Goal: Task Accomplishment & Management: Use online tool/utility

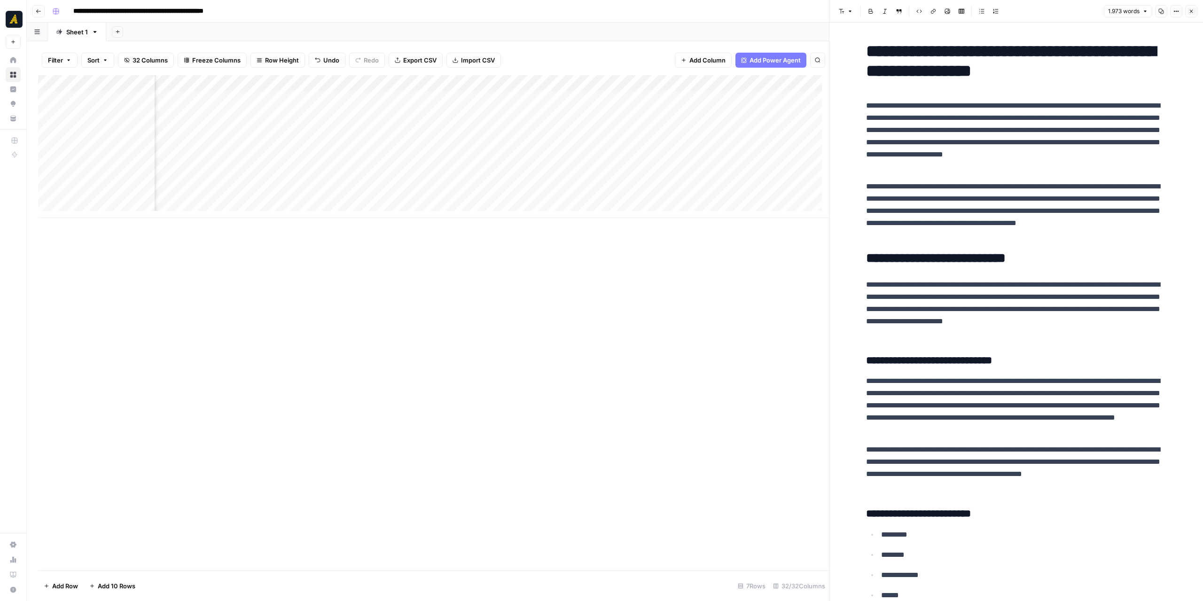
scroll to position [0, 2419]
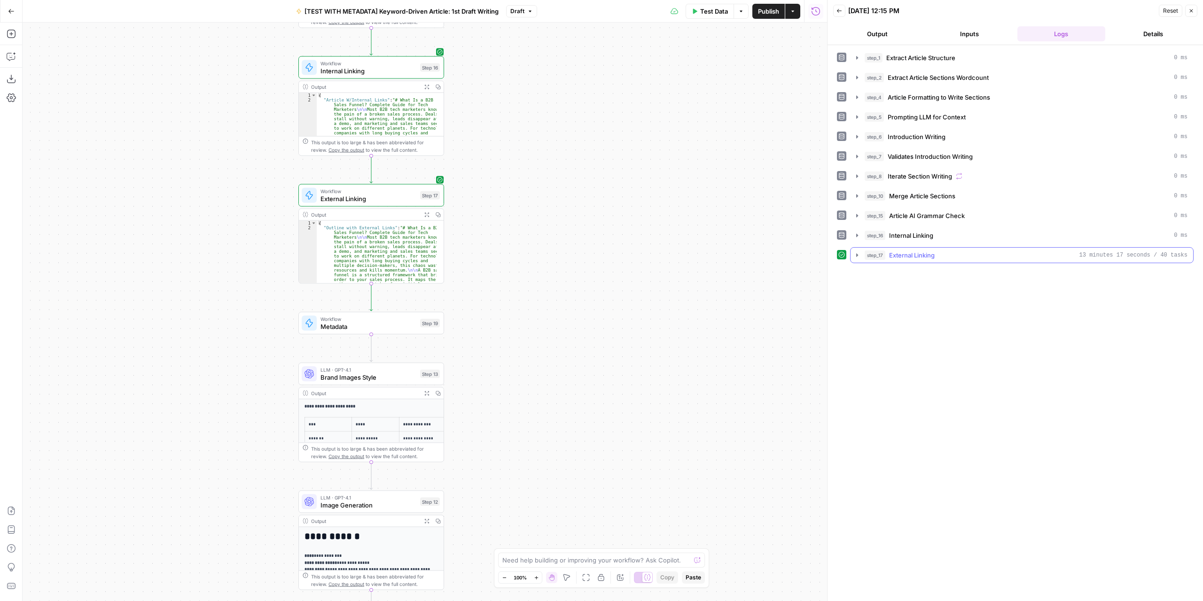
click at [857, 253] on icon "button" at bounding box center [857, 255] width 8 height 8
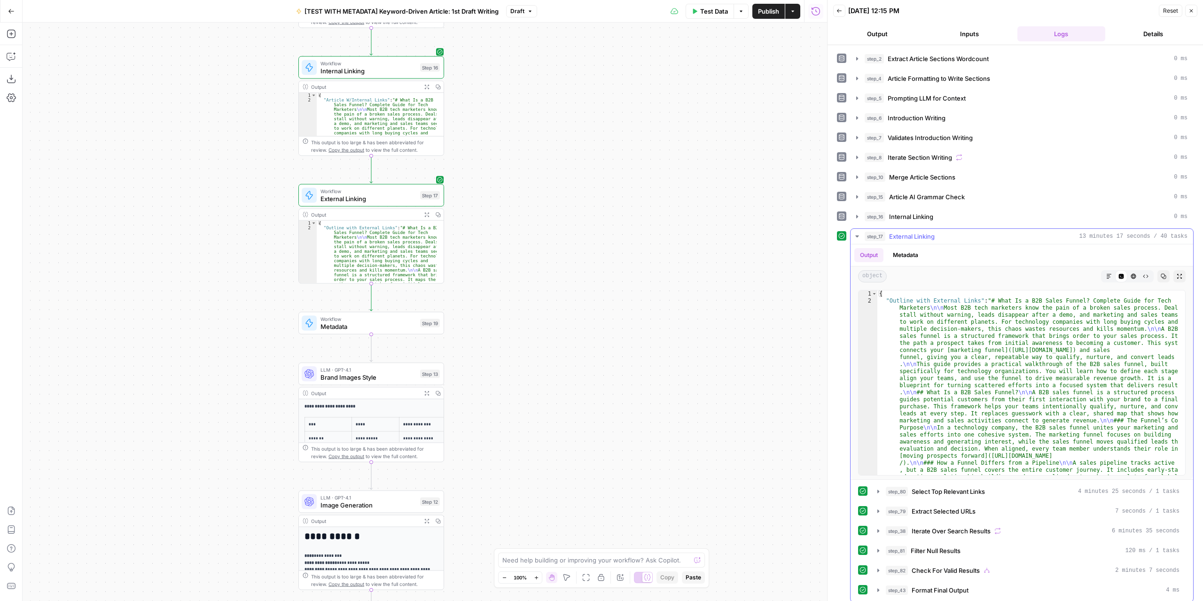
scroll to position [85, 0]
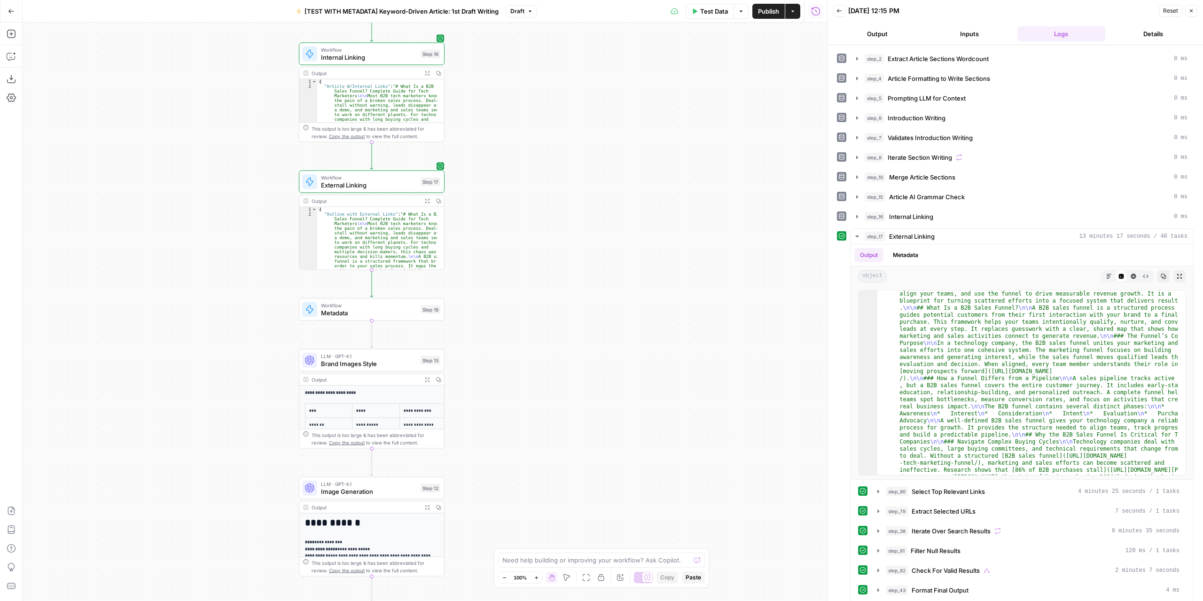
drag, startPoint x: 580, startPoint y: 313, endPoint x: 570, endPoint y: 264, distance: 49.5
click at [579, 265] on div "Workflow Input Settings Inputs LLM · GPT-4.1 Extract Article Structure Step 1 O…" at bounding box center [425, 312] width 805 height 579
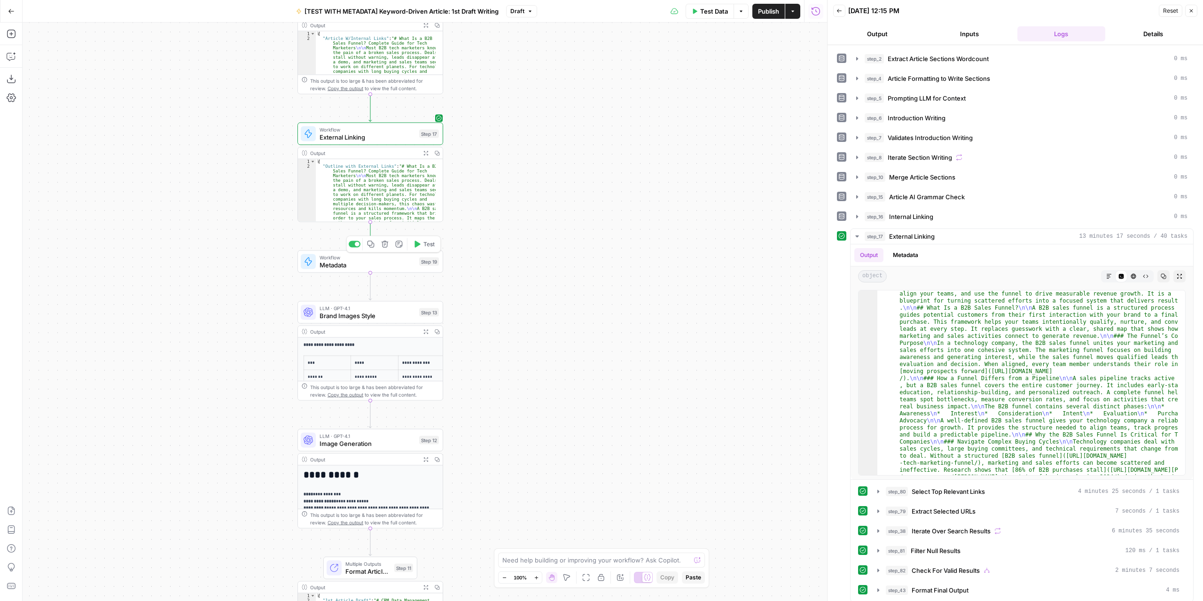
click at [411, 247] on button "Test" at bounding box center [423, 244] width 29 height 12
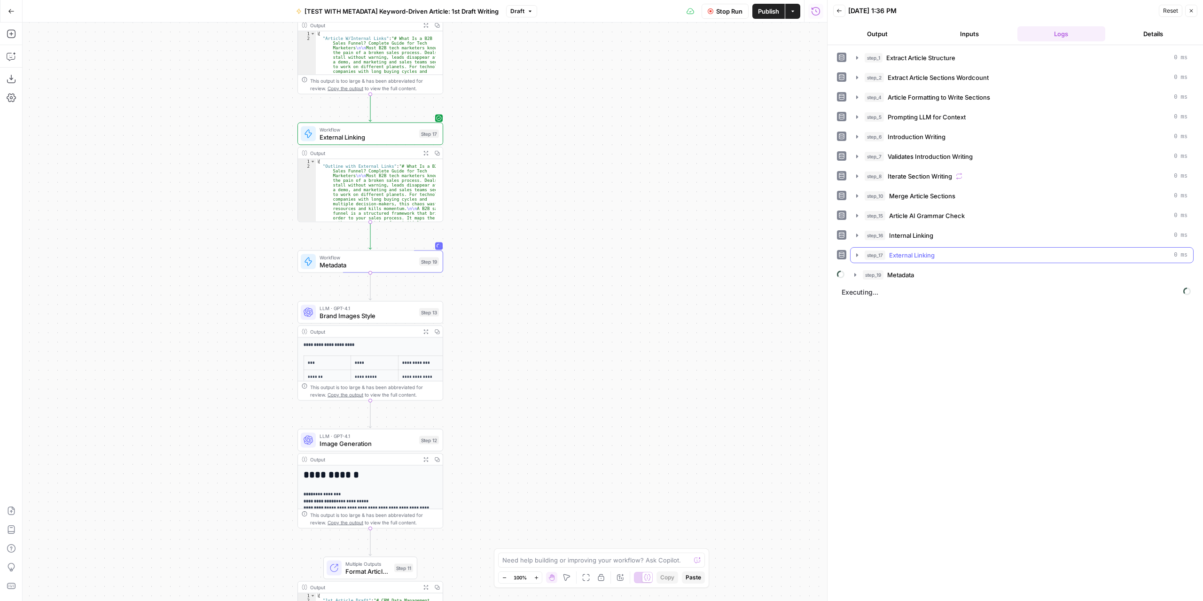
click at [858, 253] on icon "button" at bounding box center [857, 255] width 8 height 8
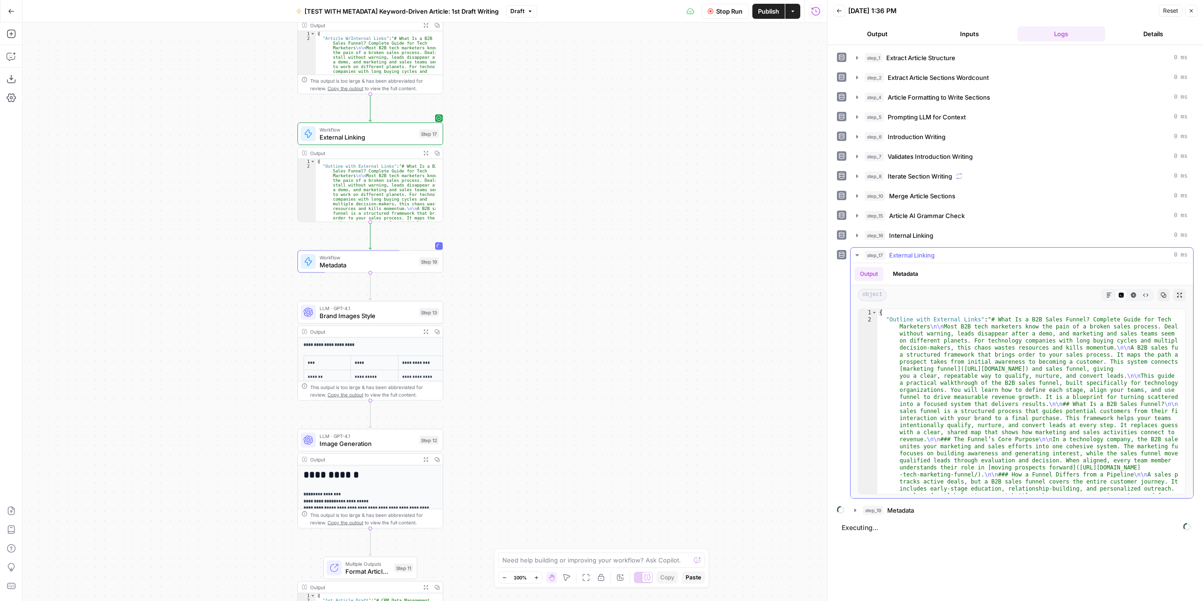
click at [856, 252] on icon "button" at bounding box center [857, 255] width 8 height 8
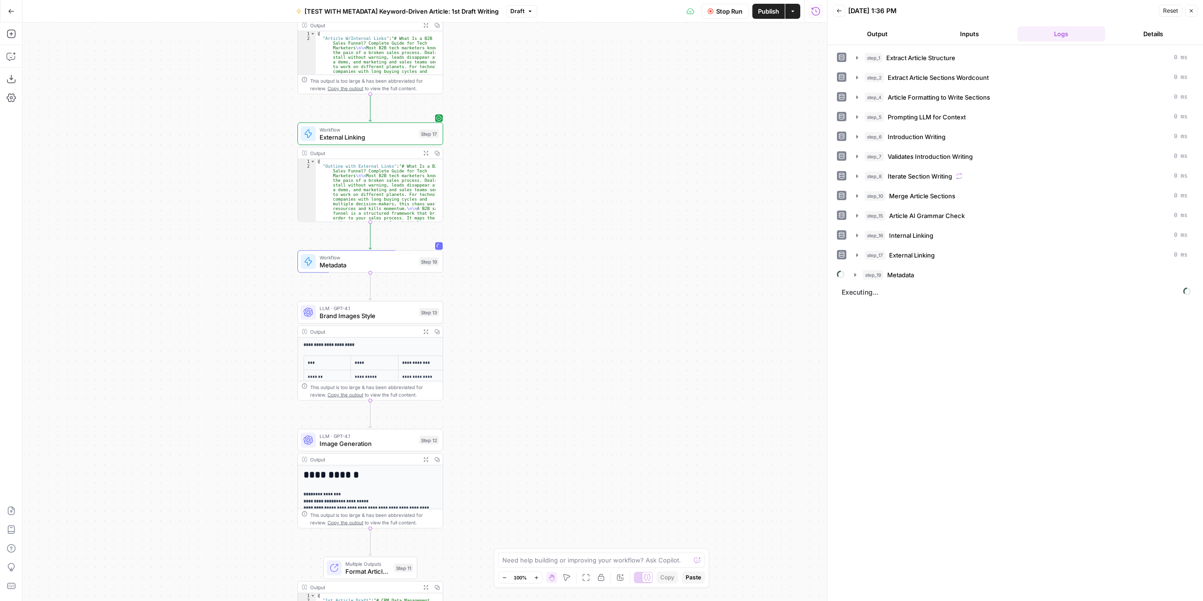
click at [768, 16] on button "Publish" at bounding box center [768, 11] width 32 height 15
click at [572, 246] on div "Workflow Input Settings Inputs LLM · GPT-4.1 Extract Article Structure Step 1 O…" at bounding box center [425, 312] width 805 height 579
click at [853, 273] on icon "button" at bounding box center [856, 275] width 8 height 8
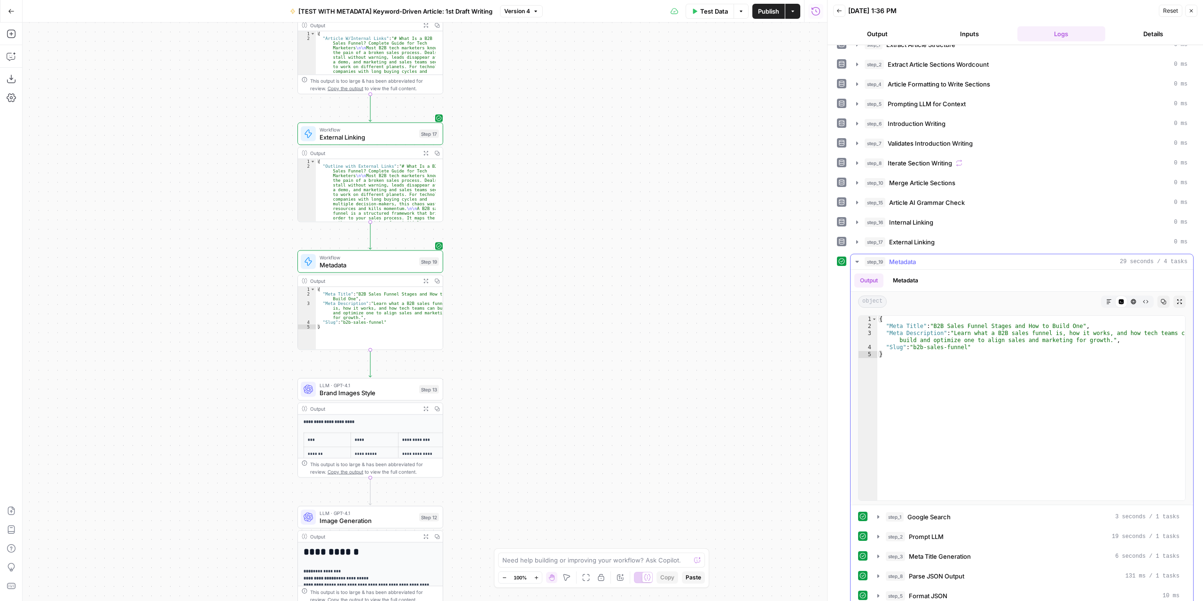
scroll to position [19, 0]
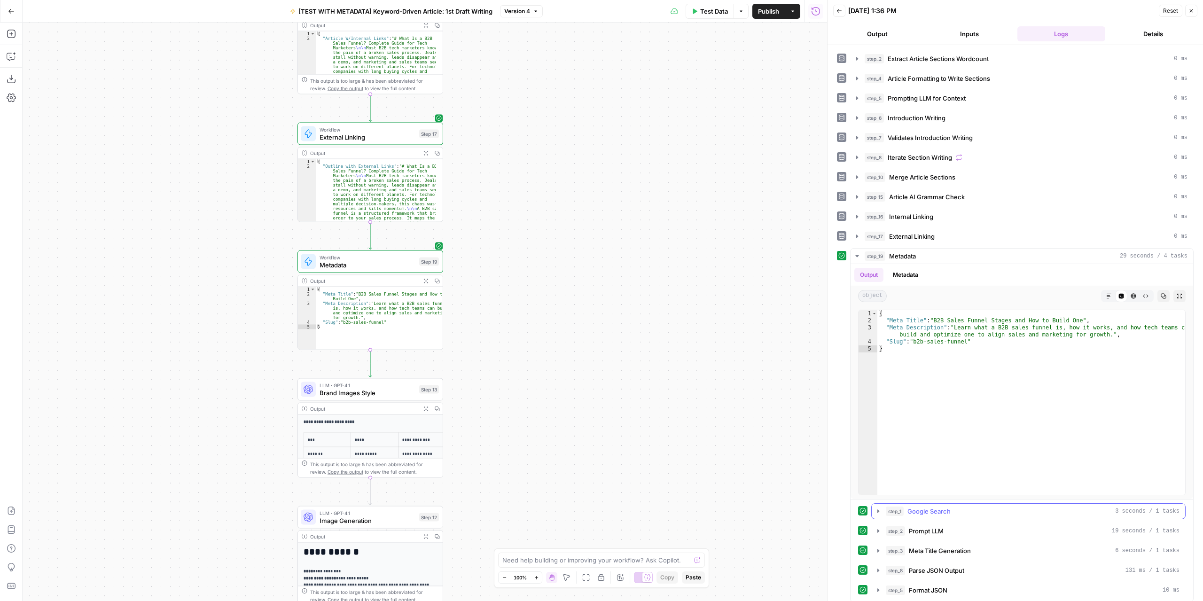
drag, startPoint x: 884, startPoint y: 506, endPoint x: 905, endPoint y: 483, distance: 30.9
click at [883, 506] on button "step_1 Google Search 3 seconds / 1 tasks" at bounding box center [1028, 511] width 313 height 15
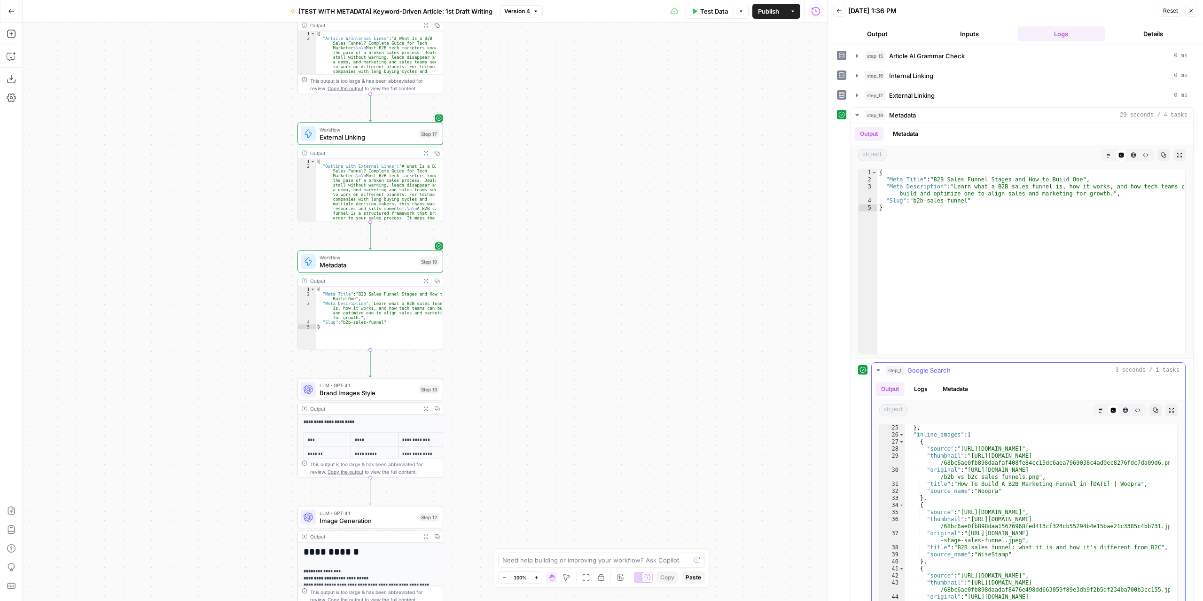
scroll to position [197, 0]
click at [877, 367] on icon "button" at bounding box center [879, 371] width 8 height 8
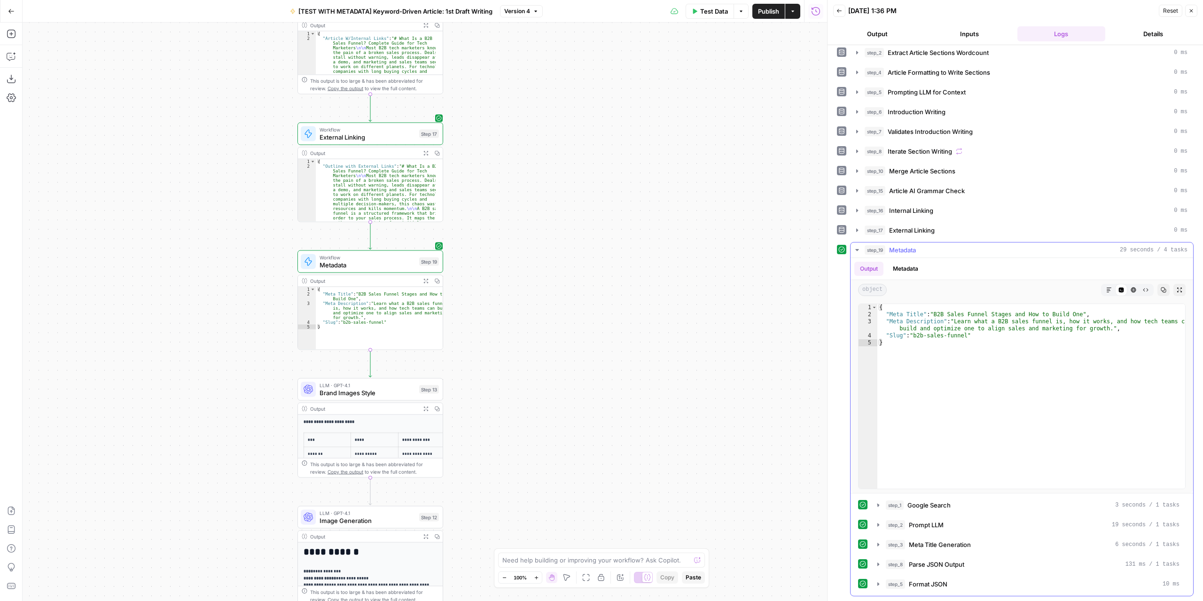
scroll to position [19, 0]
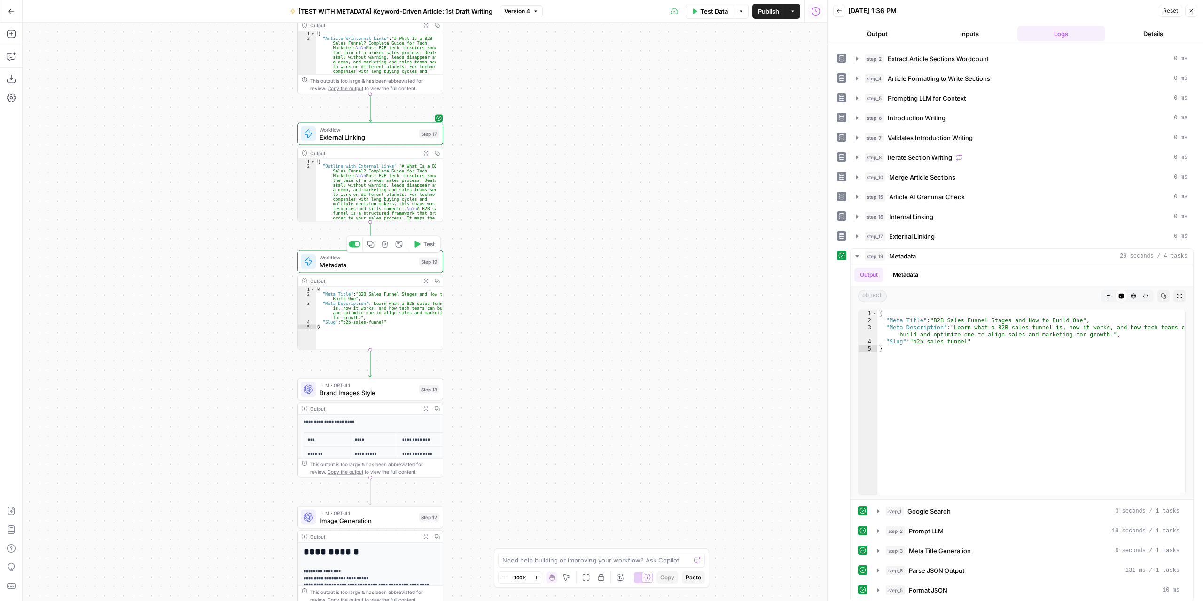
click at [384, 263] on span "Metadata" at bounding box center [368, 264] width 96 height 9
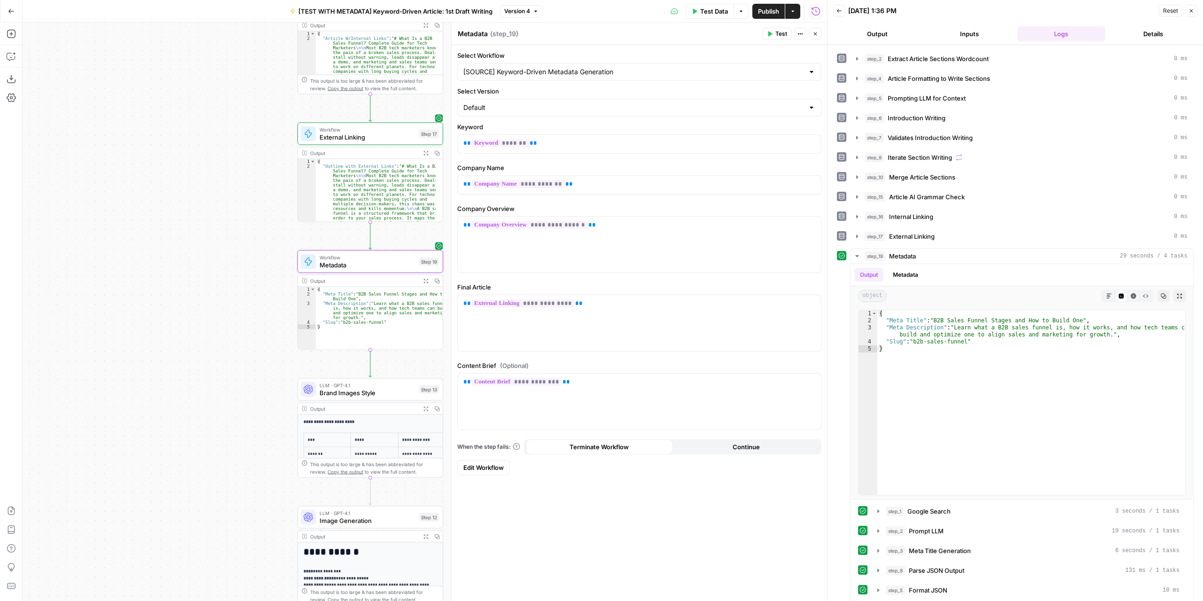
click at [495, 463] on span "Edit Workflow" at bounding box center [483, 467] width 40 height 9
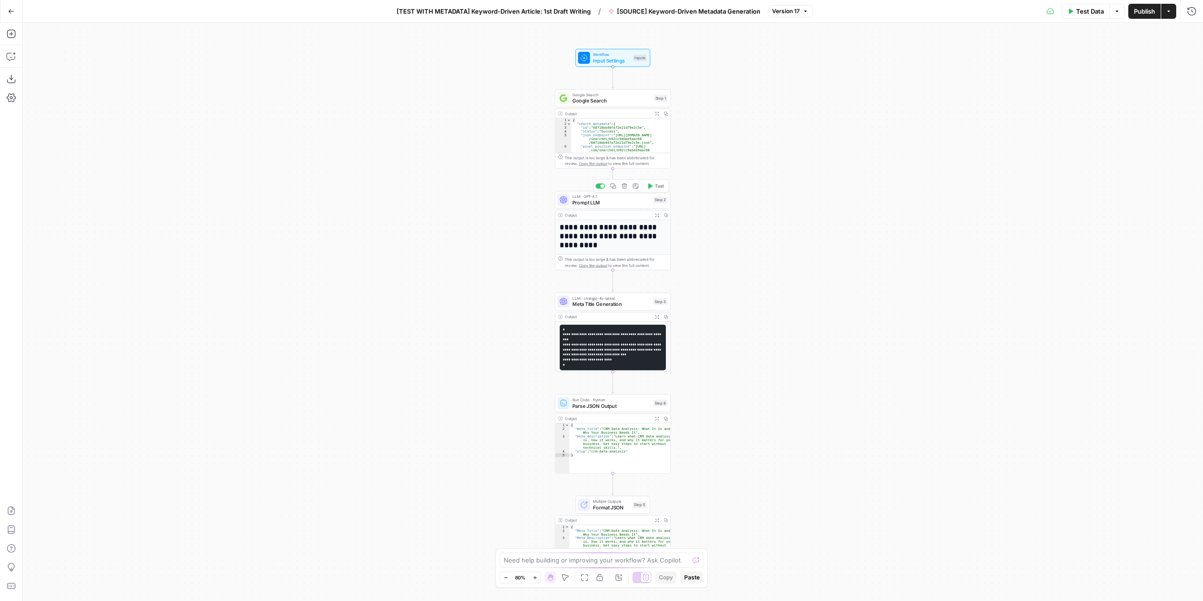
click at [623, 203] on span "Prompt LLM" at bounding box center [611, 203] width 78 height 8
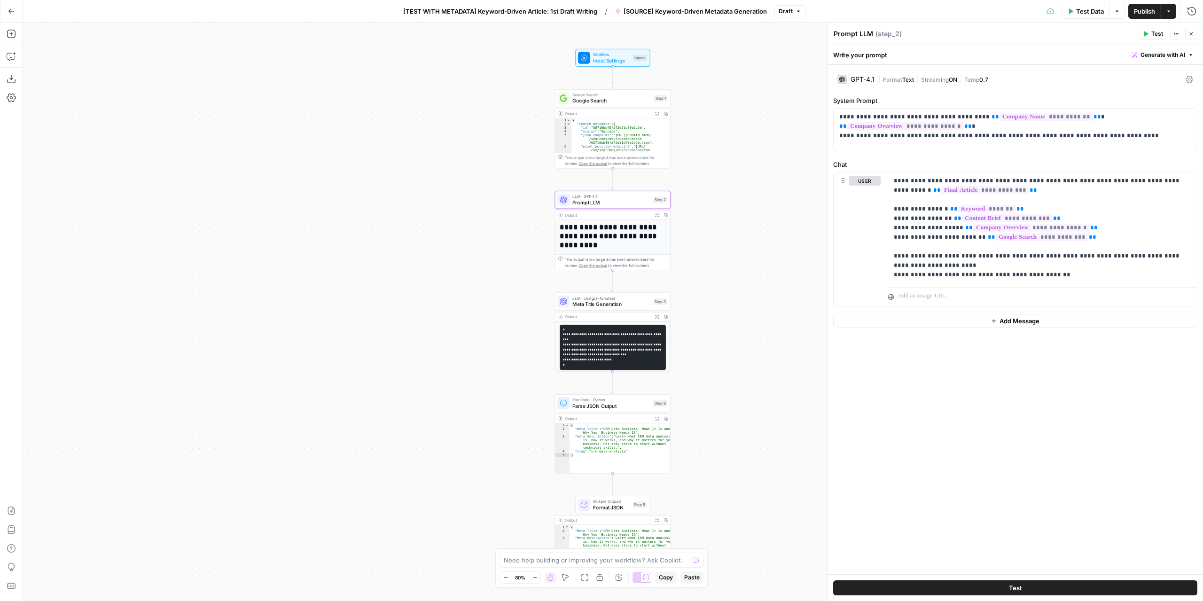
click at [11, 10] on icon "button" at bounding box center [11, 11] width 7 height 7
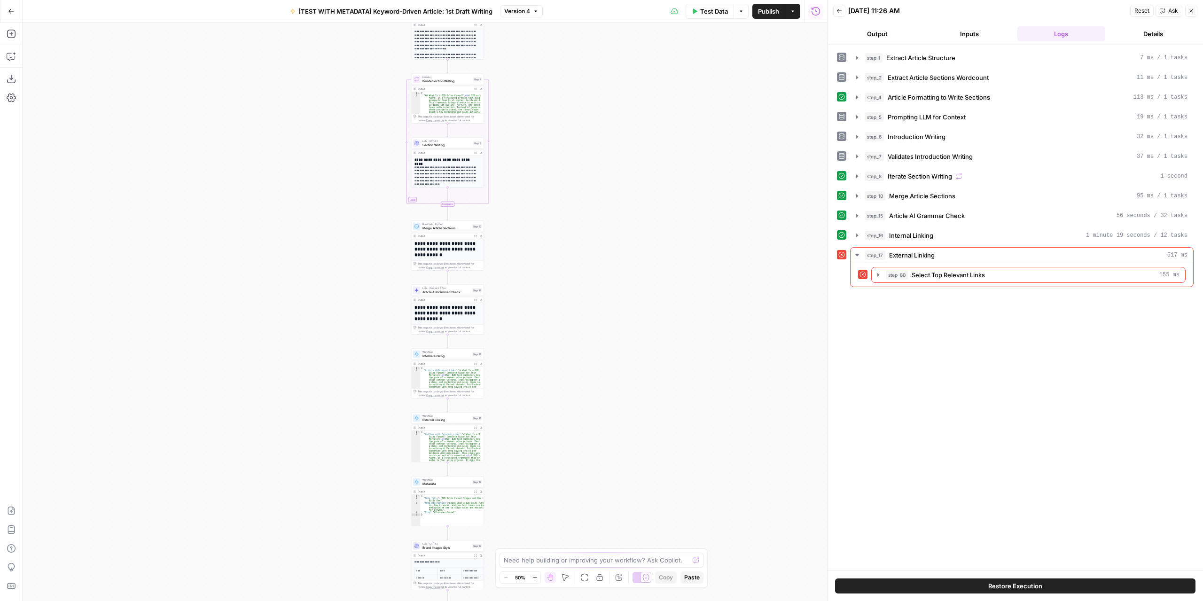
drag, startPoint x: 586, startPoint y: 341, endPoint x: 623, endPoint y: 135, distance: 208.7
click at [623, 136] on div "Workflow Input Settings Inputs LLM · GPT-4.1 Extract Article Structure Step 1 O…" at bounding box center [425, 312] width 805 height 579
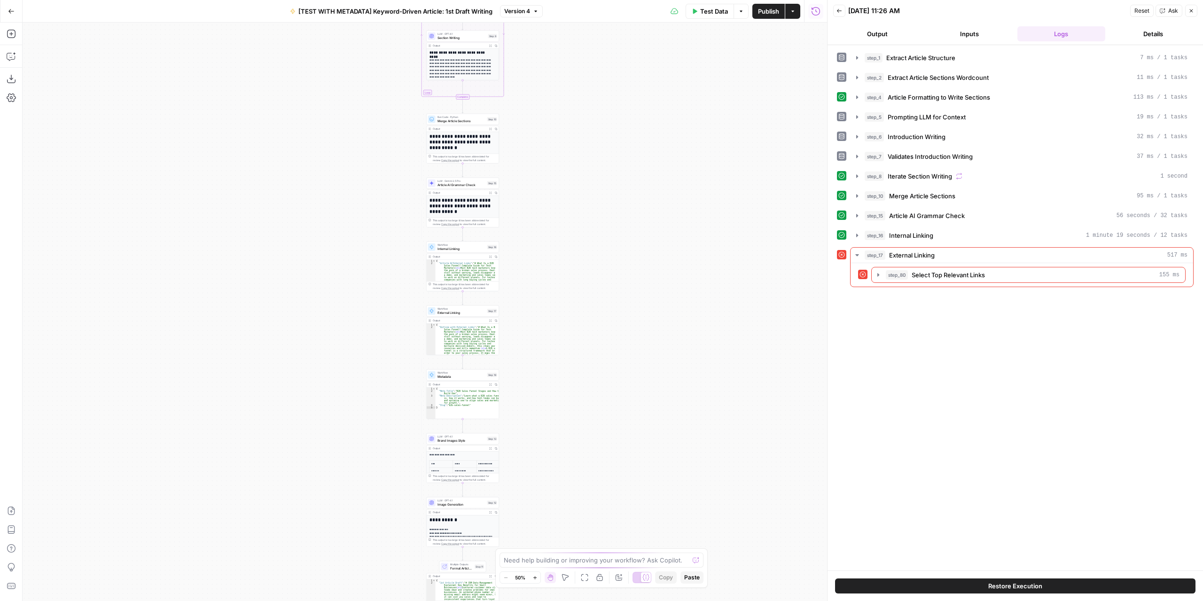
drag, startPoint x: 609, startPoint y: 336, endPoint x: 650, endPoint y: 161, distance: 179.2
click at [650, 167] on div "Workflow Input Settings Inputs LLM · GPT-4.1 Extract Article Structure Step 1 O…" at bounding box center [425, 312] width 805 height 579
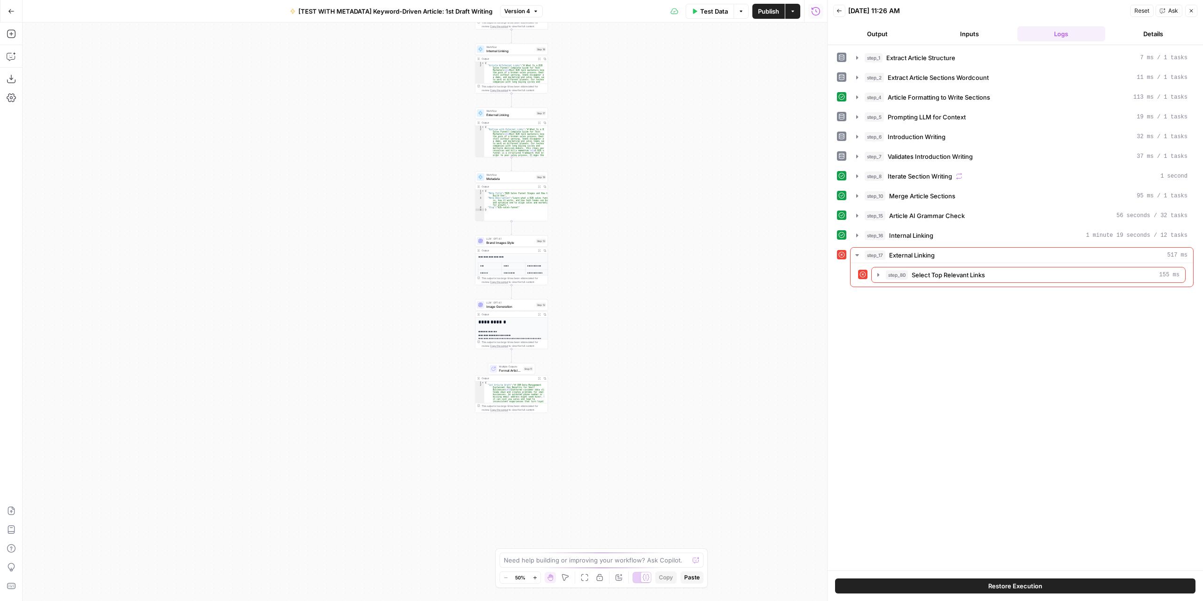
drag, startPoint x: 611, startPoint y: 398, endPoint x: 620, endPoint y: 369, distance: 30.2
click at [620, 369] on div "Workflow Input Settings Inputs LLM · GPT-4.1 Extract Article Structure Step 1 O…" at bounding box center [425, 312] width 805 height 579
click at [514, 364] on span "Format Article Output" at bounding box center [512, 365] width 23 height 5
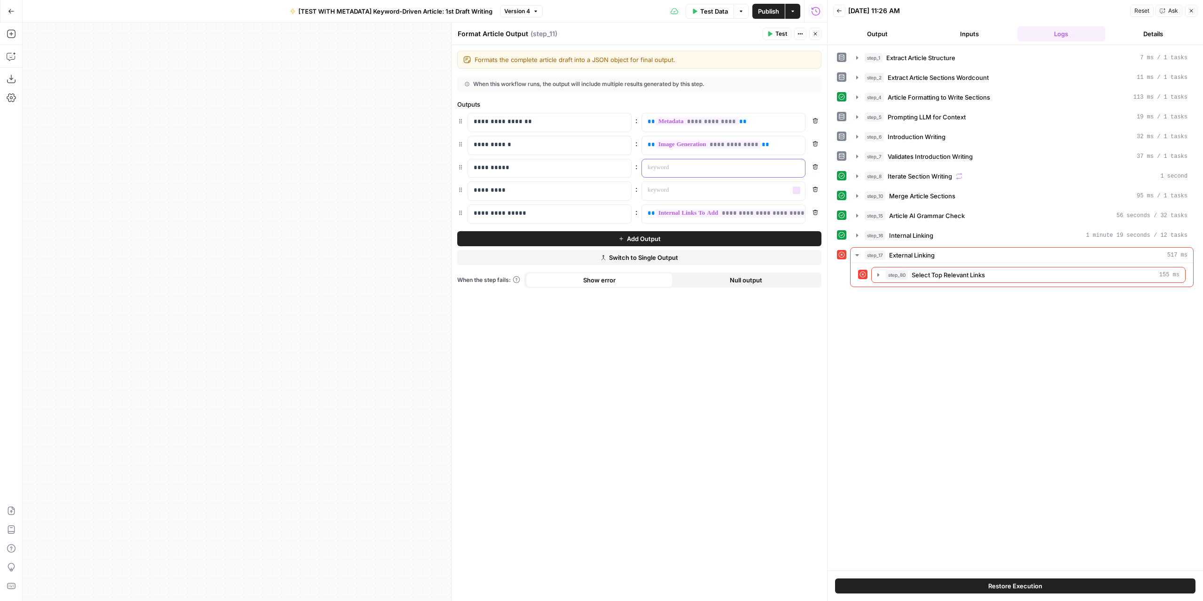
drag, startPoint x: 673, startPoint y: 170, endPoint x: 766, endPoint y: 169, distance: 92.6
click at [673, 170] on p at bounding box center [716, 167] width 137 height 9
click at [798, 166] on icon "button" at bounding box center [796, 167] width 5 height 4
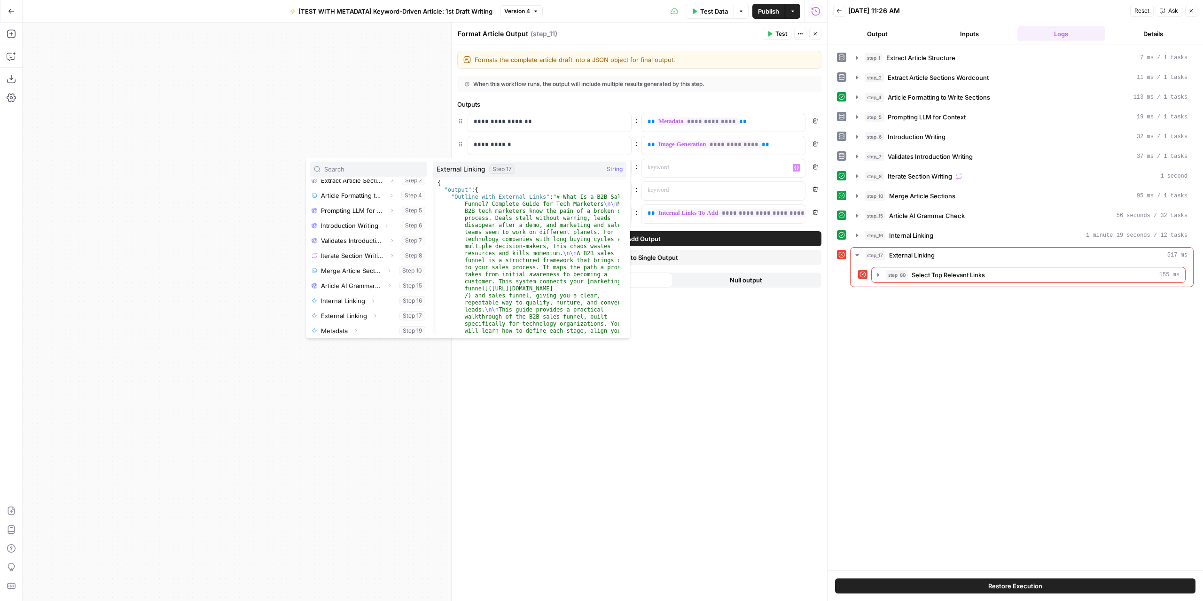
scroll to position [235, 0]
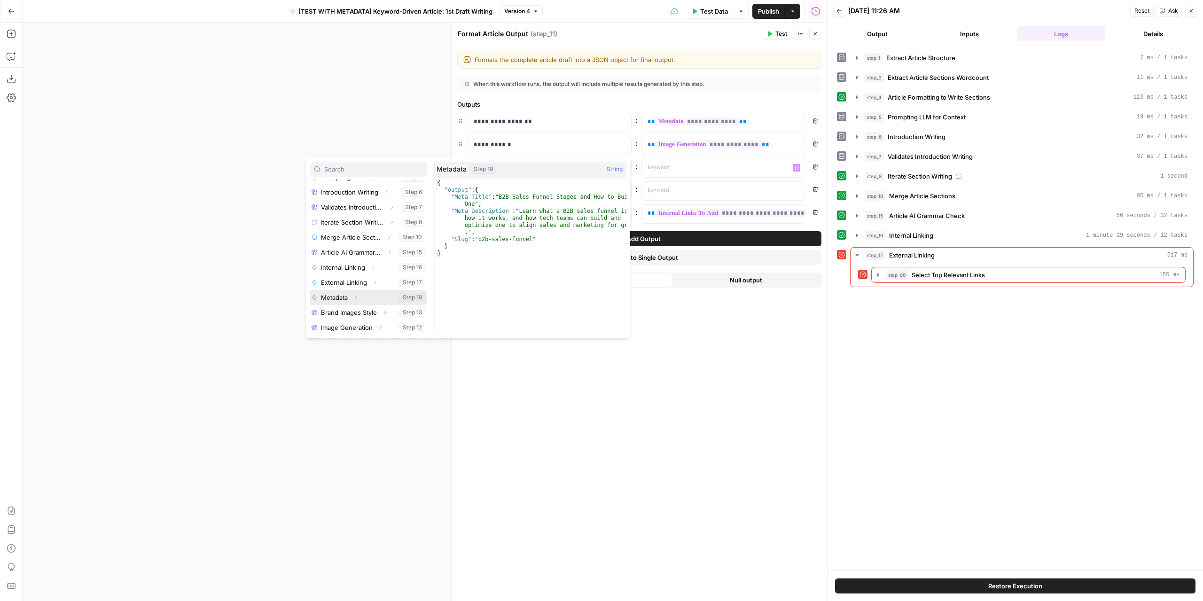
click at [354, 298] on icon "button" at bounding box center [356, 298] width 6 height 6
click at [350, 296] on icon "button" at bounding box center [349, 298] width 6 height 6
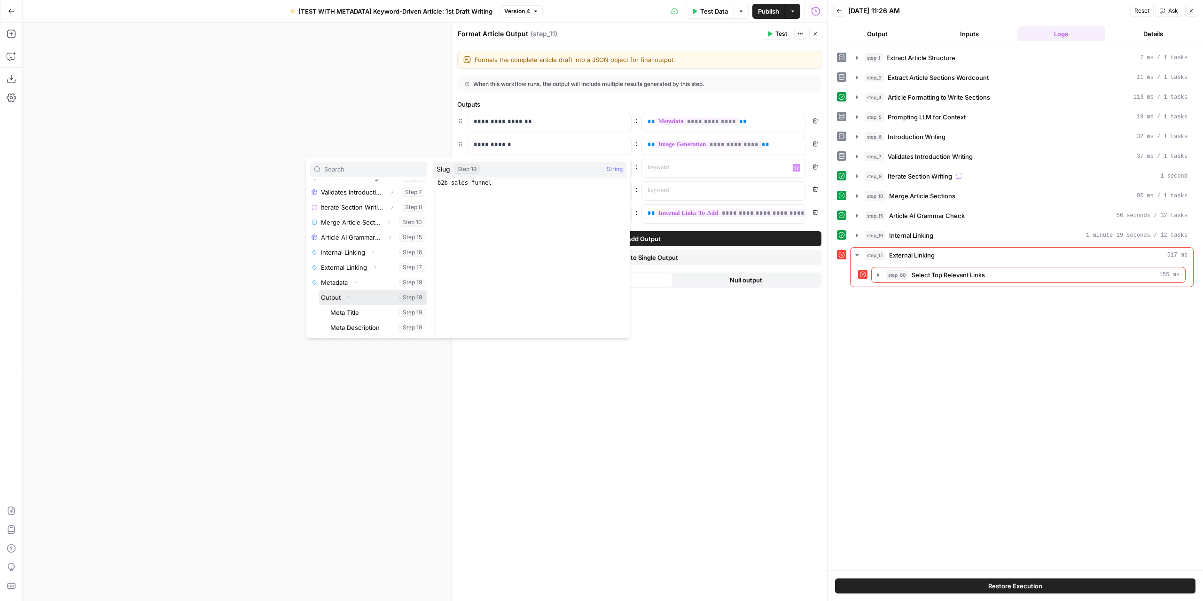
scroll to position [296, 0]
click at [355, 269] on button "Select variable Meta Title" at bounding box center [378, 267] width 99 height 15
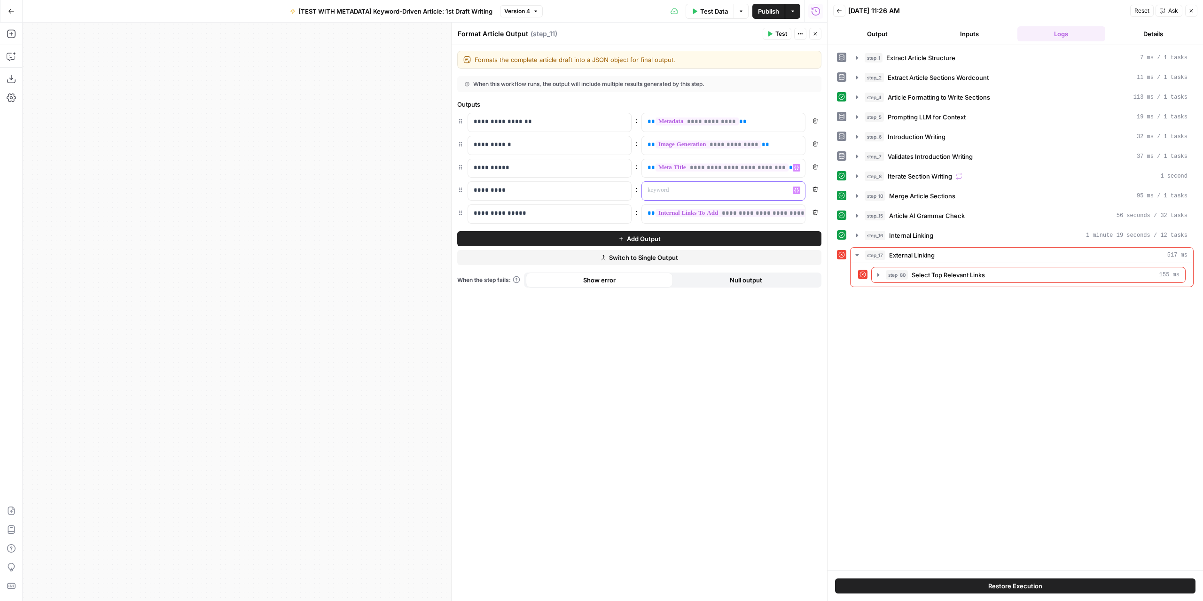
click at [669, 191] on p at bounding box center [716, 190] width 137 height 9
click at [793, 190] on button "Variables Menu" at bounding box center [797, 191] width 8 height 8
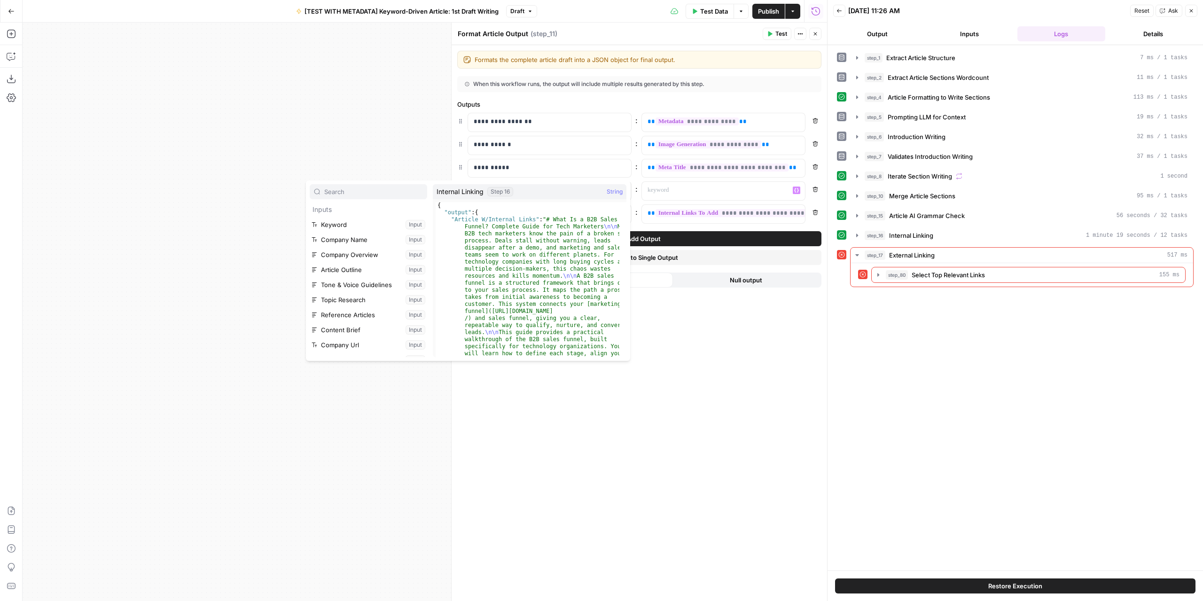
scroll to position [235, 0]
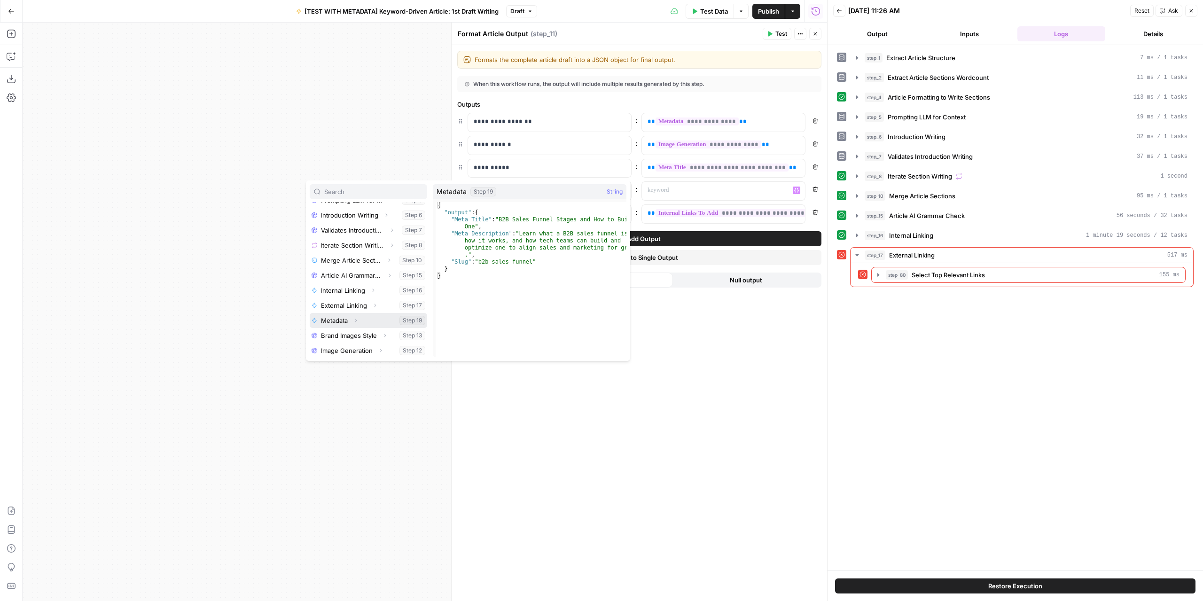
click at [357, 320] on icon "button" at bounding box center [356, 321] width 6 height 6
click at [351, 335] on icon "button" at bounding box center [349, 336] width 6 height 6
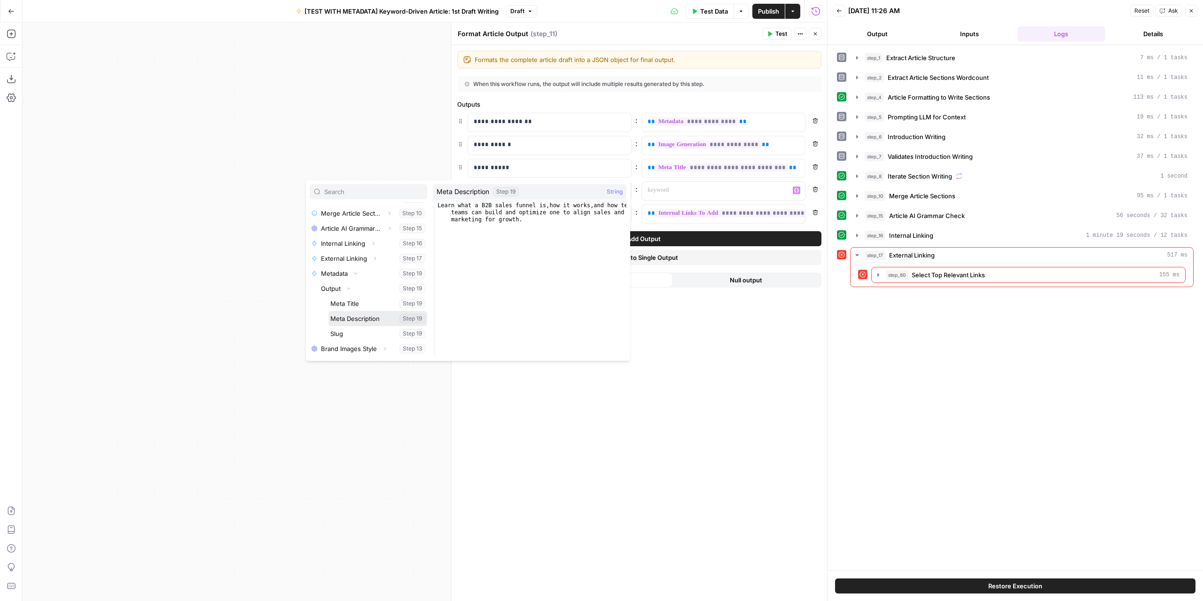
click at [360, 320] on button "Select variable Meta Description" at bounding box center [378, 318] width 99 height 15
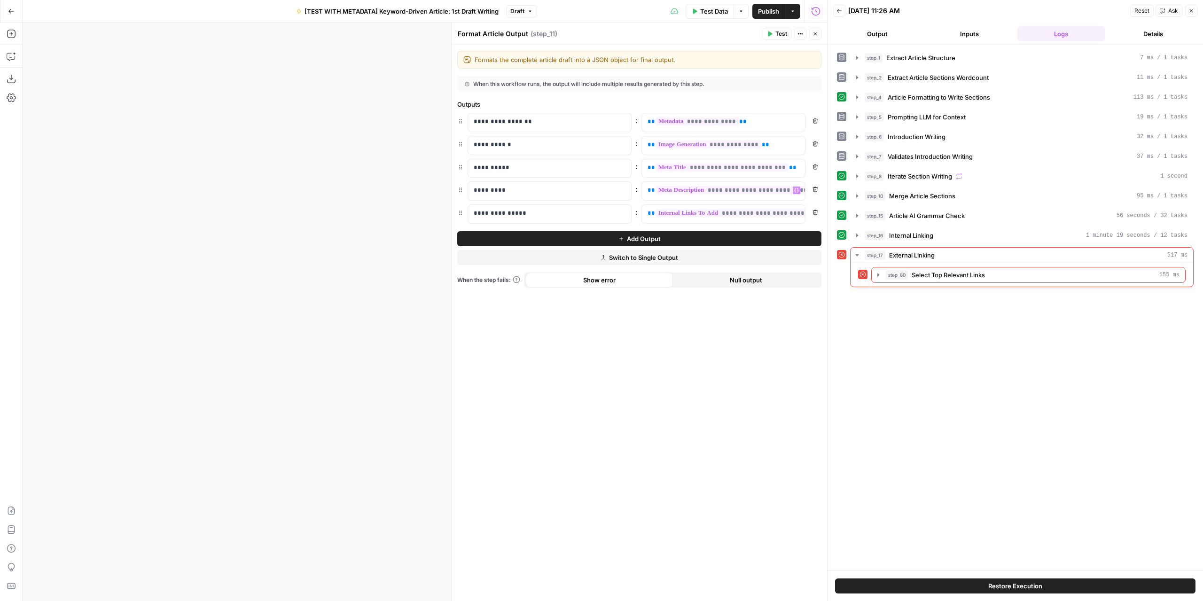
click at [646, 238] on span "Add Output" at bounding box center [644, 238] width 34 height 9
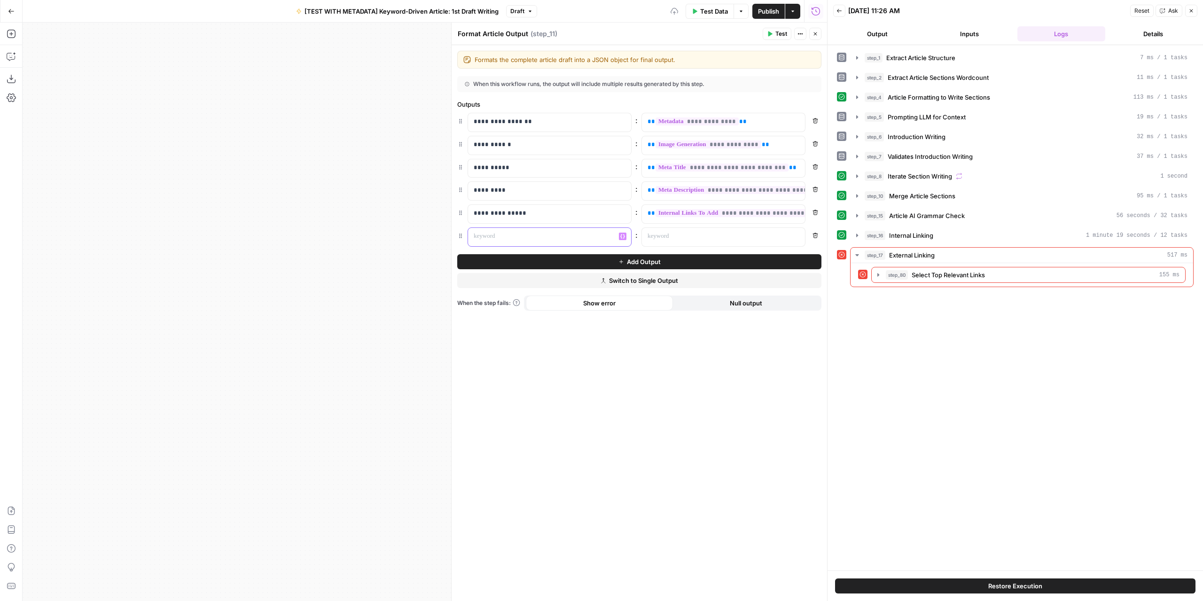
click at [592, 236] on p at bounding box center [542, 236] width 137 height 9
click at [795, 233] on button "Variables Menu" at bounding box center [797, 237] width 8 height 8
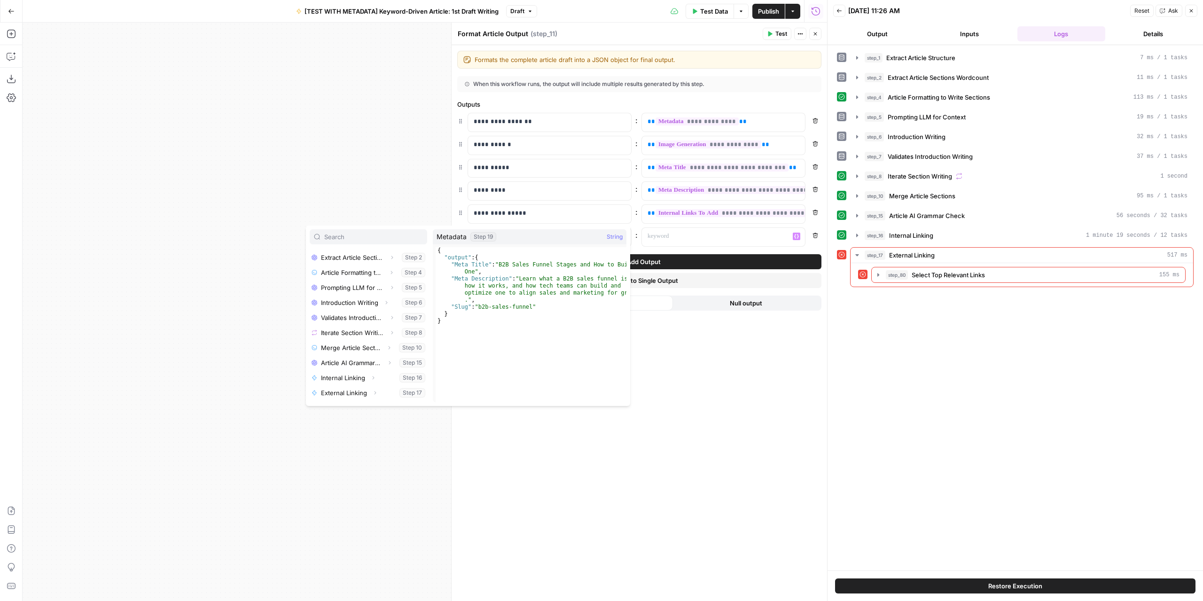
scroll to position [235, 0]
click at [356, 362] on icon "button" at bounding box center [356, 365] width 6 height 6
click at [346, 381] on span "button" at bounding box center [349, 380] width 6 height 6
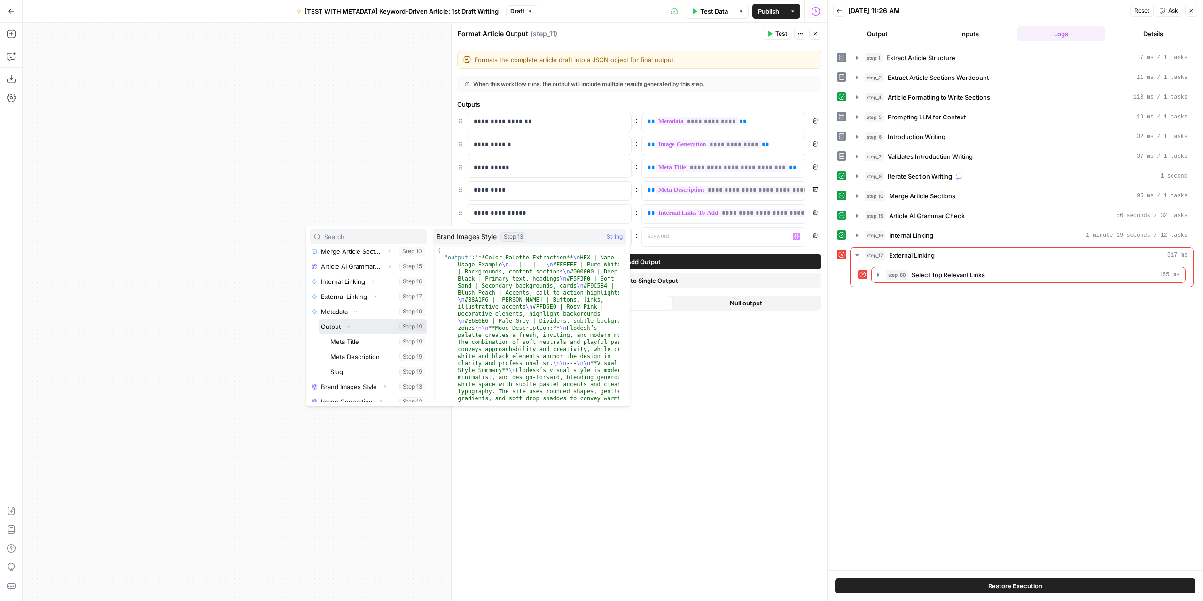
scroll to position [296, 0]
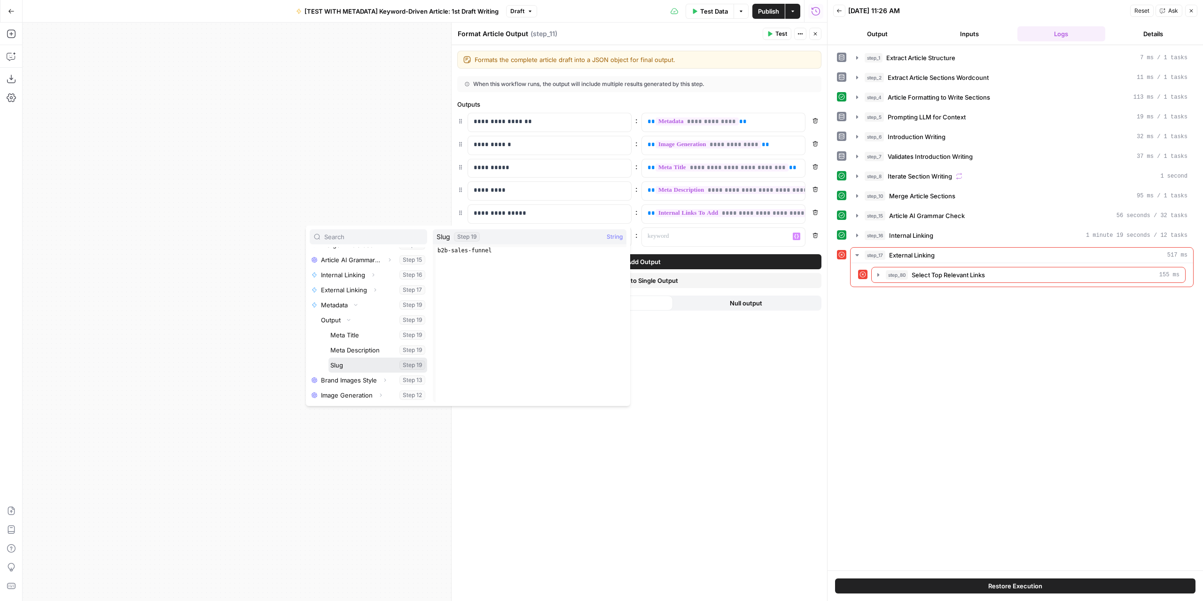
click at [348, 368] on button "Select variable Slug" at bounding box center [378, 365] width 99 height 15
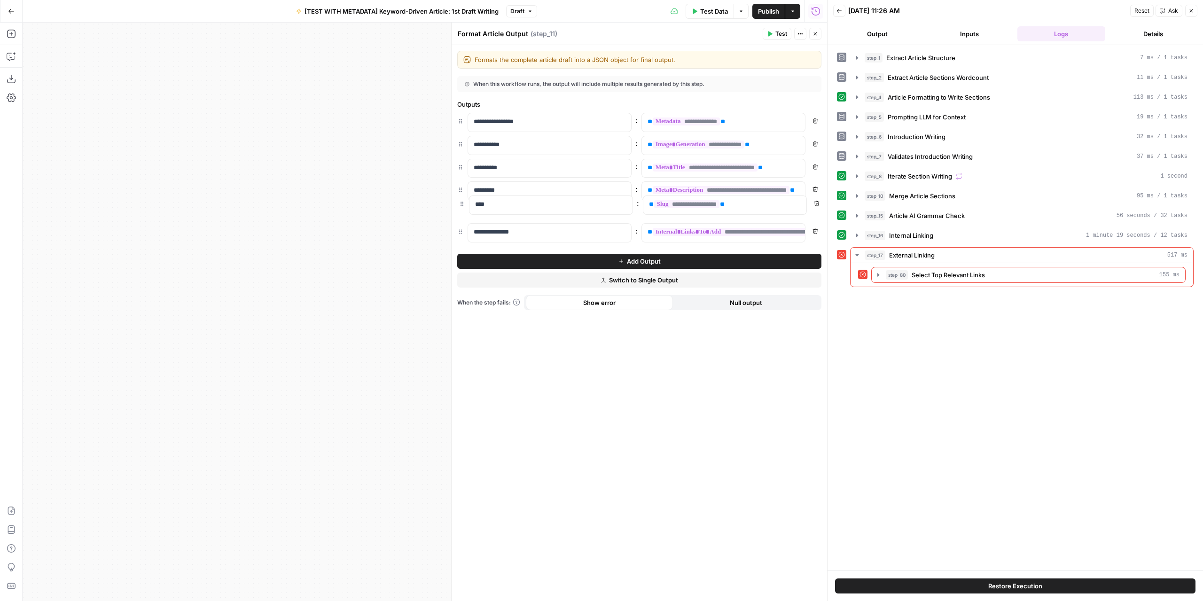
drag, startPoint x: 460, startPoint y: 236, endPoint x: 461, endPoint y: 204, distance: 32.5
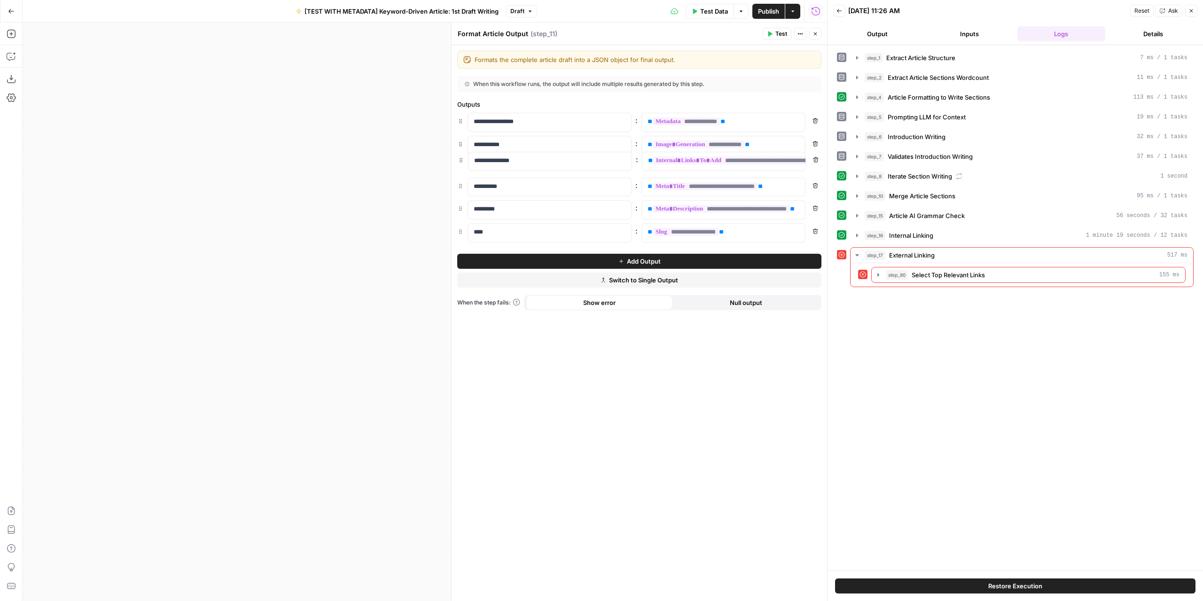
drag, startPoint x: 459, startPoint y: 235, endPoint x: 460, endPoint y: 155, distance: 79.9
click at [771, 8] on span "Publish" at bounding box center [768, 11] width 21 height 9
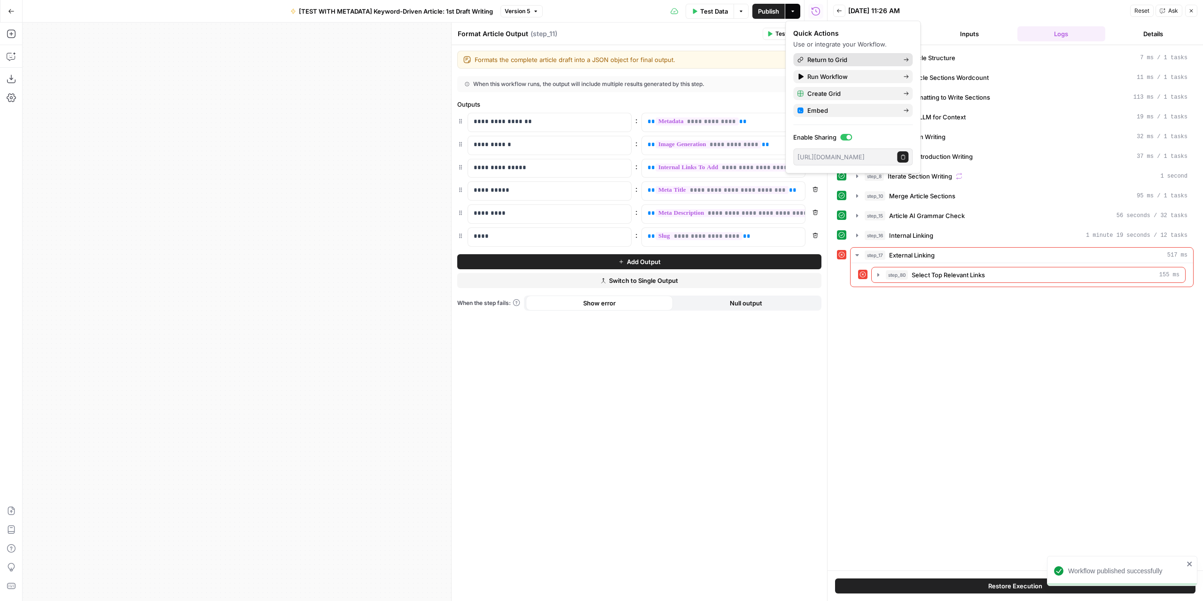
click at [885, 57] on span "Return to Grid" at bounding box center [851, 59] width 88 height 9
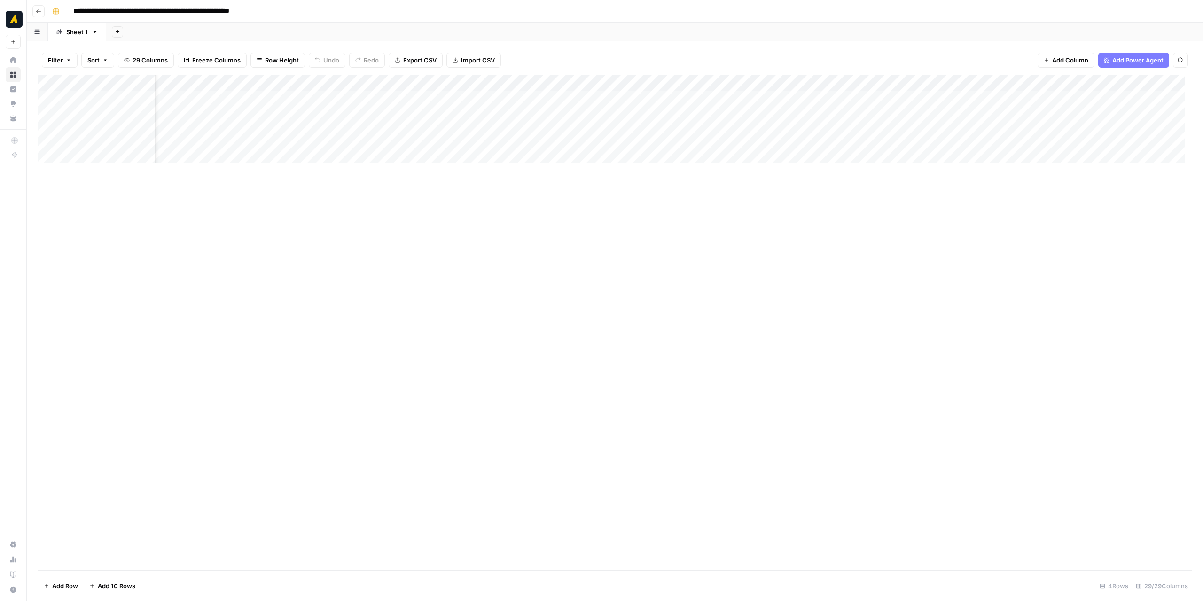
scroll to position [0, 1172]
click at [654, 96] on div "Add Column" at bounding box center [615, 122] width 1154 height 95
click at [640, 99] on div "Add Column" at bounding box center [615, 122] width 1154 height 95
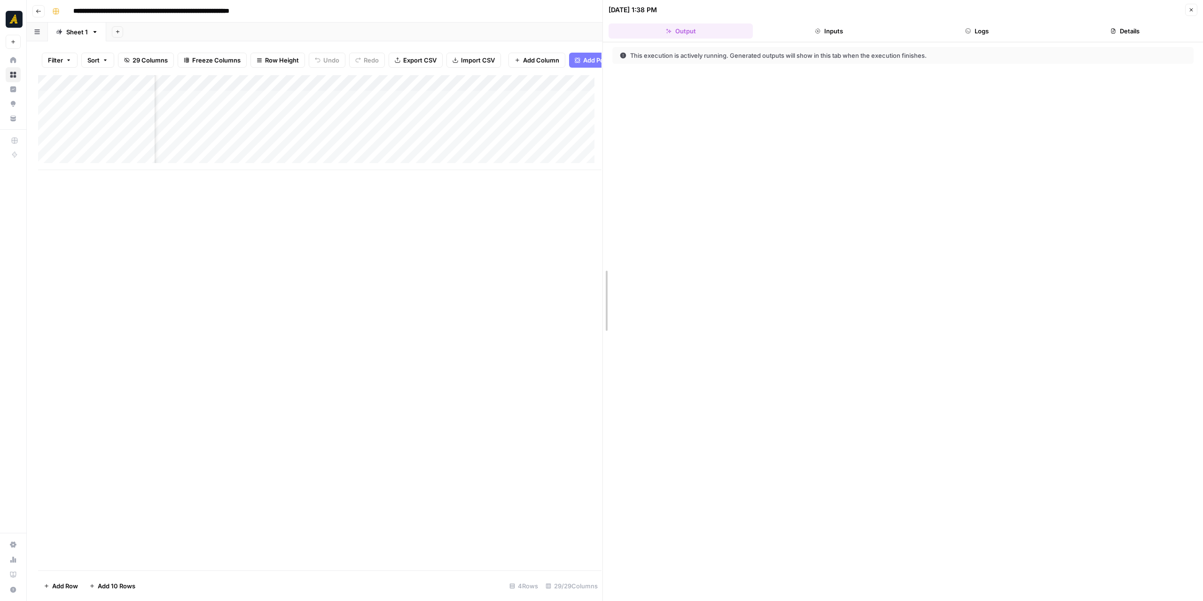
drag, startPoint x: 600, startPoint y: 204, endPoint x: 741, endPoint y: 210, distance: 140.7
click at [608, 210] on div at bounding box center [602, 300] width 9 height 601
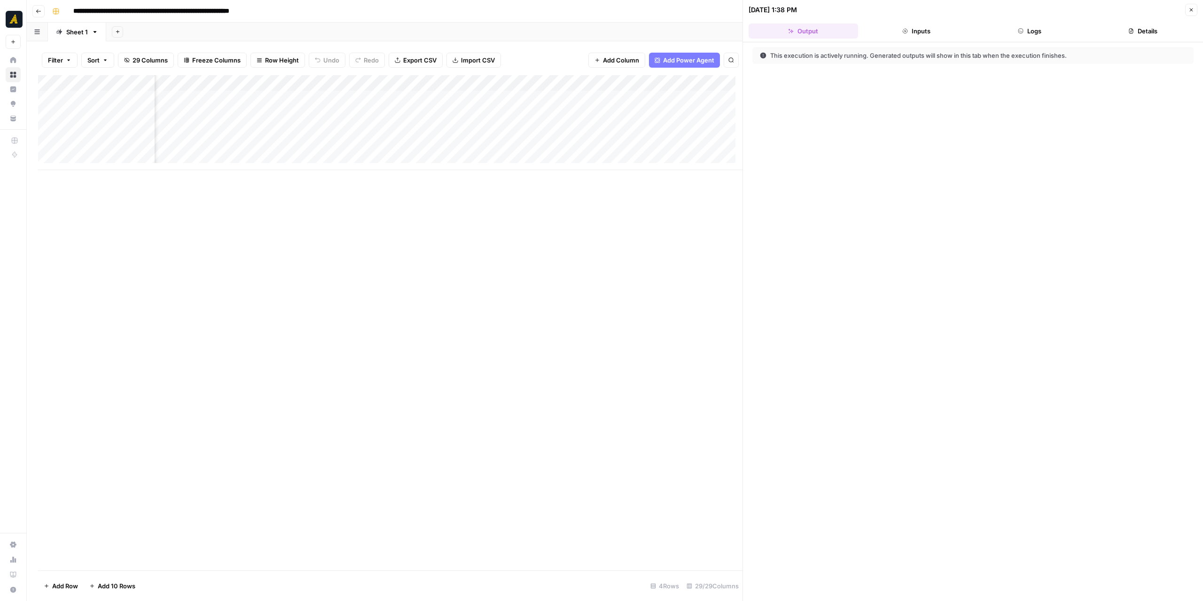
click at [1013, 33] on button "Logs" at bounding box center [1030, 30] width 110 height 15
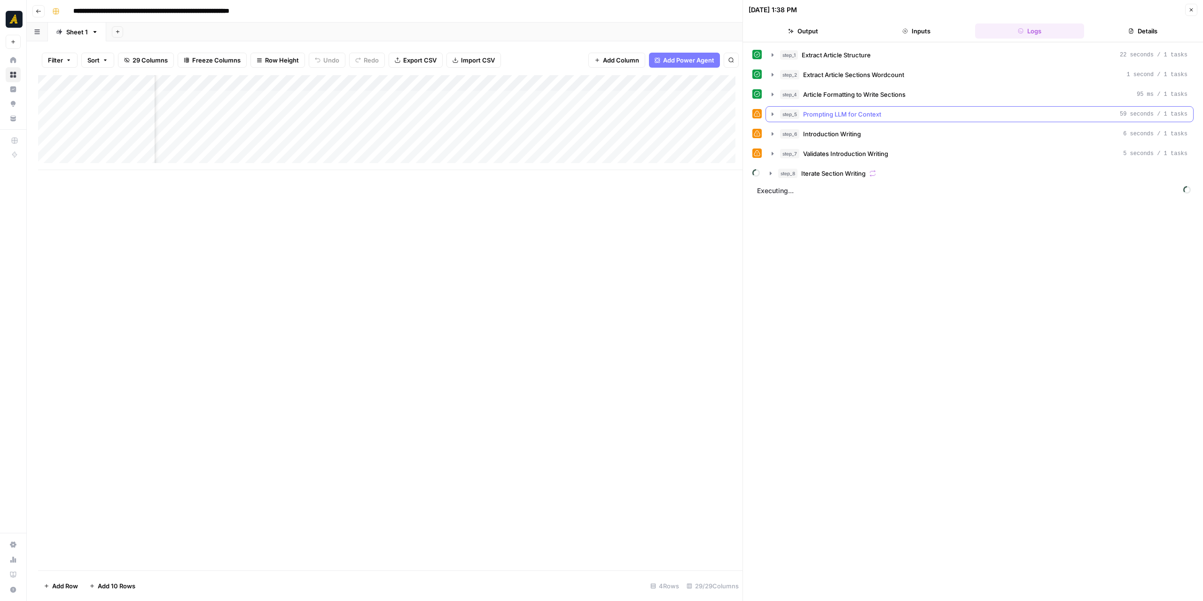
click at [769, 112] on icon "button" at bounding box center [773, 114] width 8 height 8
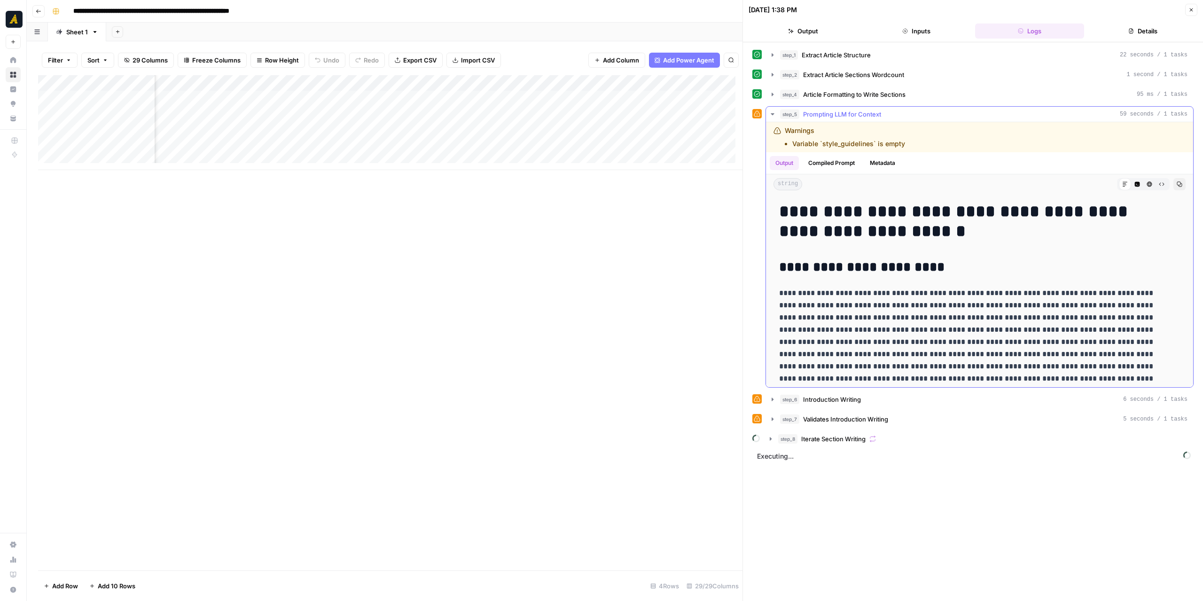
click at [770, 110] on icon "button" at bounding box center [773, 114] width 8 height 8
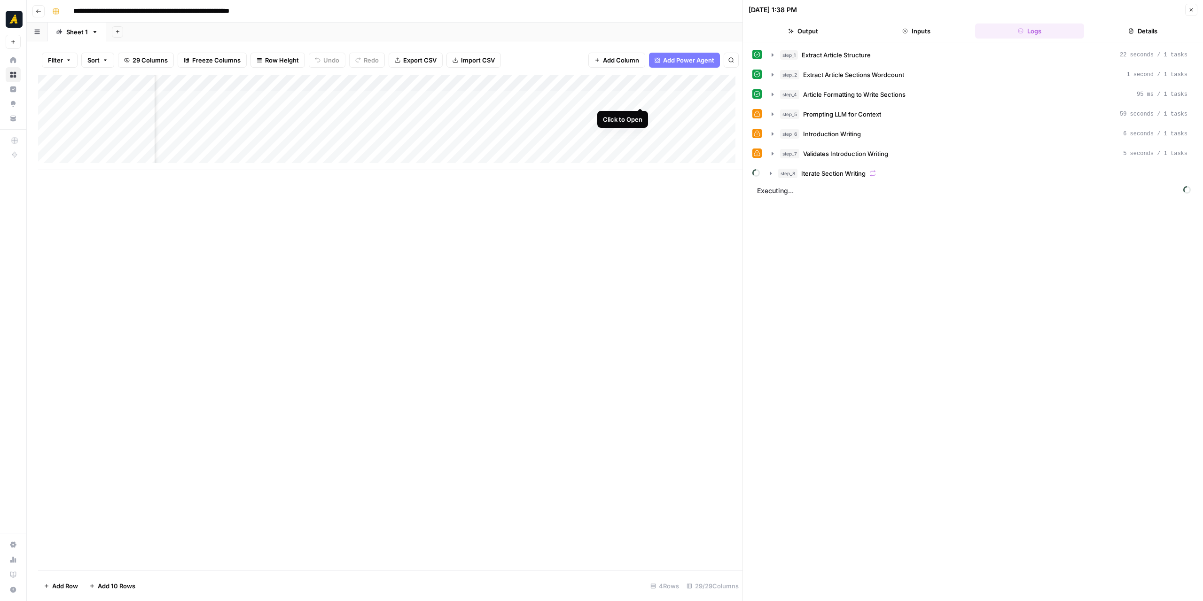
click at [599, 79] on div "Add Column" at bounding box center [390, 122] width 705 height 95
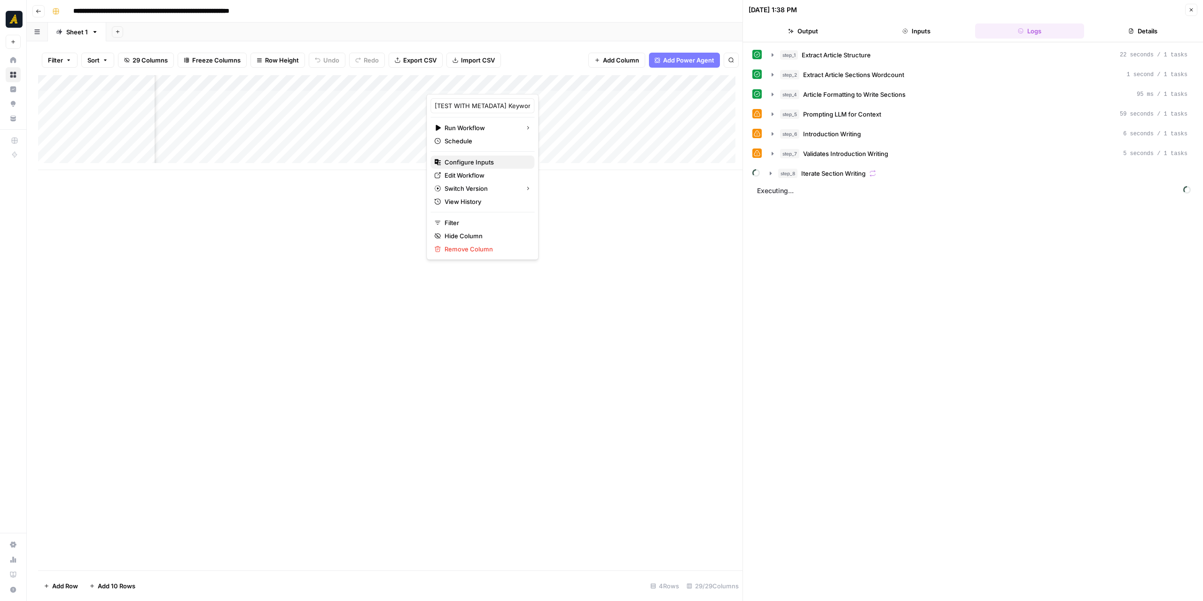
click at [485, 158] on span "Configure Inputs" at bounding box center [486, 161] width 82 height 9
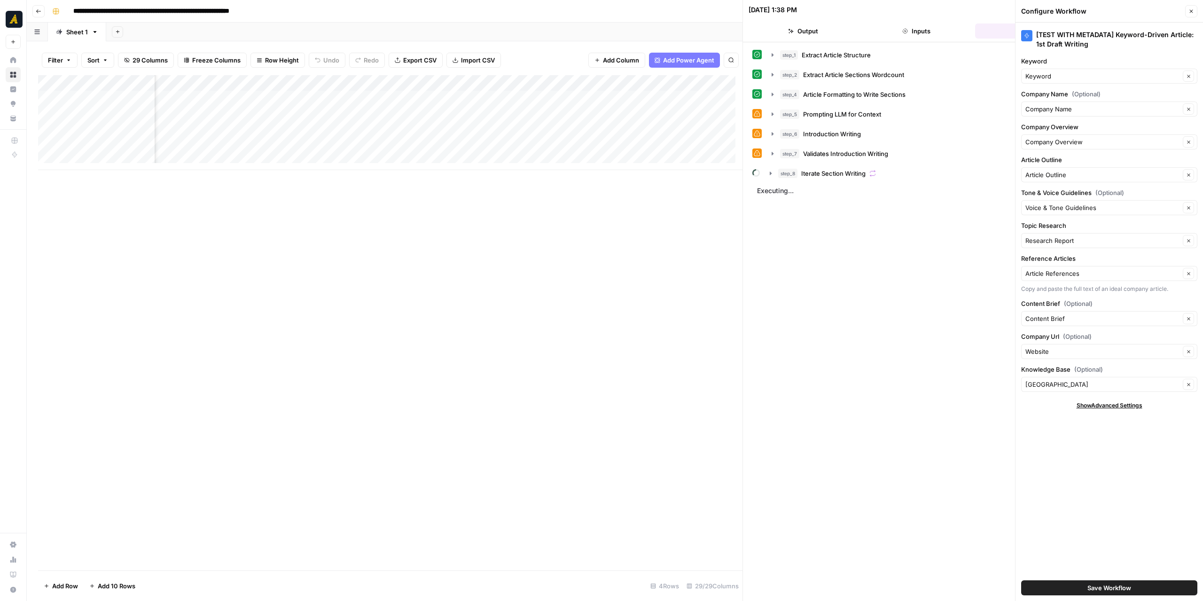
click at [800, 231] on div "step_1 Extract Article Structure 22 seconds / 1 tasks step_2 Extract Article Se…" at bounding box center [972, 321] width 441 height 549
drag, startPoint x: 352, startPoint y: 171, endPoint x: 273, endPoint y: 169, distance: 79.4
click at [273, 169] on div "Add Column" at bounding box center [390, 322] width 705 height 495
click at [555, 94] on div "Add Column" at bounding box center [390, 122] width 705 height 95
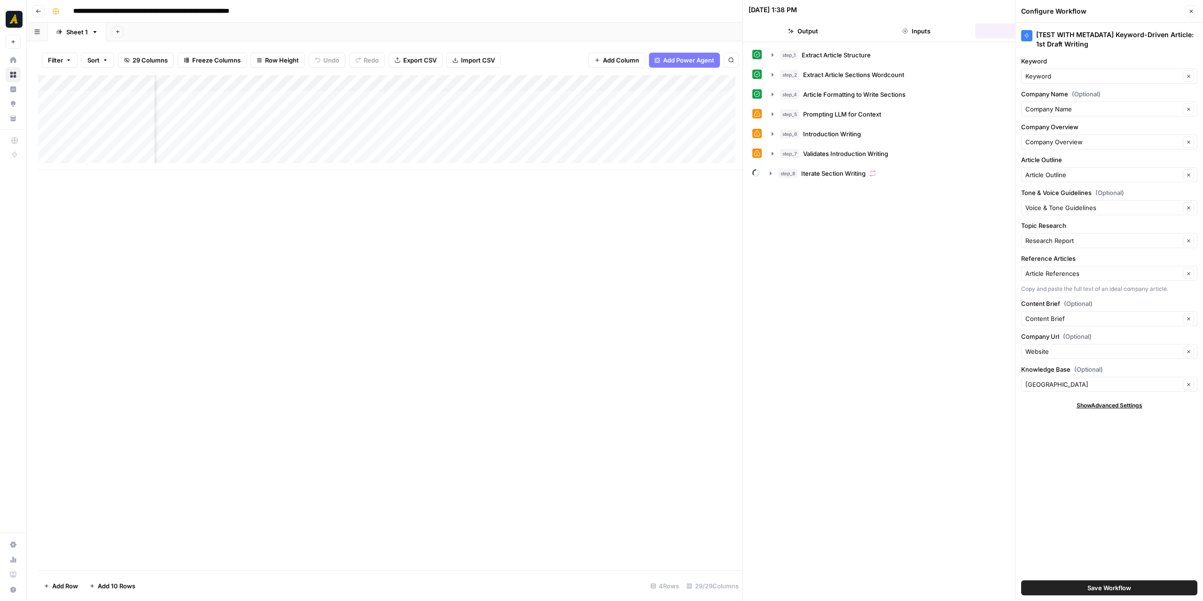
drag, startPoint x: 392, startPoint y: 170, endPoint x: 182, endPoint y: 170, distance: 209.6
click at [182, 170] on div "Add Column" at bounding box center [390, 322] width 705 height 495
click at [355, 99] on div "Add Column" at bounding box center [390, 122] width 705 height 95
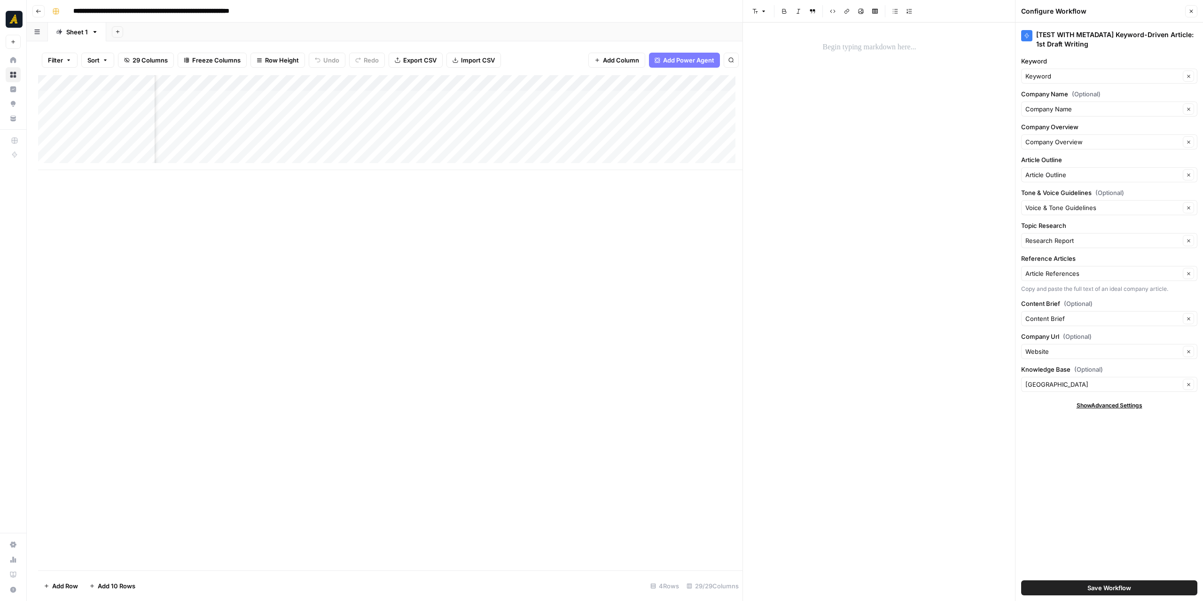
click at [853, 52] on p at bounding box center [973, 47] width 301 height 12
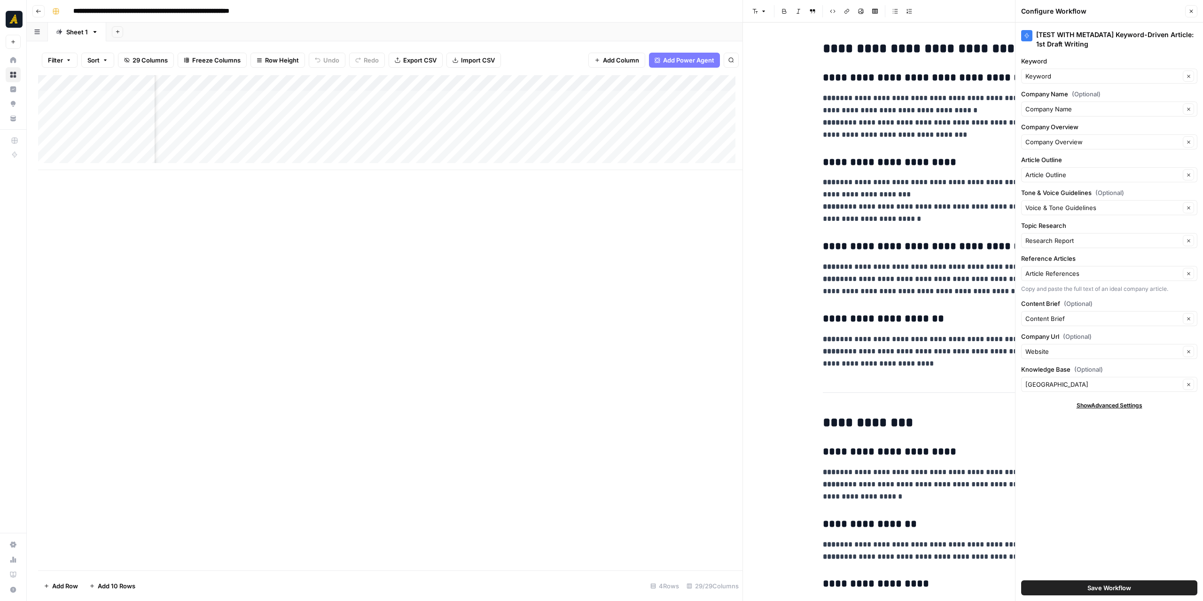
scroll to position [890, 0]
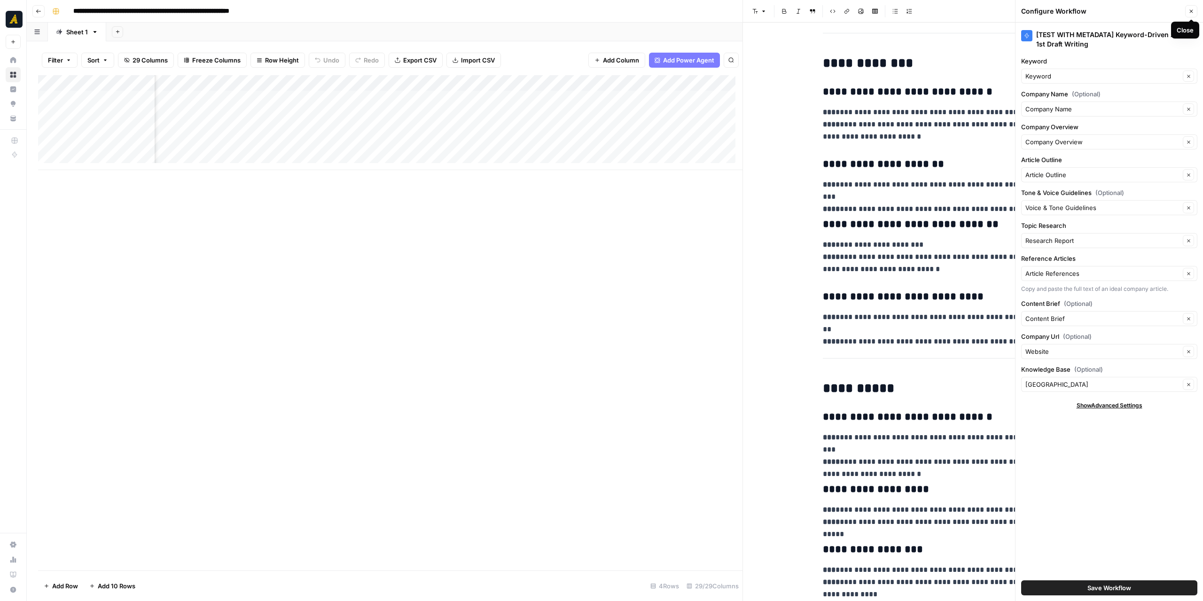
click at [1188, 12] on button "Close" at bounding box center [1191, 11] width 12 height 12
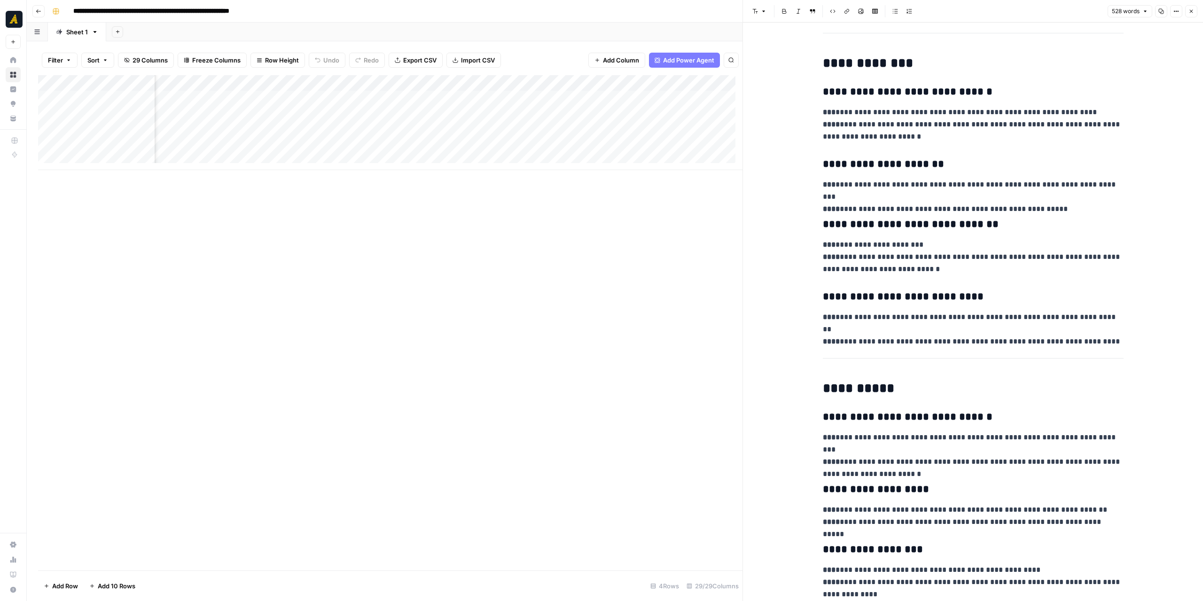
scroll to position [0, 1318]
click at [505, 95] on div "Add Column" at bounding box center [390, 122] width 705 height 95
click at [491, 99] on div "Add Column" at bounding box center [390, 122] width 705 height 95
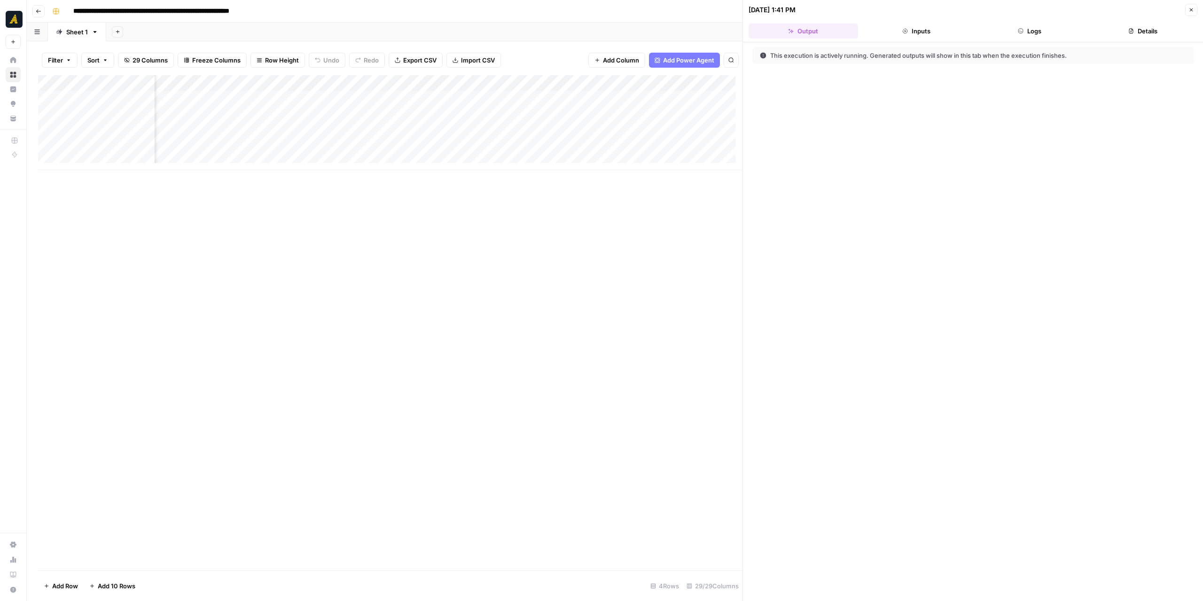
click at [1031, 40] on header "10/07/25 at 1:41 PM Close Output Inputs Logs Details" at bounding box center [973, 21] width 460 height 42
click at [1030, 37] on button "Logs" at bounding box center [1030, 30] width 110 height 15
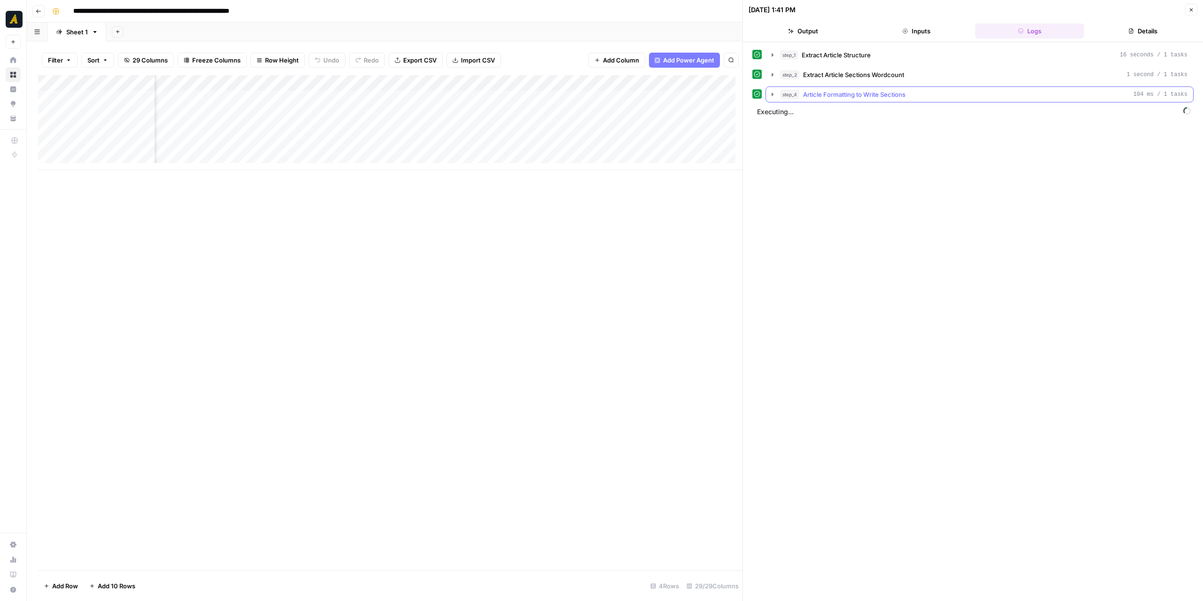
click at [775, 93] on icon "button" at bounding box center [773, 95] width 8 height 8
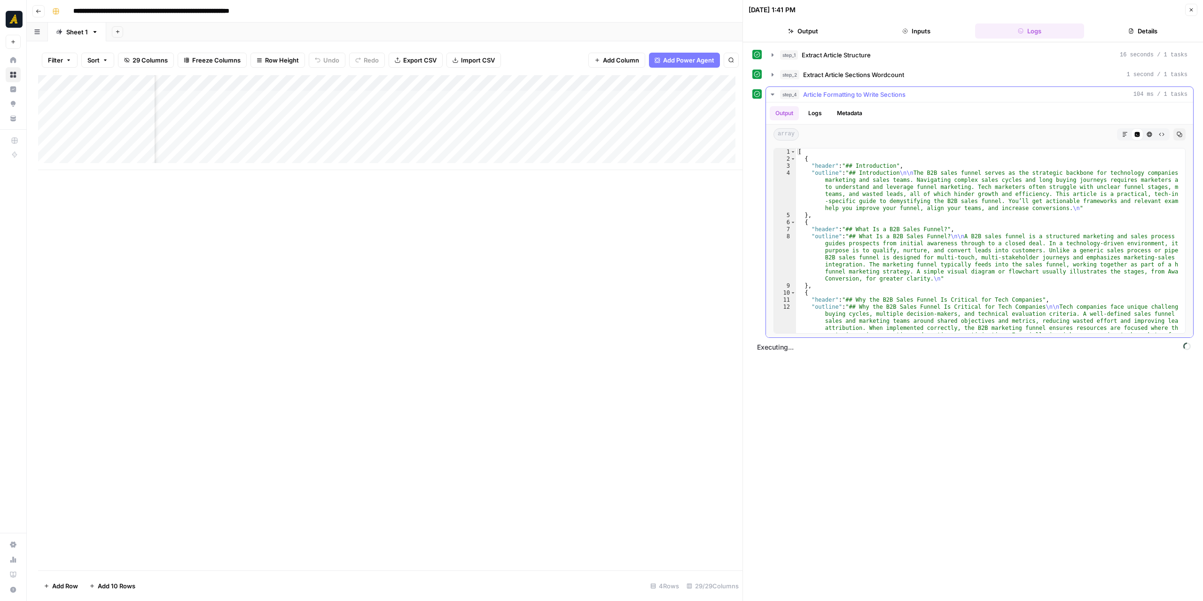
click at [775, 93] on icon "button" at bounding box center [773, 95] width 8 height 8
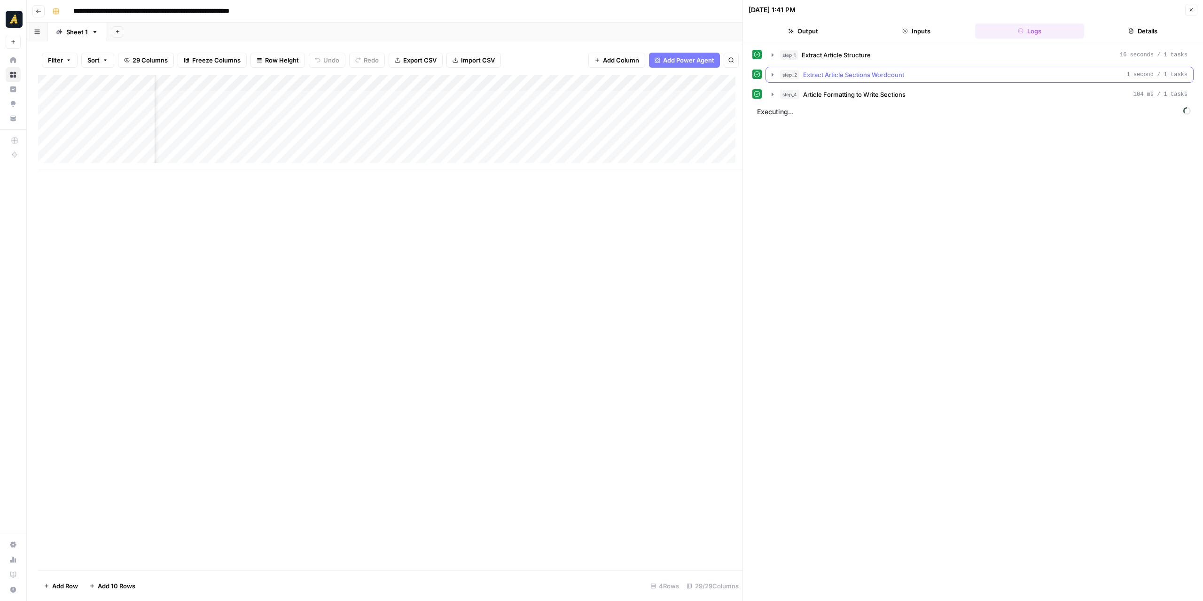
click at [772, 75] on icon "button" at bounding box center [773, 74] width 2 height 3
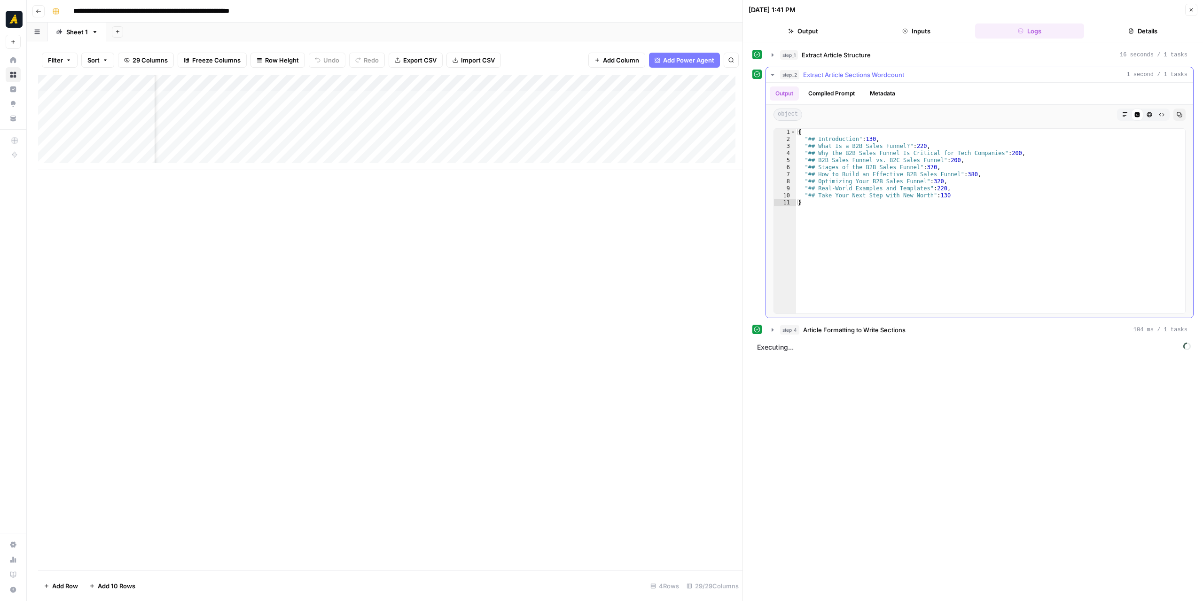
click at [770, 74] on icon "button" at bounding box center [773, 75] width 8 height 8
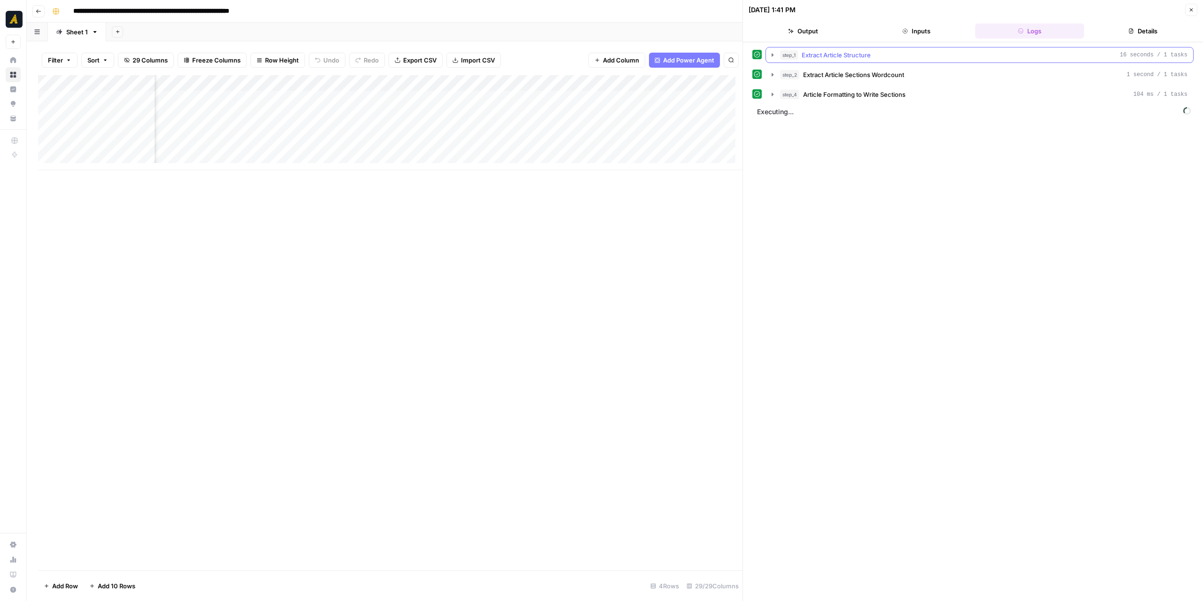
click at [772, 54] on icon "button" at bounding box center [773, 54] width 2 height 3
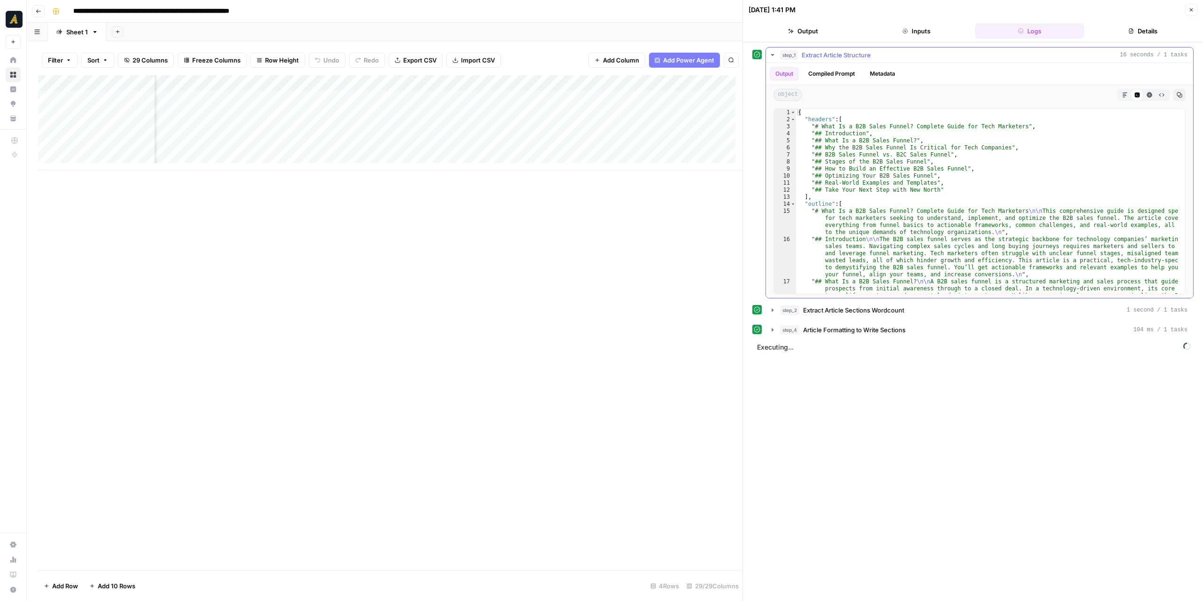
click at [772, 54] on icon "button" at bounding box center [772, 55] width 3 height 2
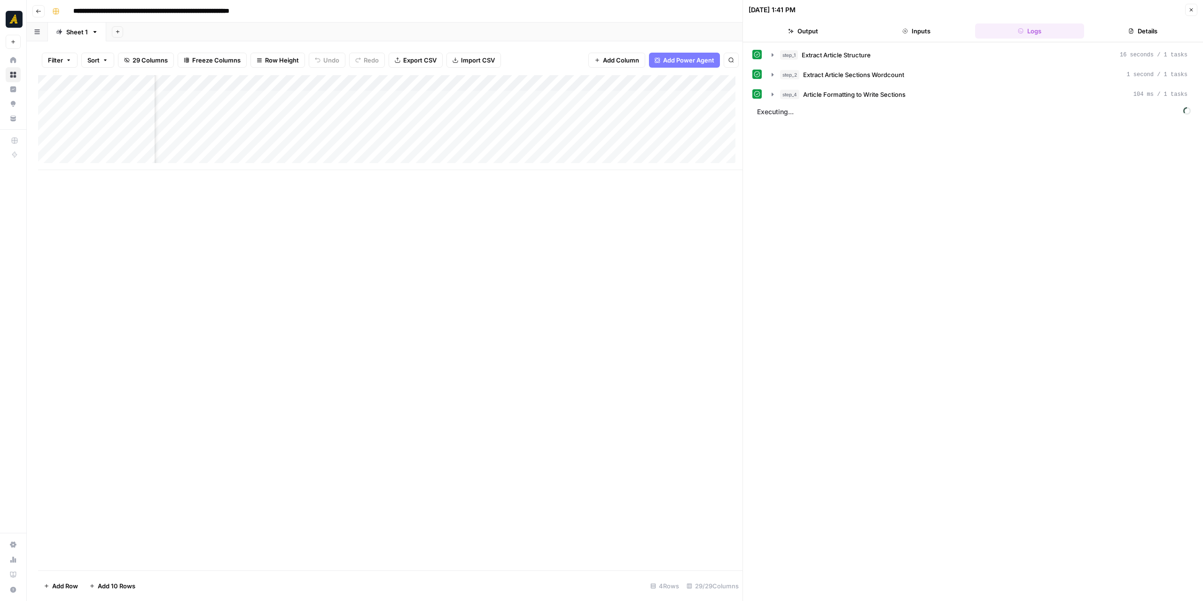
scroll to position [0, 2669]
click at [579, 83] on div "Add Column" at bounding box center [390, 122] width 705 height 95
click at [524, 244] on span "Remove Column" at bounding box center [525, 248] width 82 height 9
click at [569, 102] on span "Delete" at bounding box center [568, 105] width 20 height 9
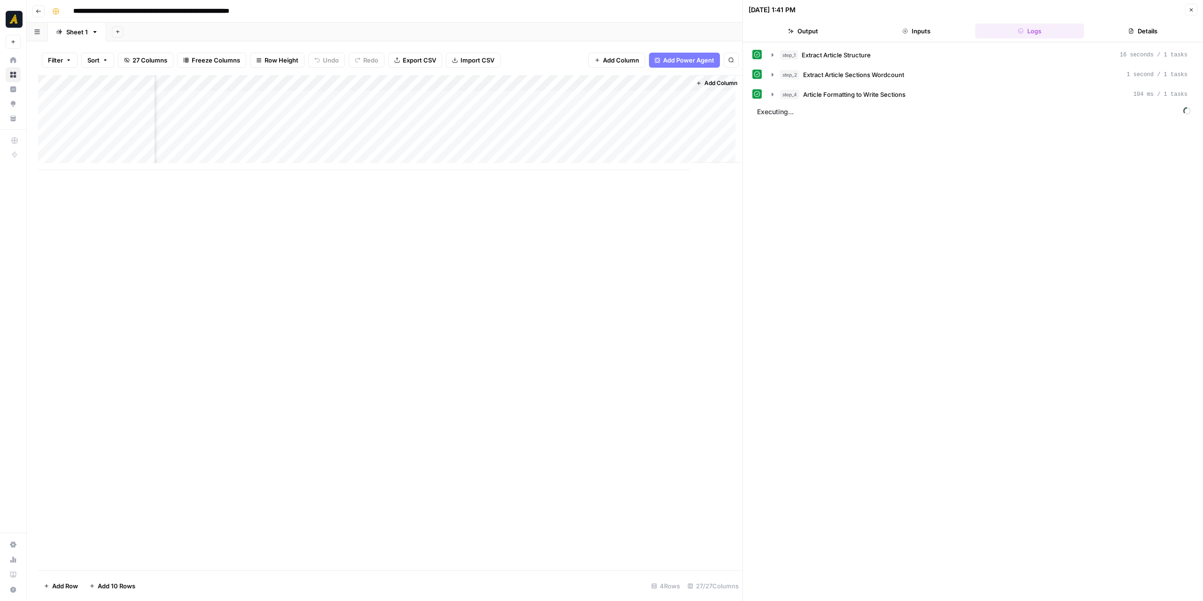
click at [576, 83] on div "Add Column" at bounding box center [390, 122] width 705 height 95
click at [532, 249] on span "Remove Column" at bounding box center [529, 248] width 82 height 9
click at [562, 104] on span "Delete" at bounding box center [568, 105] width 20 height 9
click at [455, 81] on div "Add Column" at bounding box center [390, 122] width 705 height 95
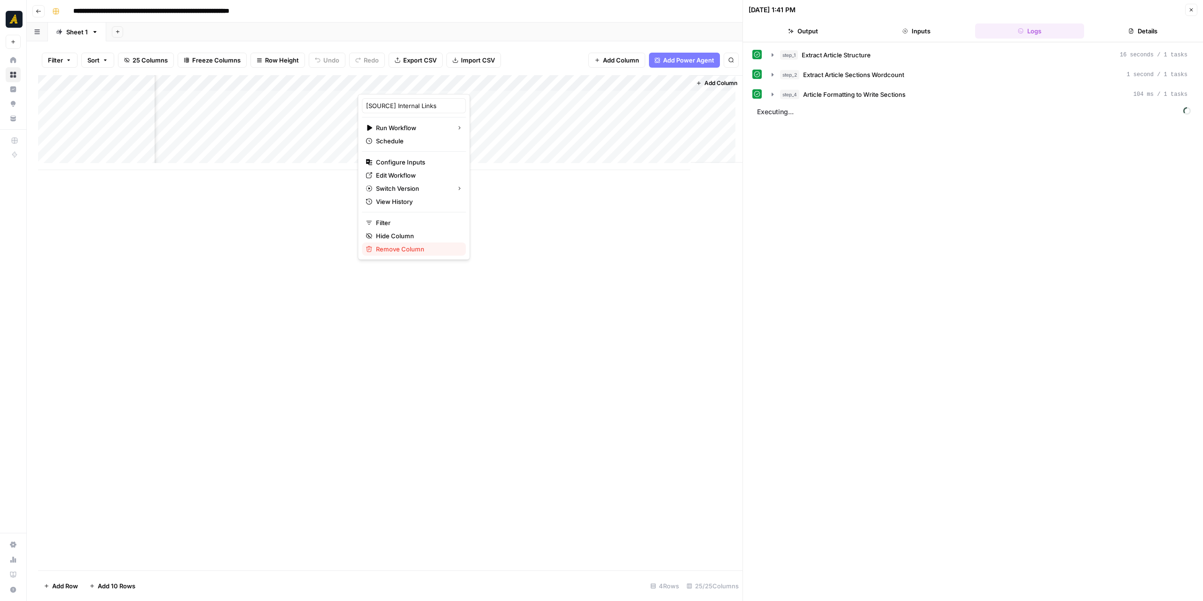
click at [419, 251] on span "Remove Column" at bounding box center [417, 248] width 82 height 9
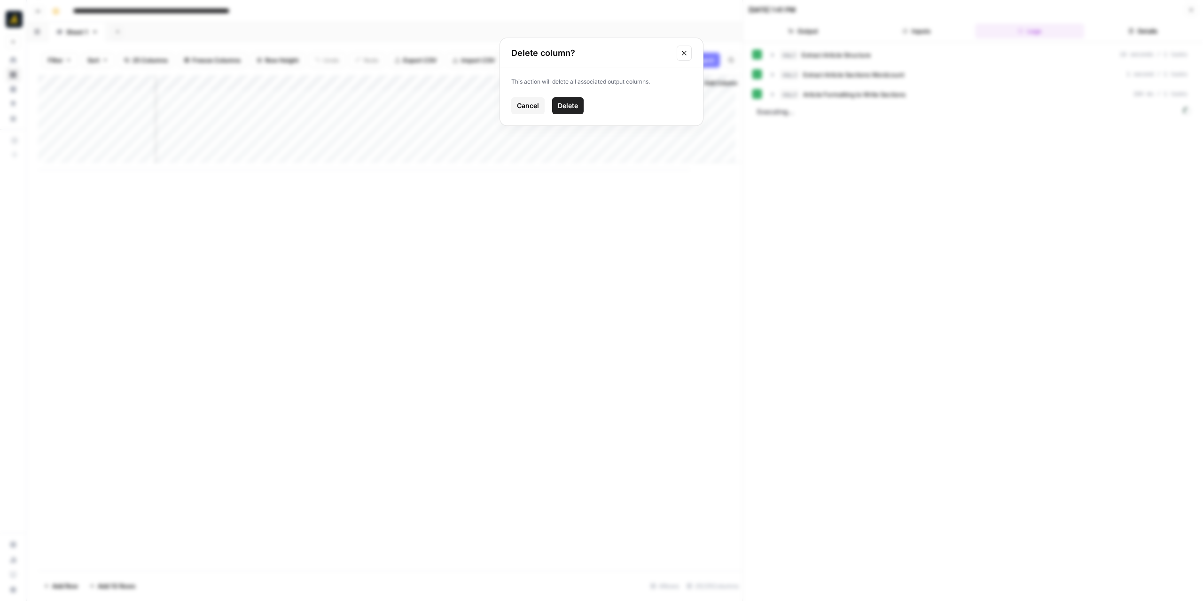
click at [573, 97] on button "Delete" at bounding box center [567, 105] width 31 height 17
click at [671, 82] on div "Add Column" at bounding box center [390, 122] width 705 height 95
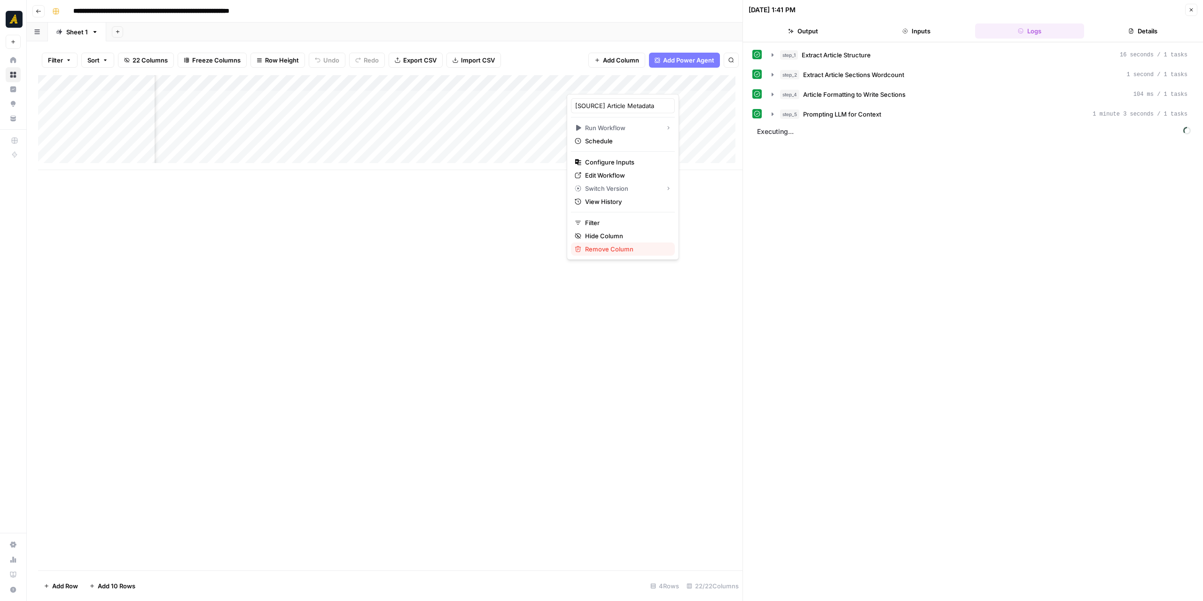
click at [604, 247] on span "Remove Column" at bounding box center [626, 248] width 82 height 9
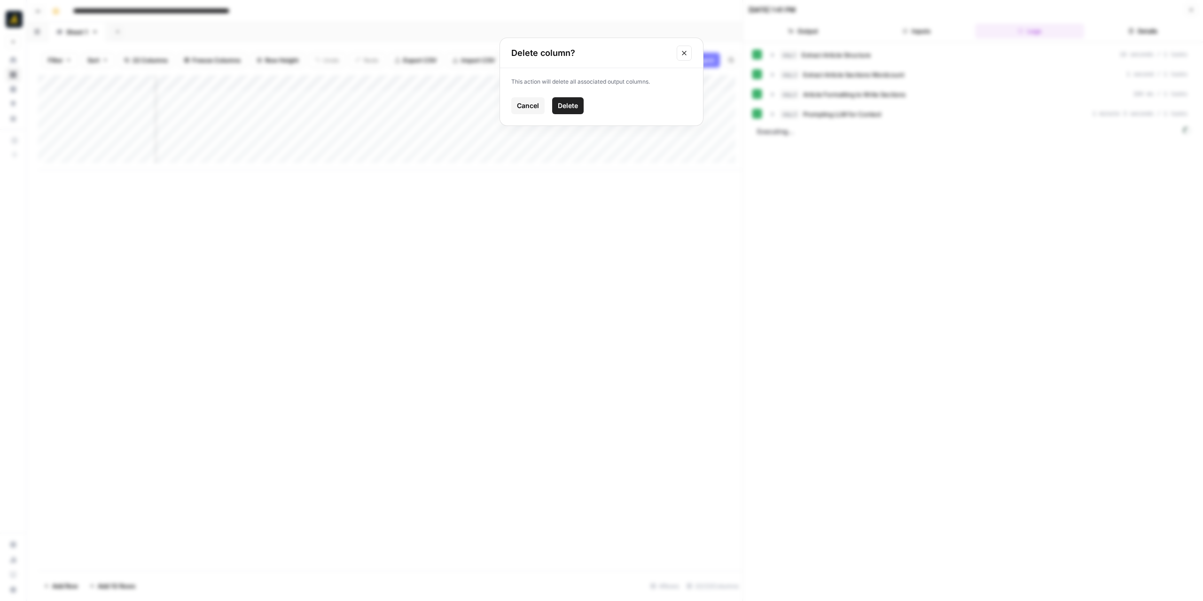
click at [568, 108] on span "Delete" at bounding box center [568, 105] width 20 height 9
click at [634, 86] on div "Add Column" at bounding box center [390, 122] width 705 height 95
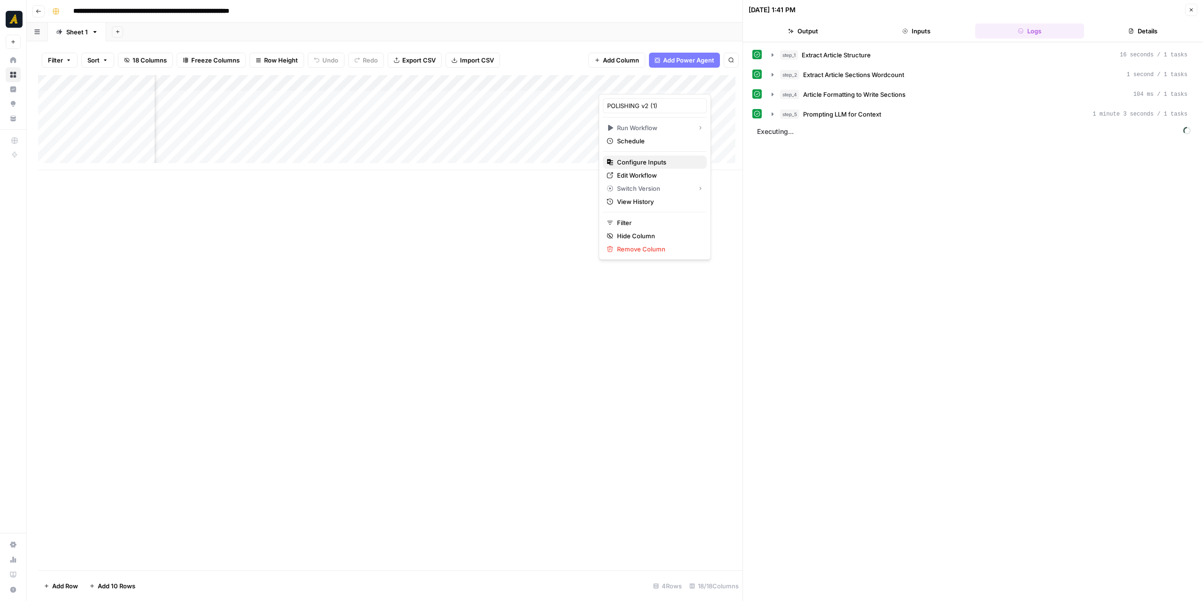
click at [639, 159] on span "Configure Inputs" at bounding box center [658, 161] width 82 height 9
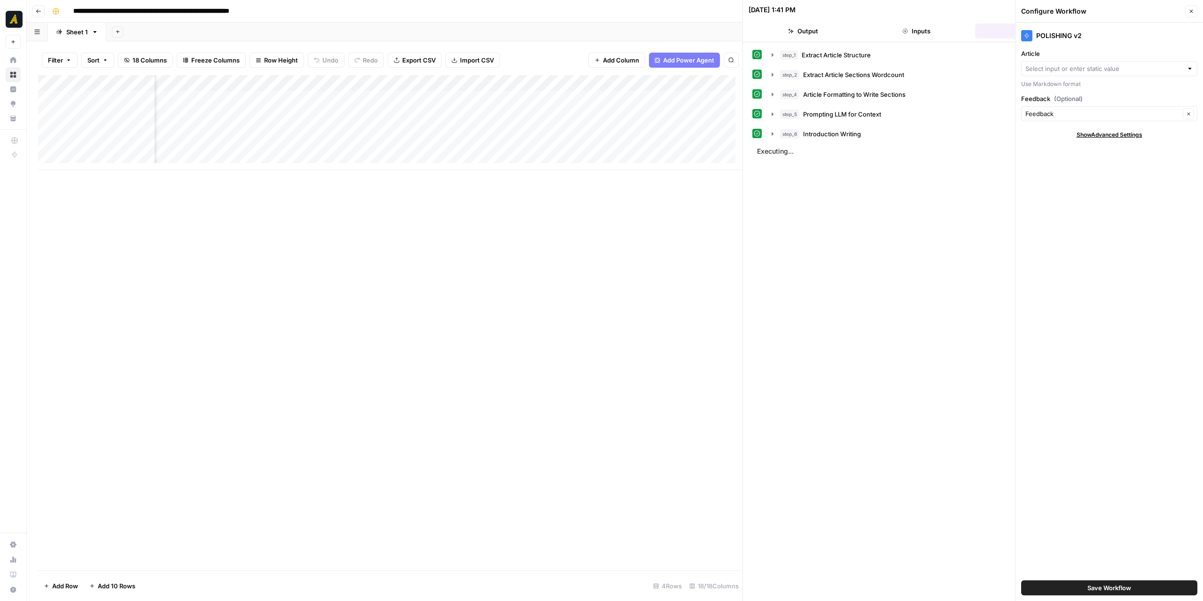
click at [1189, 68] on div at bounding box center [1190, 68] width 7 height 9
click at [988, 204] on div "step_1 Extract Article Structure 16 seconds / 1 tasks step_2 Extract Article Se…" at bounding box center [972, 321] width 441 height 549
click at [1193, 13] on icon "button" at bounding box center [1192, 11] width 6 height 6
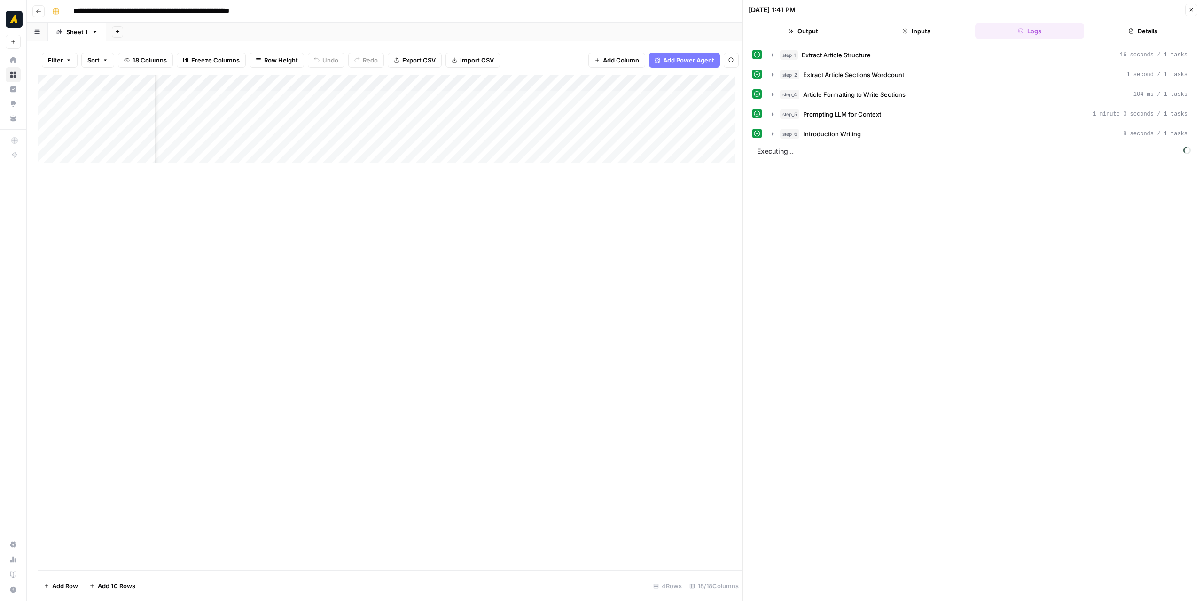
drag, startPoint x: 737, startPoint y: 190, endPoint x: 832, endPoint y: 195, distance: 95.0
click at [836, 193] on body "**********" at bounding box center [601, 300] width 1203 height 601
click at [791, 207] on div "step_1 Extract Article Structure 16 seconds / 1 tasks step_2 Extract Article Se…" at bounding box center [972, 321] width 441 height 549
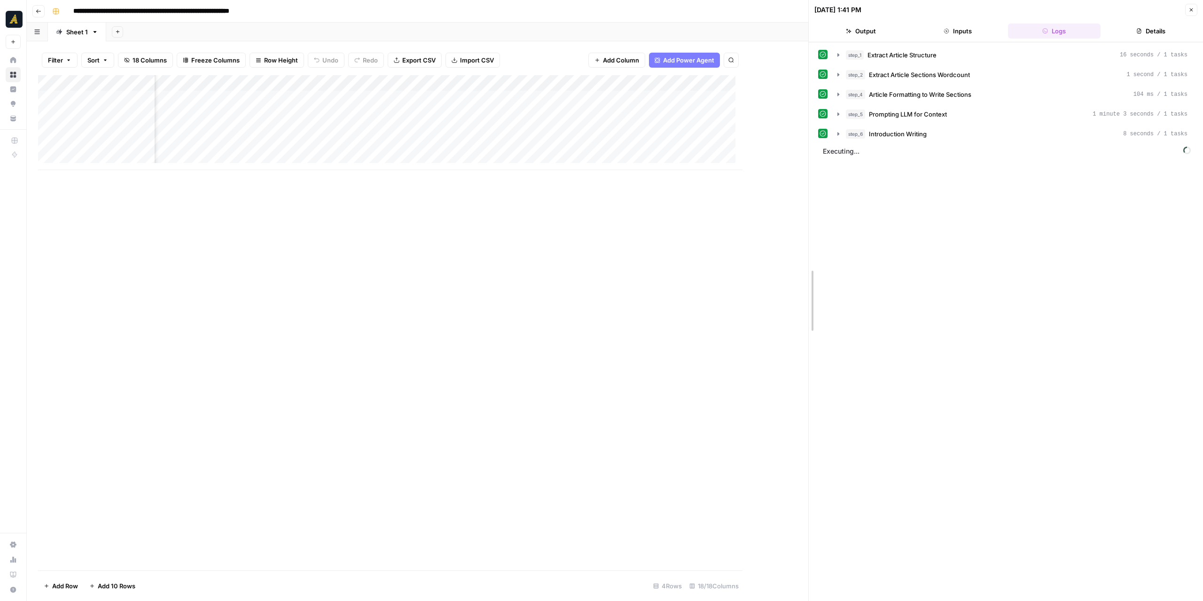
drag, startPoint x: 743, startPoint y: 213, endPoint x: 808, endPoint y: 213, distance: 65.3
click at [563, 118] on div "Add Column" at bounding box center [423, 122] width 770 height 95
click at [333, 97] on div "Add Column" at bounding box center [423, 122] width 770 height 95
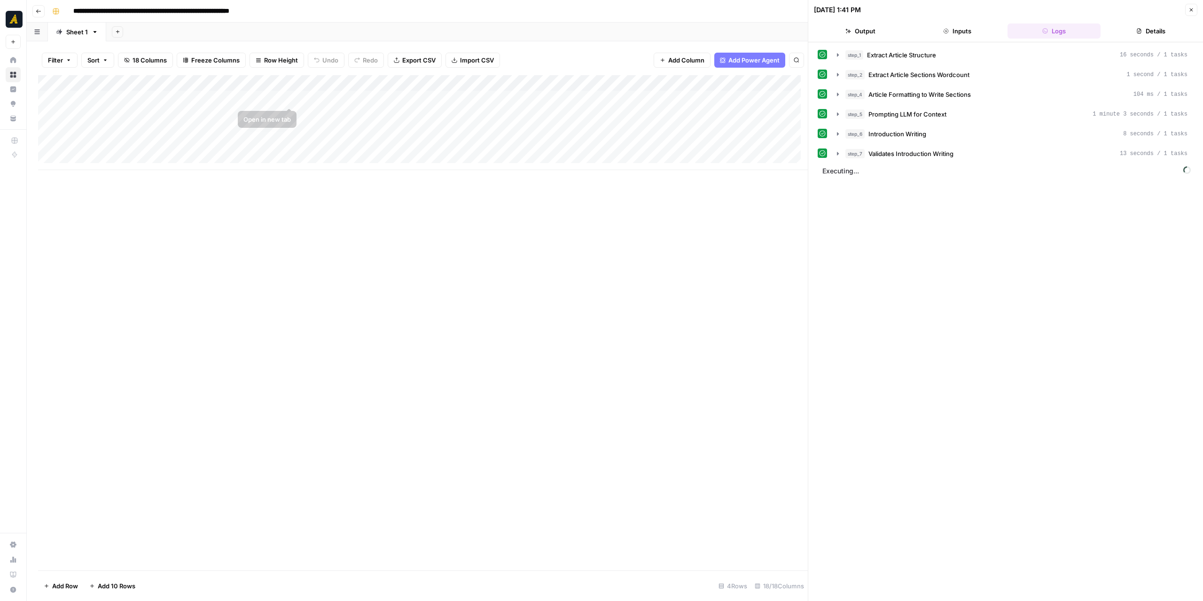
click at [333, 97] on div "Add Column" at bounding box center [423, 122] width 770 height 95
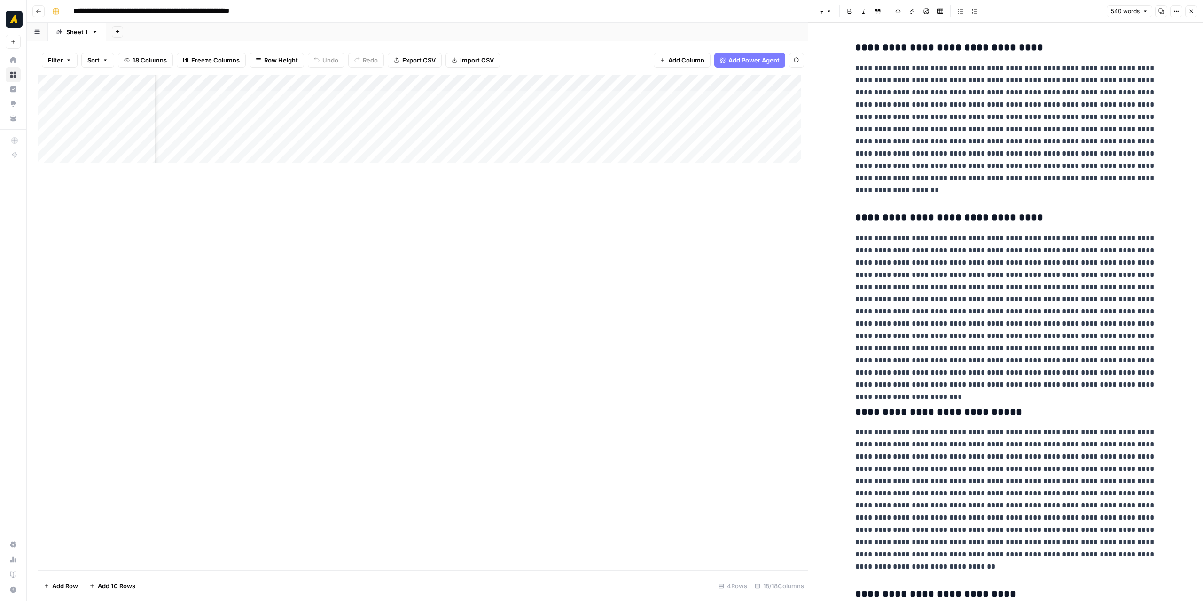
scroll to position [0, 180]
click at [364, 97] on div "Add Column" at bounding box center [423, 122] width 770 height 95
click at [732, 98] on div "Add Column" at bounding box center [423, 122] width 770 height 95
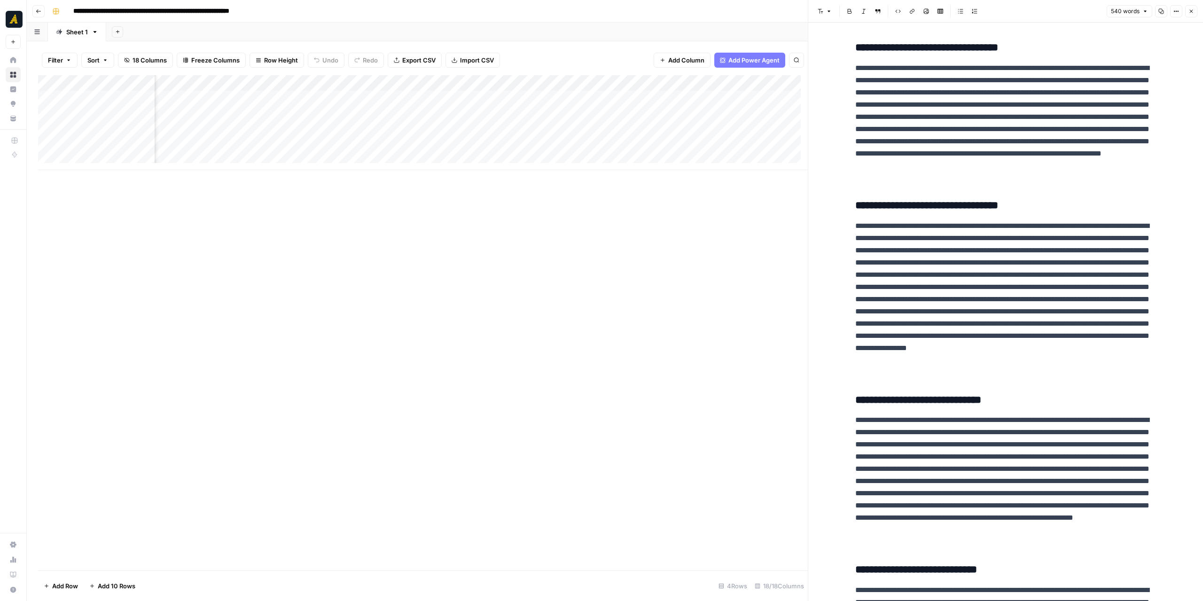
scroll to position [0, 286]
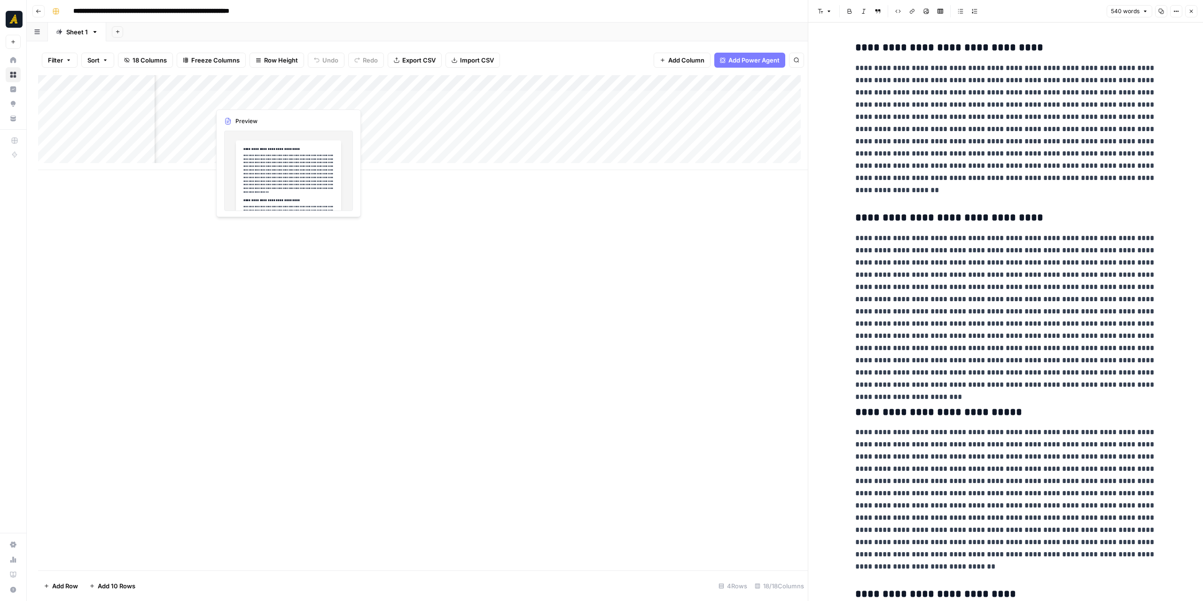
click at [243, 101] on div "Add Column" at bounding box center [423, 122] width 770 height 95
click at [856, 47] on h3 "**********" at bounding box center [1005, 47] width 301 height 13
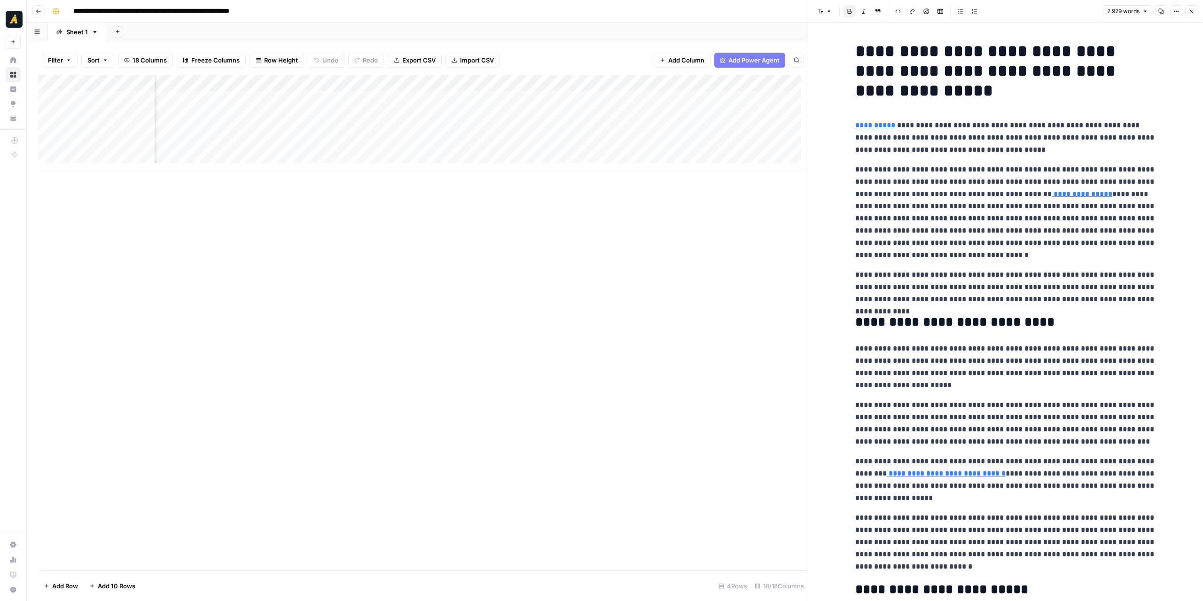
scroll to position [0, 1350]
click at [473, 99] on div "Add Column" at bounding box center [423, 122] width 770 height 95
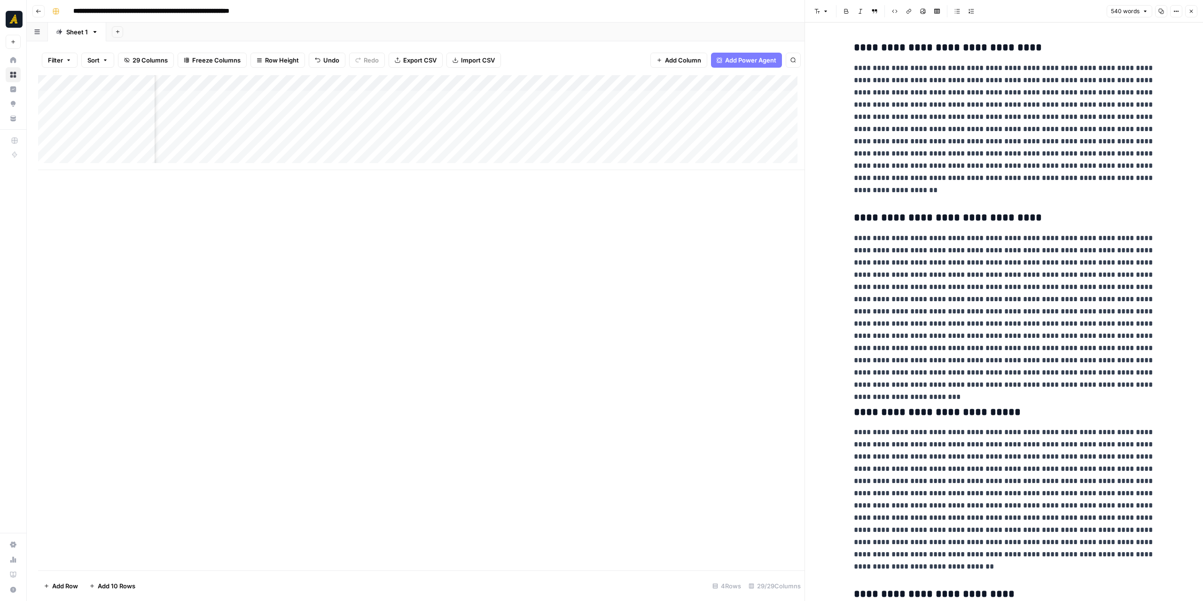
scroll to position [0, 1280]
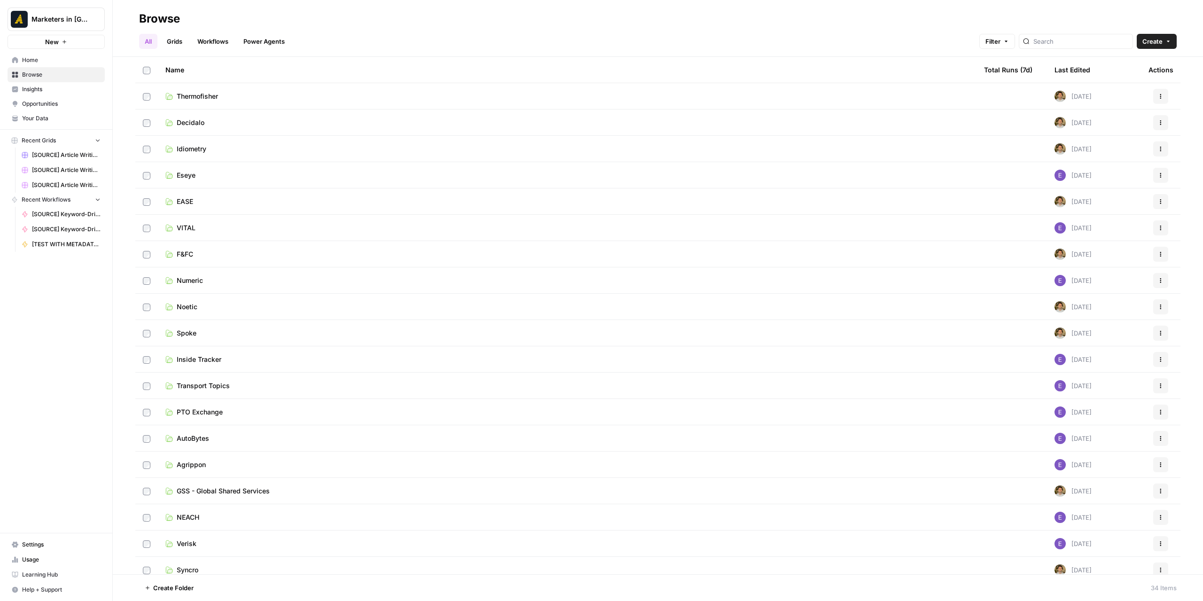
click at [56, 93] on span "Insights" at bounding box center [61, 89] width 78 height 8
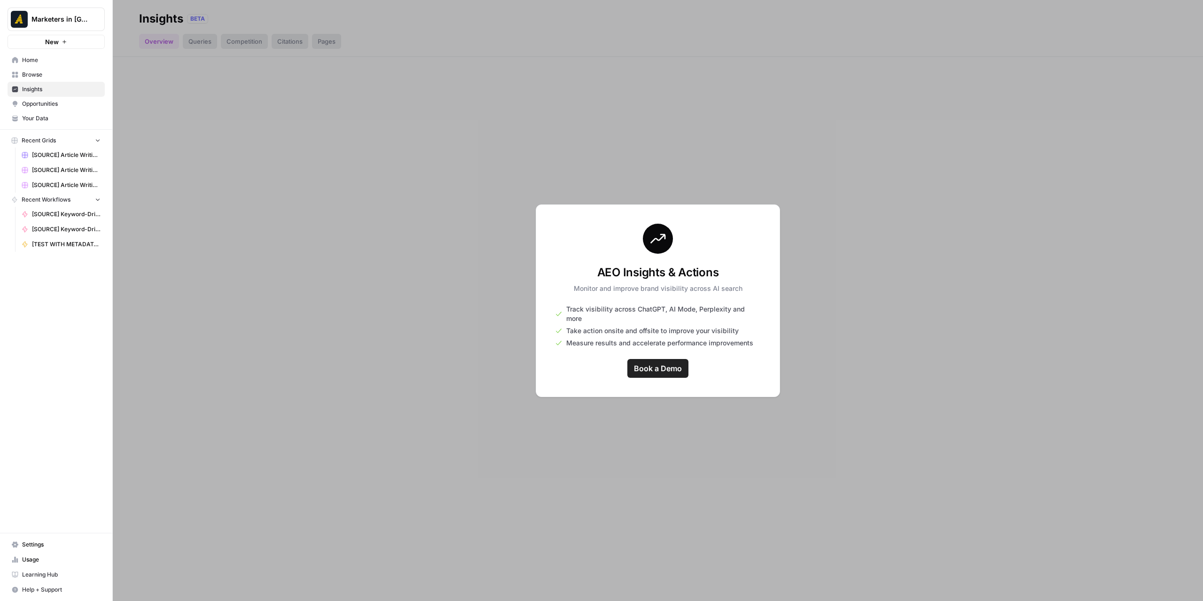
click at [52, 70] on span "Browse" at bounding box center [61, 74] width 78 height 8
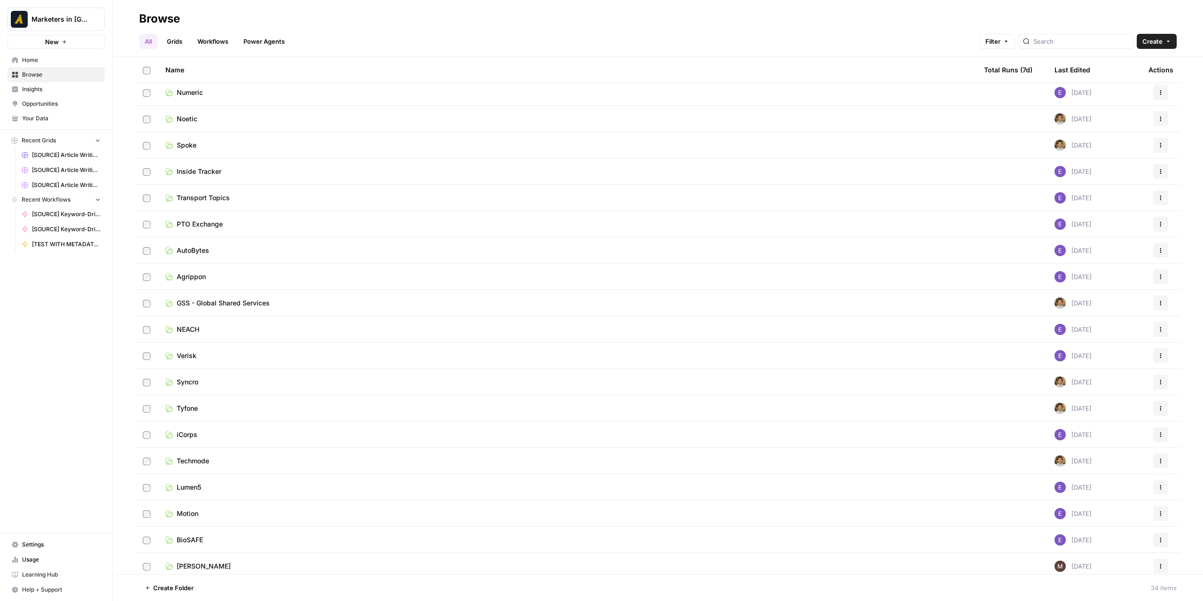
scroll to position [403, 0]
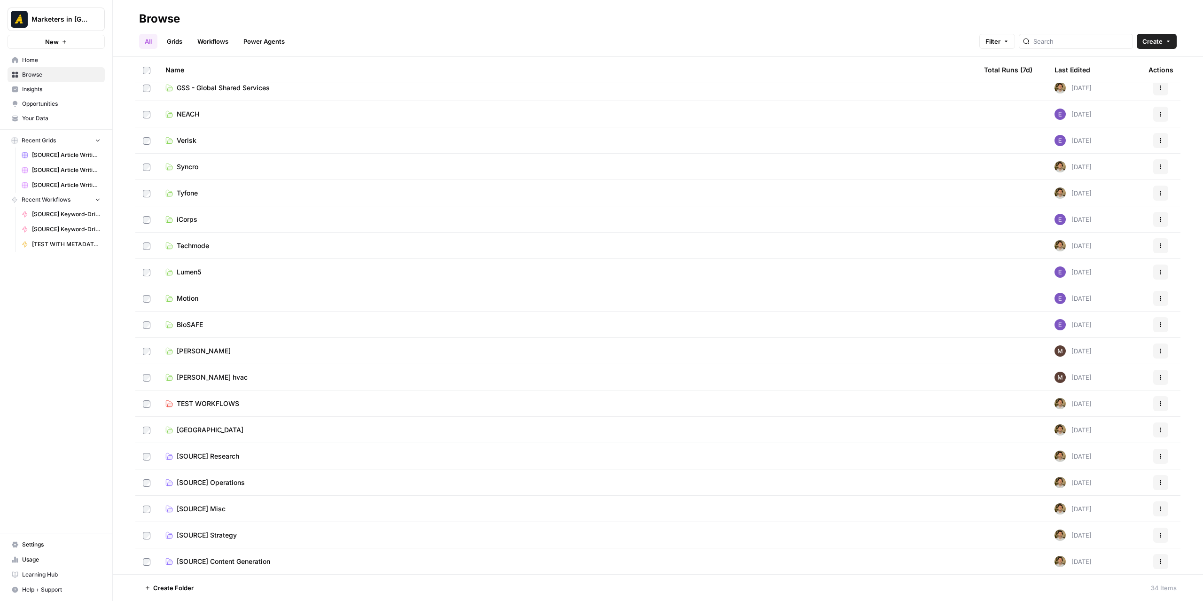
click at [257, 403] on link "TEST WORKFLOWS" at bounding box center [567, 403] width 804 height 9
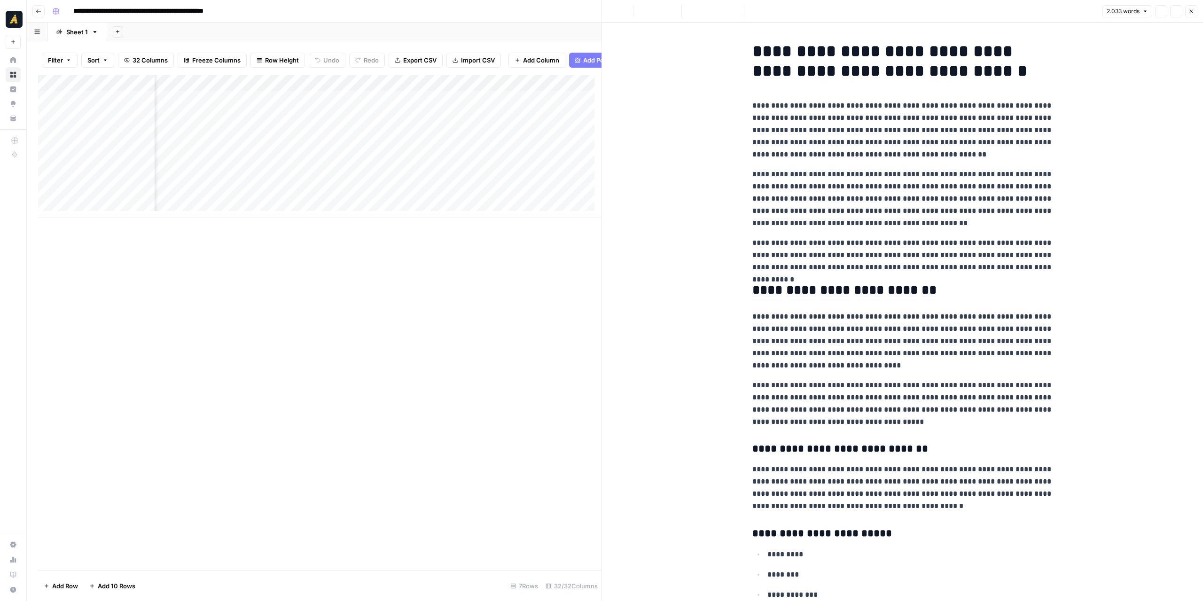
scroll to position [0, 1035]
drag, startPoint x: 598, startPoint y: 263, endPoint x: 692, endPoint y: 264, distance: 94.0
click at [611, 264] on div at bounding box center [605, 300] width 9 height 601
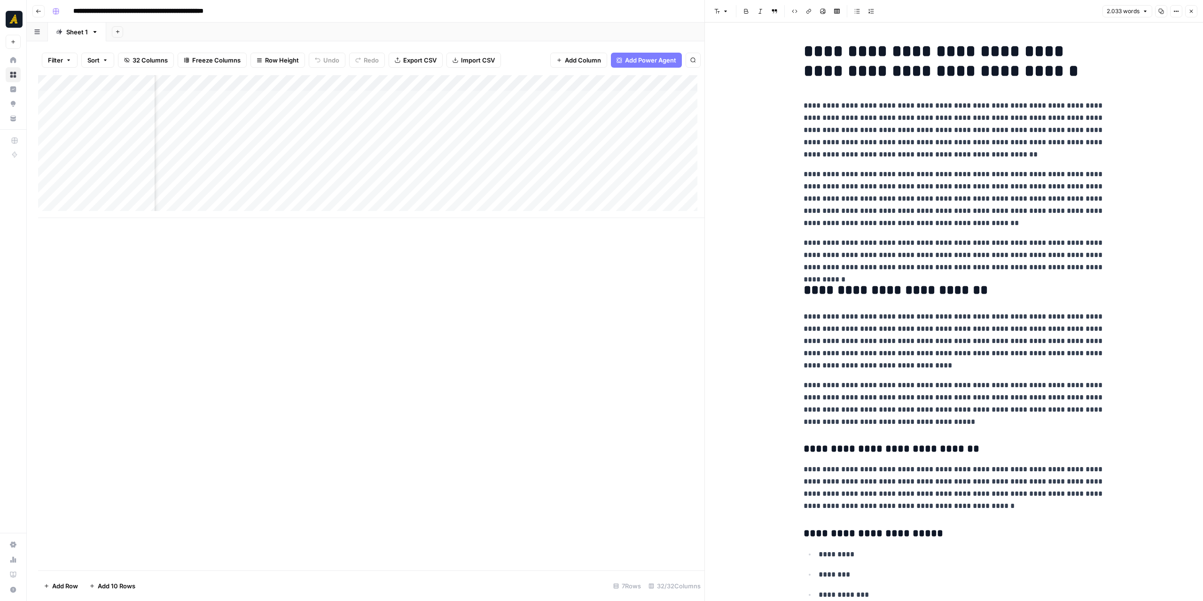
scroll to position [0, 189]
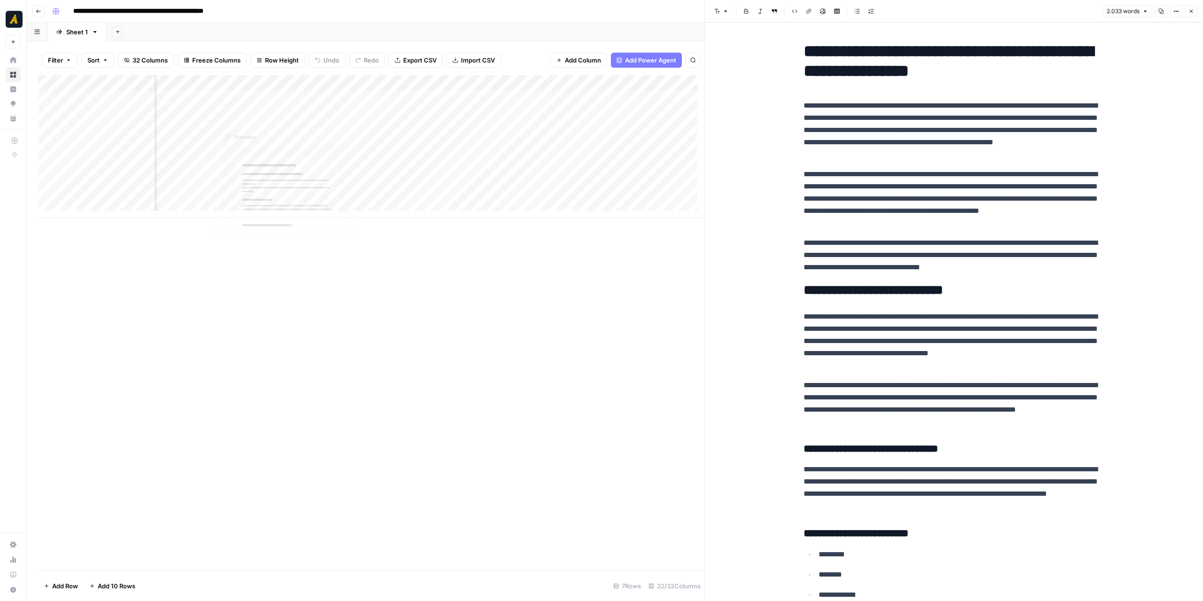
click at [277, 99] on div "Add Column" at bounding box center [371, 146] width 666 height 143
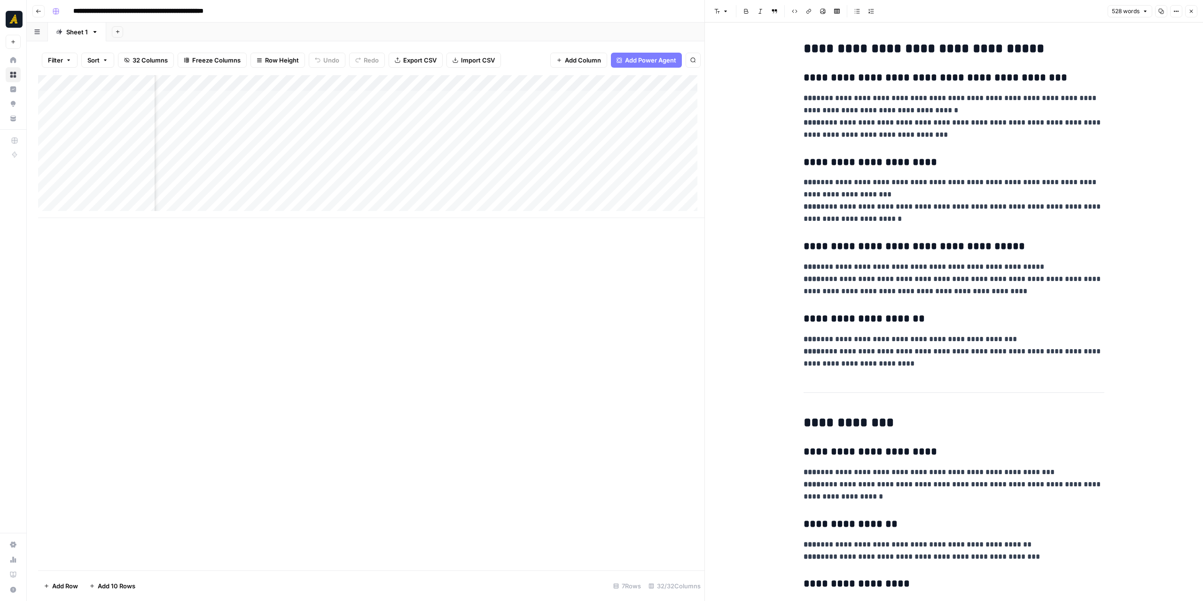
click at [1166, 6] on button "Copy" at bounding box center [1161, 11] width 12 height 12
click at [339, 98] on div "Add Column" at bounding box center [371, 146] width 666 height 143
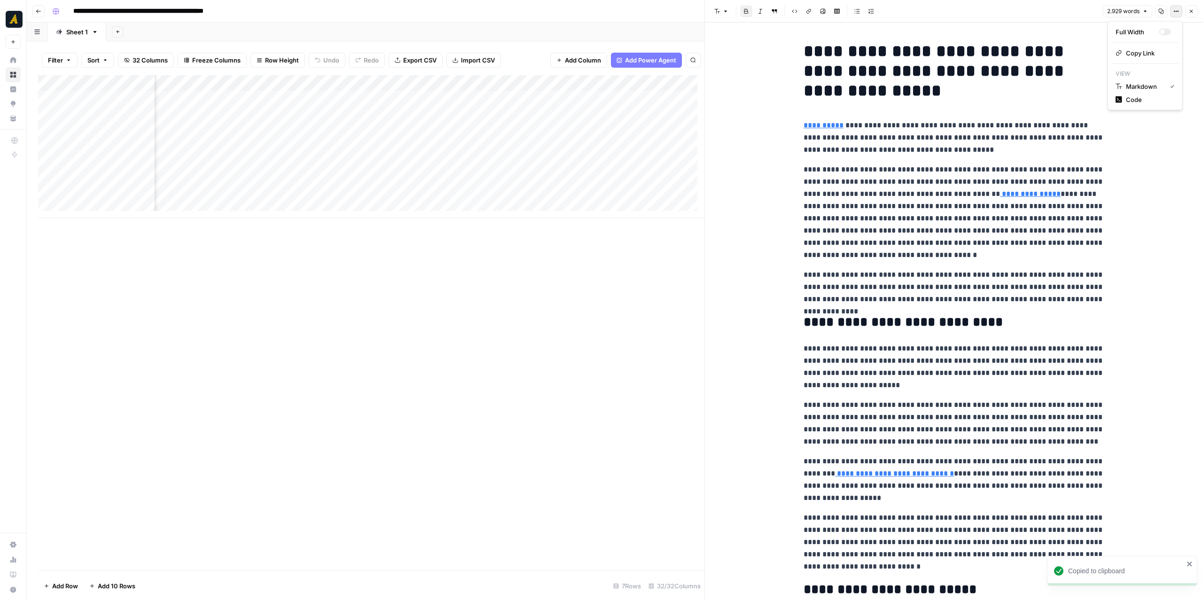
click at [1177, 8] on button "Options" at bounding box center [1176, 11] width 12 height 12
click at [1142, 95] on span "Code" at bounding box center [1148, 99] width 45 height 9
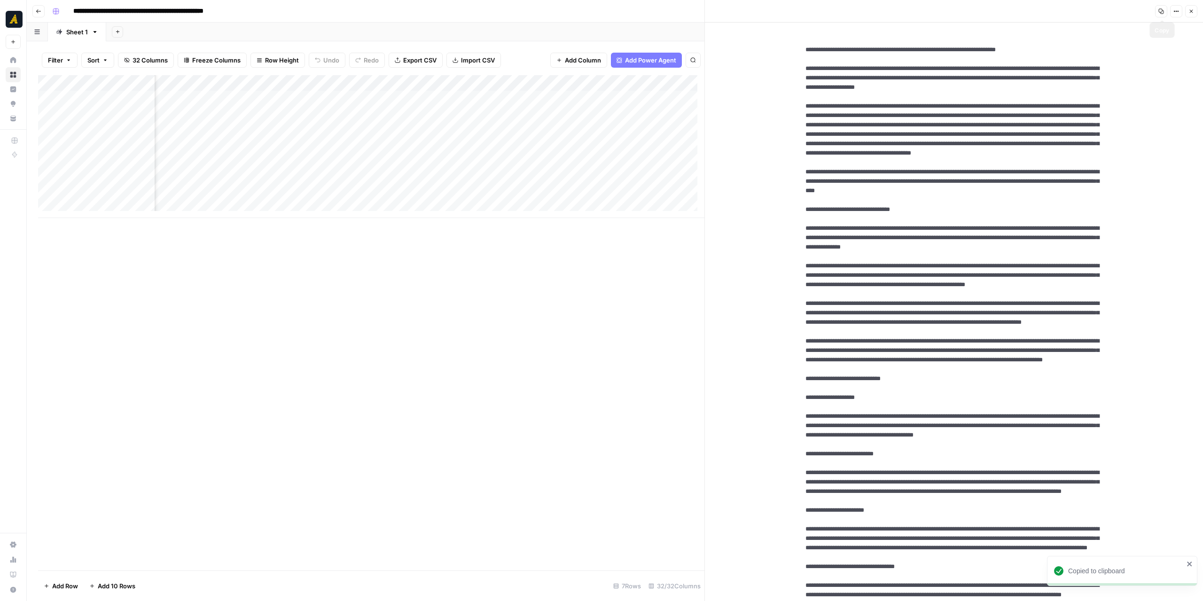
click at [1160, 9] on icon "button" at bounding box center [1161, 11] width 5 height 5
click at [1175, 10] on icon "button" at bounding box center [1177, 11] width 6 height 6
click at [1153, 64] on span "Markdown" at bounding box center [1148, 65] width 45 height 9
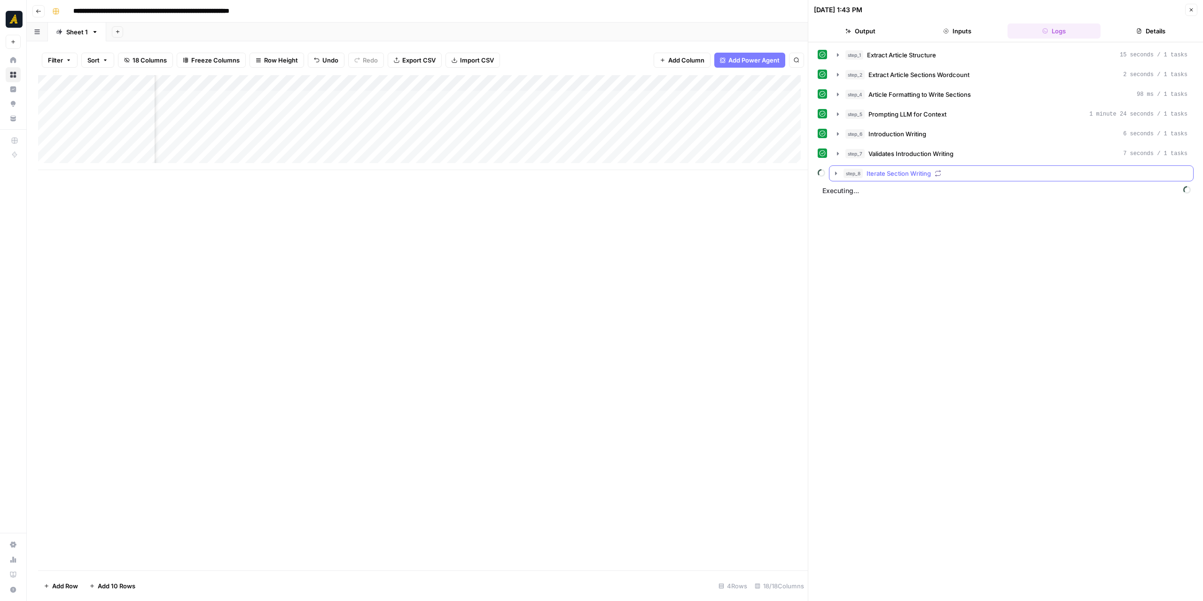
scroll to position [0, 1288]
click at [833, 172] on icon "button" at bounding box center [836, 174] width 8 height 8
click at [837, 172] on icon "button" at bounding box center [836, 174] width 8 height 8
click at [856, 191] on icon "button" at bounding box center [857, 193] width 8 height 8
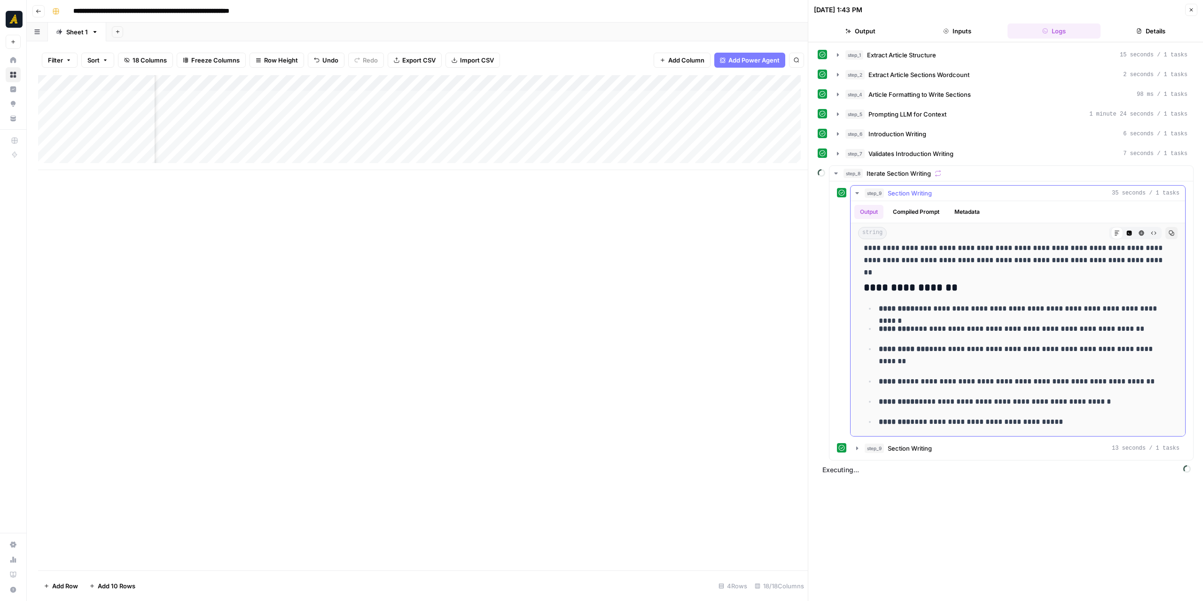
scroll to position [205, 0]
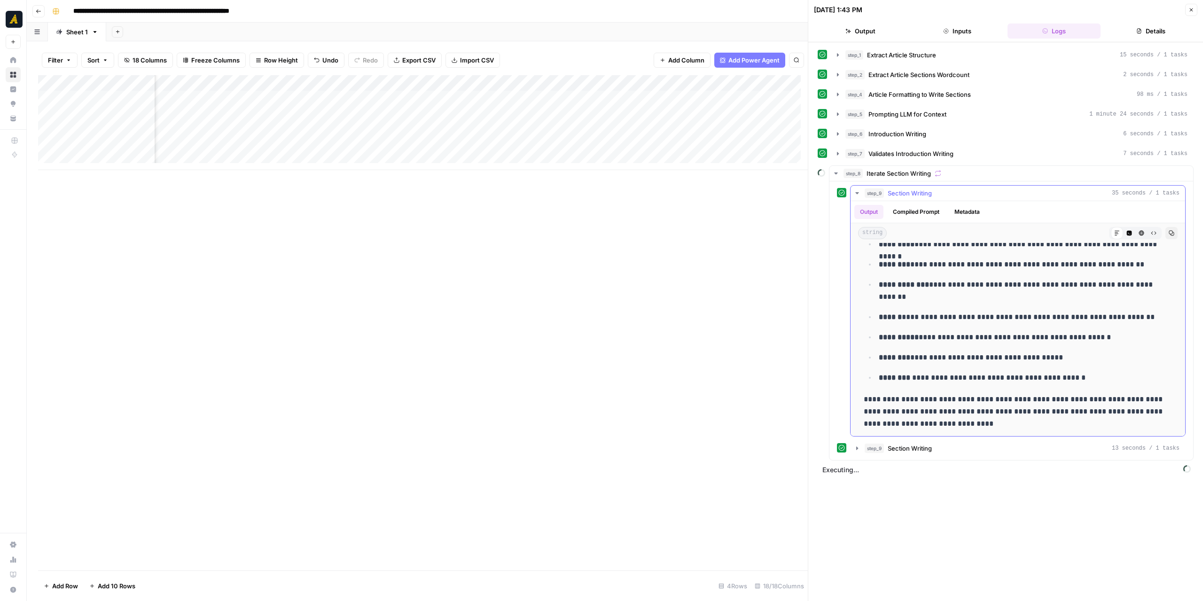
click at [856, 189] on icon "button" at bounding box center [857, 193] width 8 height 8
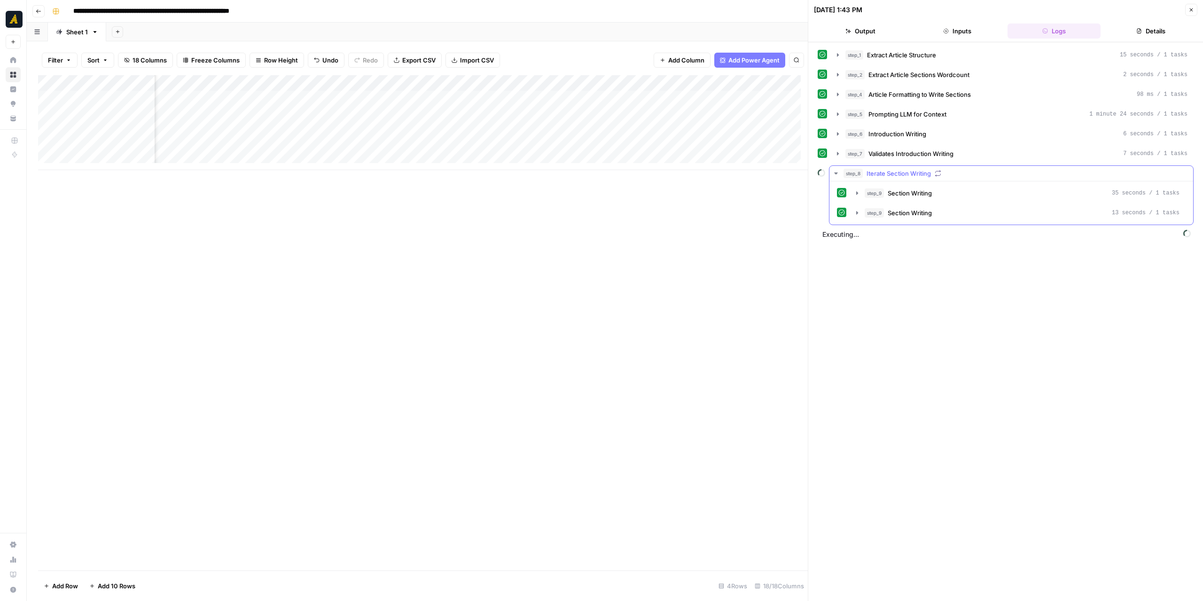
click at [835, 172] on icon "button" at bounding box center [836, 174] width 8 height 8
click at [839, 209] on icon "button" at bounding box center [838, 213] width 8 height 8
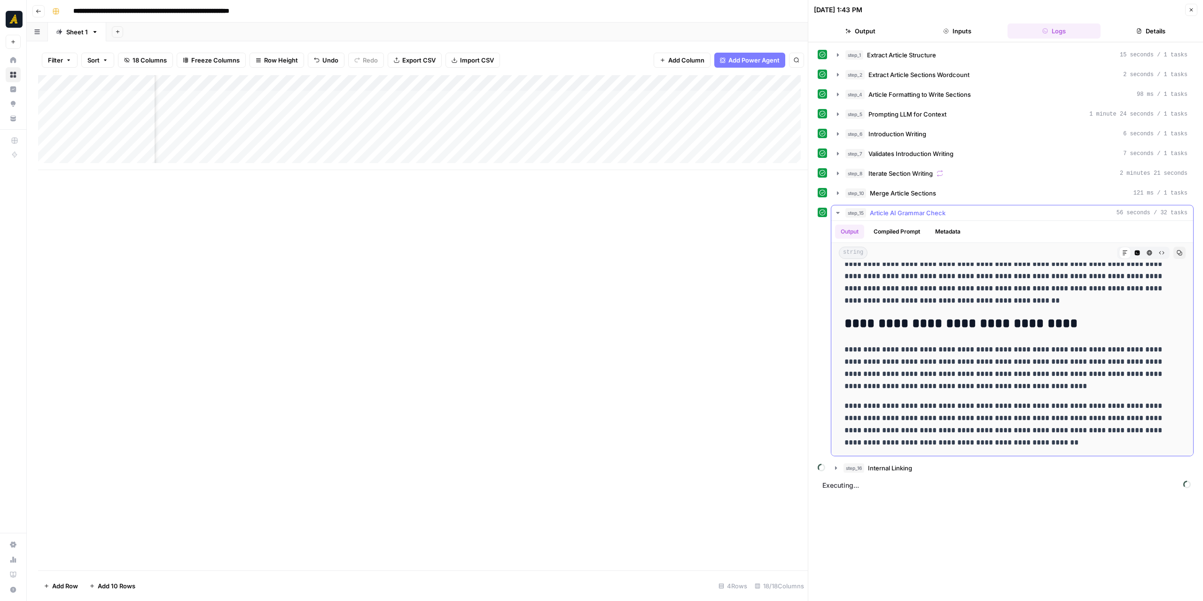
scroll to position [3332, 0]
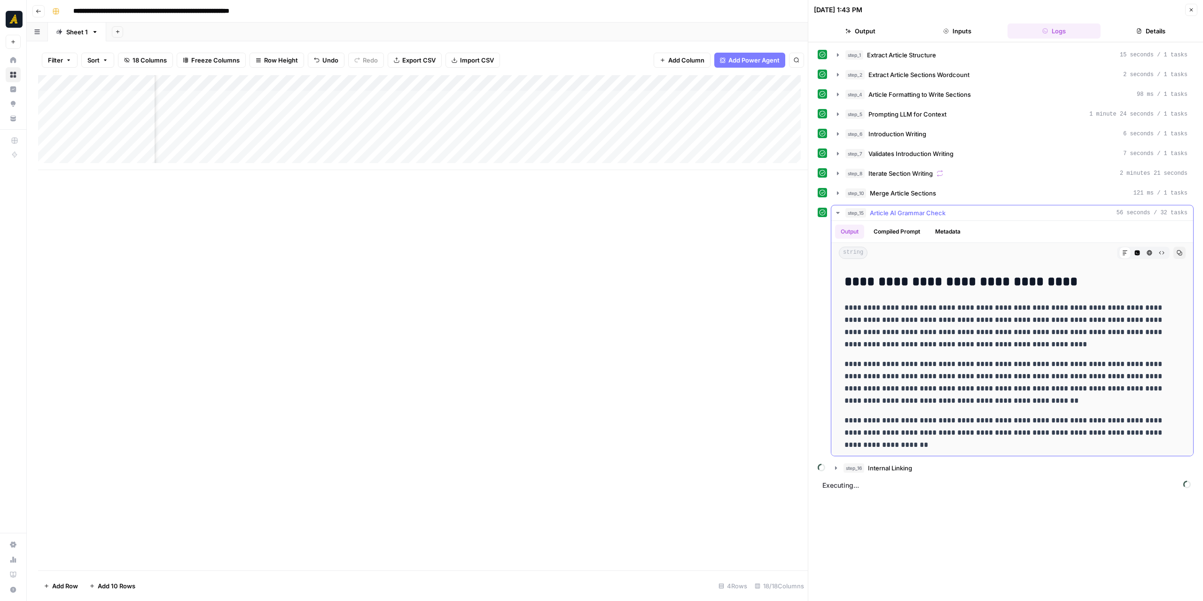
click at [839, 212] on icon "button" at bounding box center [838, 213] width 8 height 8
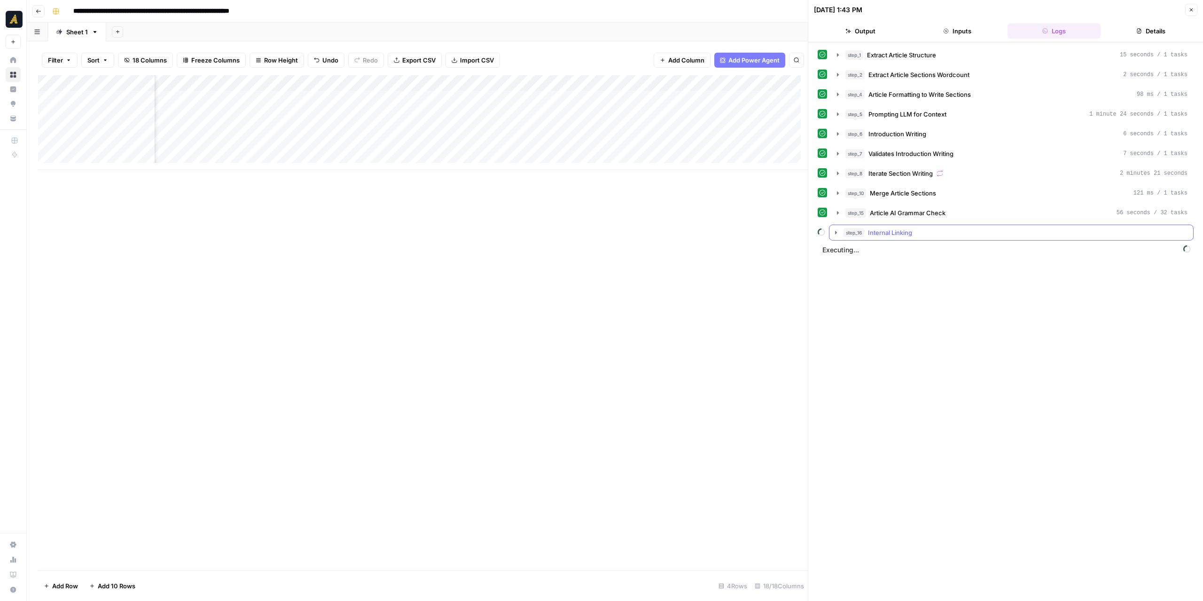
click at [836, 230] on icon "button" at bounding box center [836, 233] width 8 height 8
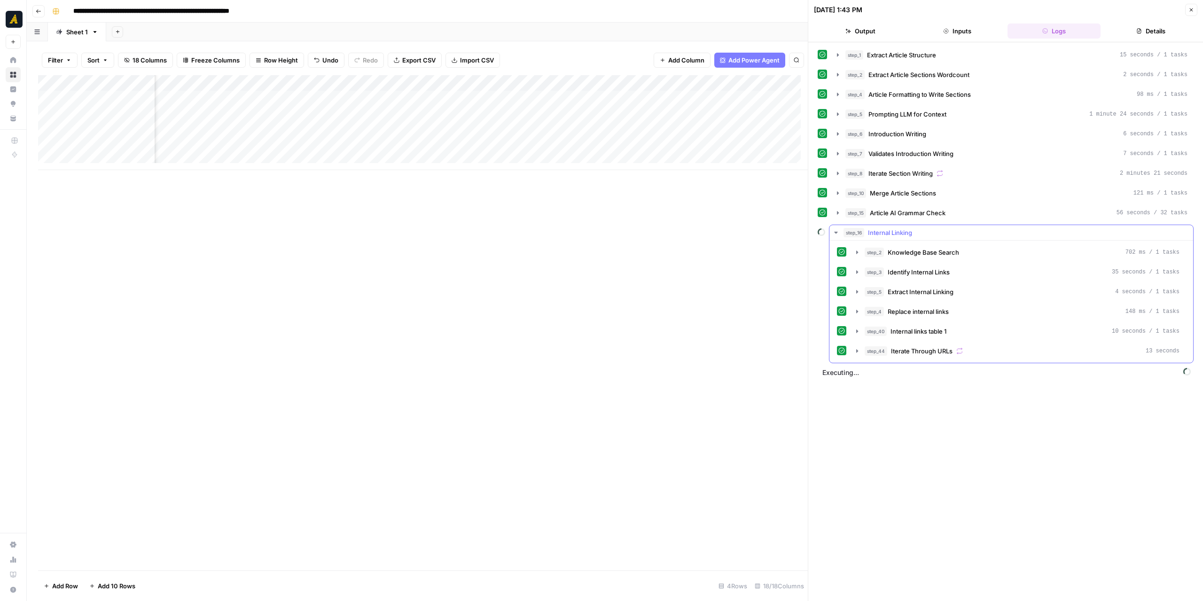
click at [836, 230] on icon "button" at bounding box center [836, 233] width 8 height 8
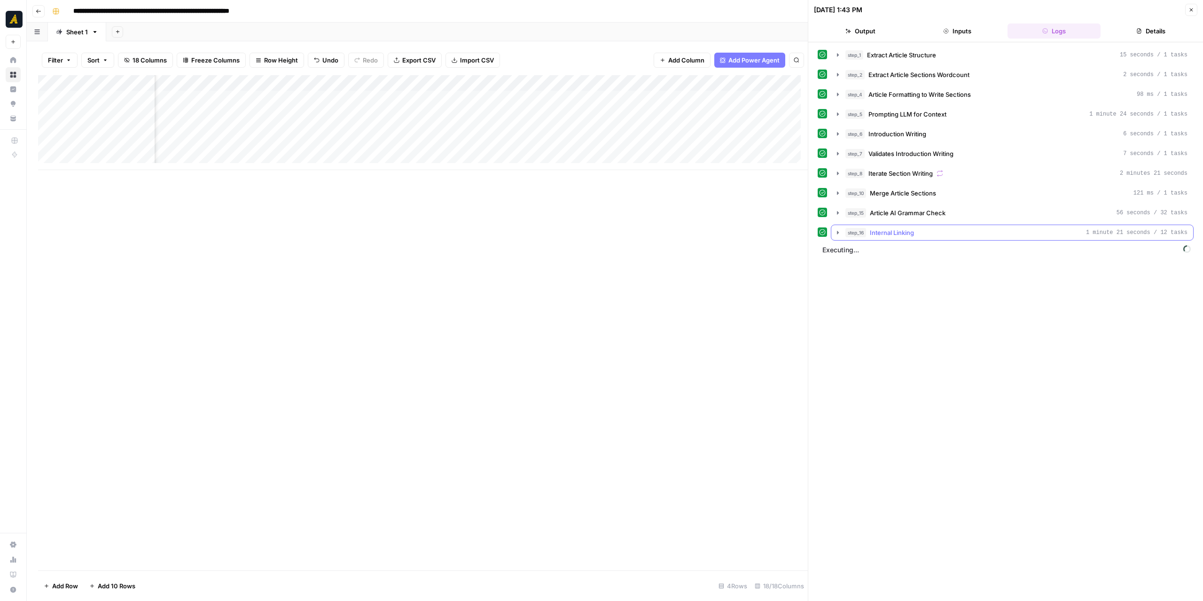
click at [835, 232] on icon "button" at bounding box center [838, 233] width 8 height 8
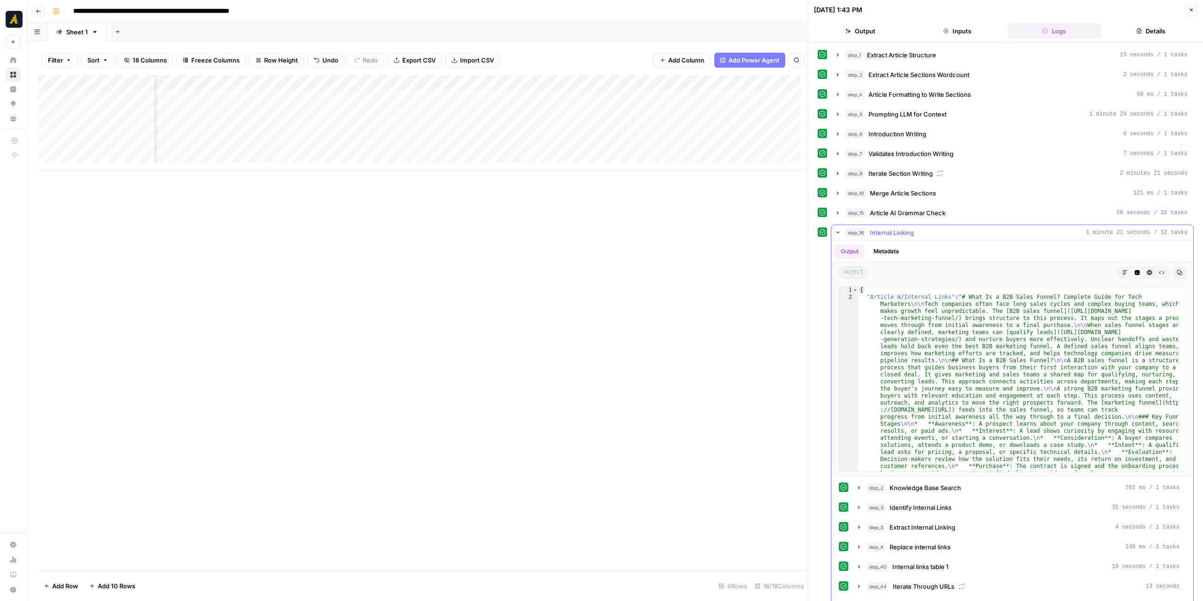
click at [835, 232] on icon "button" at bounding box center [838, 233] width 8 height 8
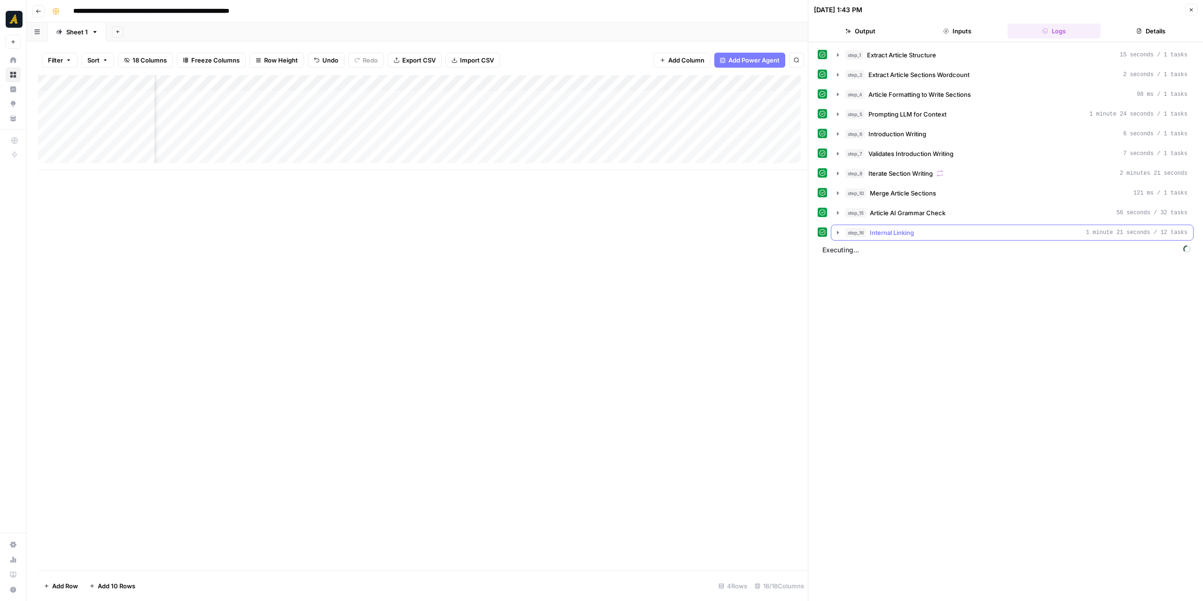
click at [835, 232] on icon "button" at bounding box center [838, 233] width 8 height 8
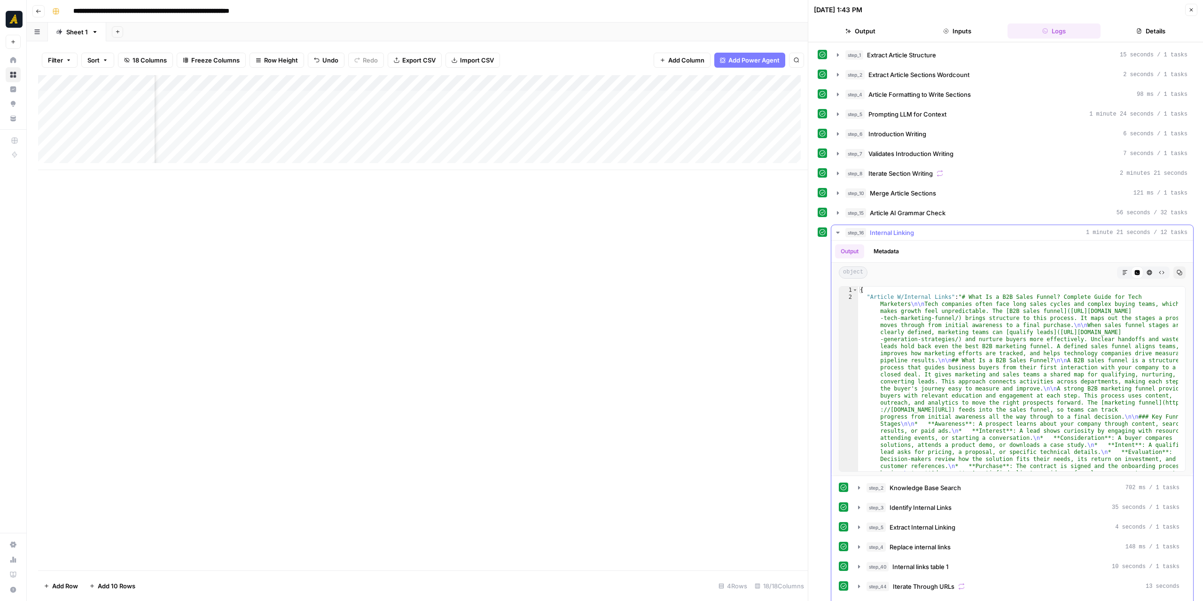
click at [842, 228] on button "step_16 Internal Linking 1 minute 21 seconds / 12 tasks" at bounding box center [1012, 232] width 362 height 15
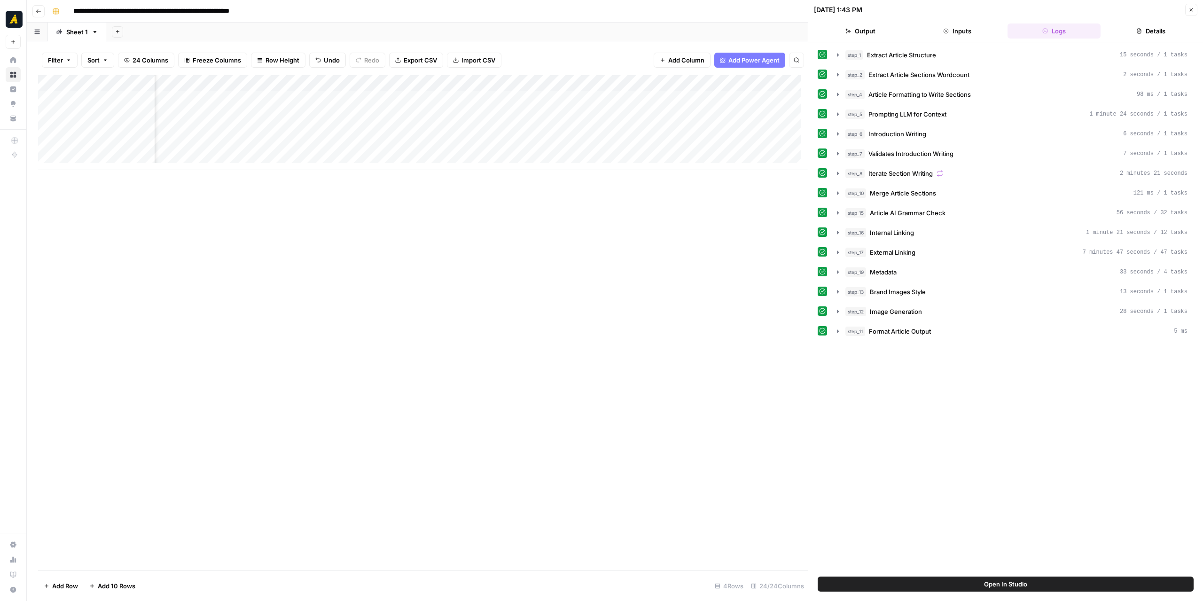
scroll to position [0, 1570]
click at [594, 81] on div "Add Column" at bounding box center [423, 122] width 770 height 95
click at [579, 174] on span "Remove Column" at bounding box center [577, 175] width 82 height 9
click at [683, 55] on icon "Close modal" at bounding box center [685, 53] width 8 height 8
click at [563, 82] on div "Add Column" at bounding box center [423, 122] width 770 height 95
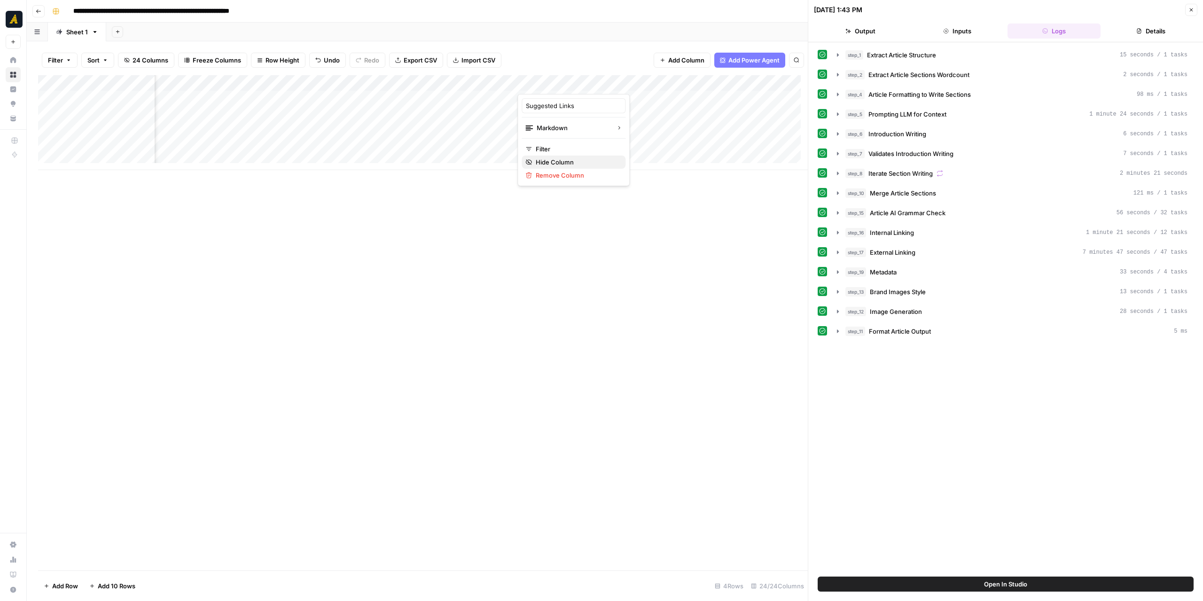
click at [556, 159] on span "Hide Column" at bounding box center [577, 161] width 82 height 9
click at [621, 81] on div "Add Column" at bounding box center [423, 122] width 770 height 95
click at [621, 81] on div at bounding box center [644, 84] width 85 height 19
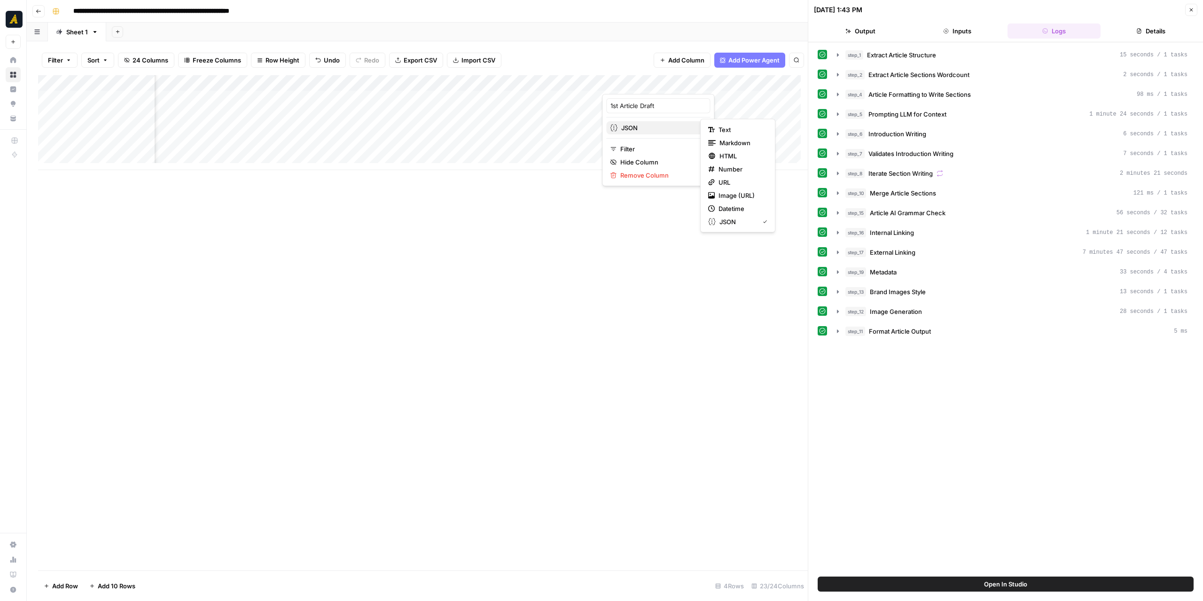
click at [652, 125] on span "JSON" at bounding box center [657, 127] width 72 height 9
click at [717, 137] on button "Markdown" at bounding box center [738, 142] width 67 height 13
click at [644, 81] on div "Add Column" at bounding box center [423, 122] width 770 height 95
click at [671, 125] on span "Markdown" at bounding box center [657, 127] width 72 height 9
click at [572, 196] on div "Add Column" at bounding box center [423, 322] width 770 height 495
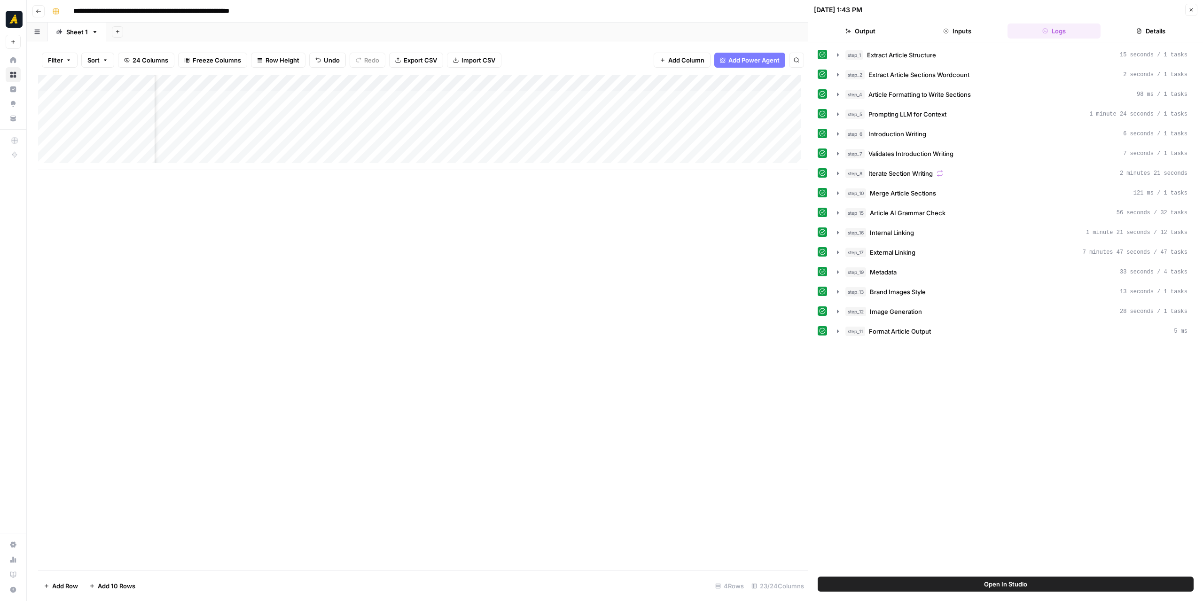
scroll to position [0, 1347]
click at [439, 83] on div "Add Column" at bounding box center [423, 122] width 770 height 95
click at [294, 176] on span "Edit Workflow" at bounding box center [310, 175] width 82 height 9
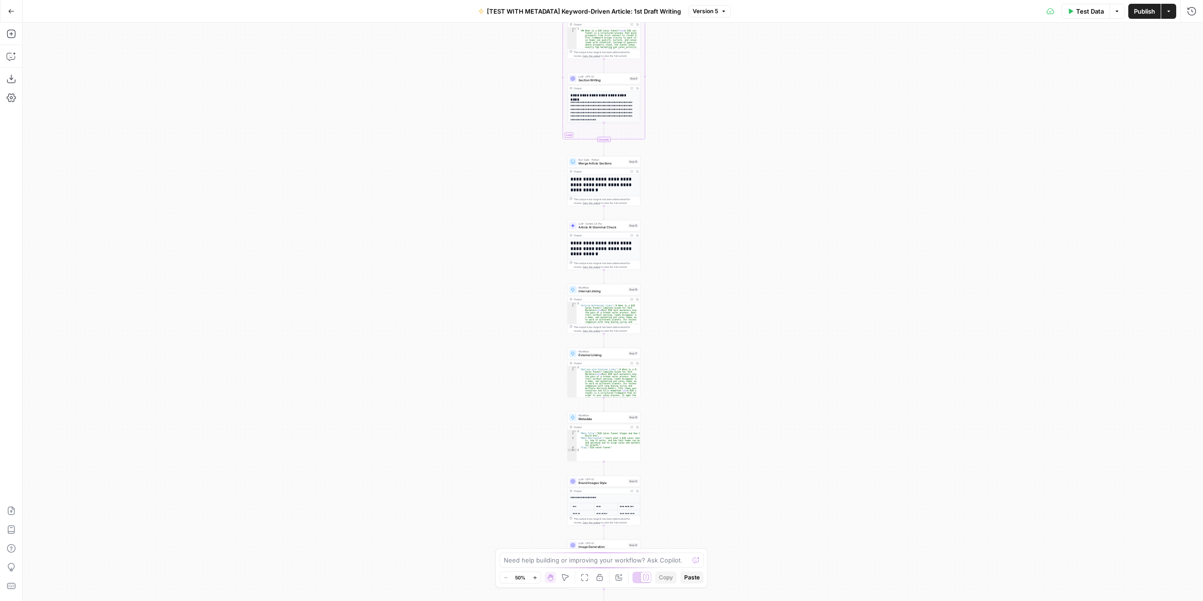
click at [705, 247] on div "Workflow Input Settings Inputs LLM · GPT-4.1 Extract Article Structure Step 1 O…" at bounding box center [613, 312] width 1181 height 579
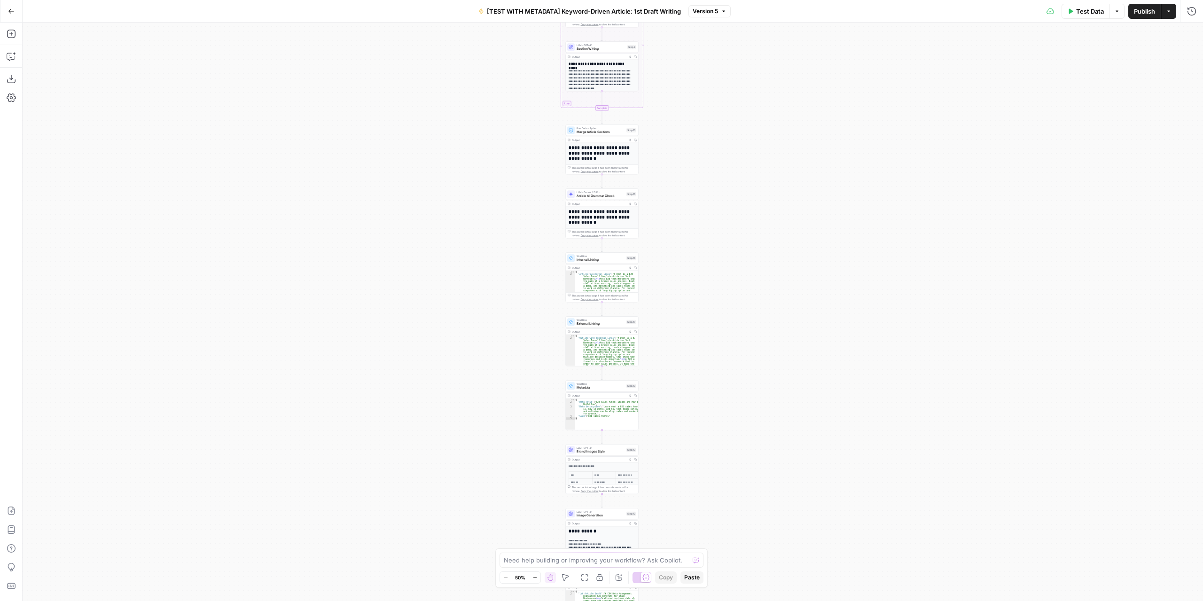
drag, startPoint x: 697, startPoint y: 386, endPoint x: 695, endPoint y: 352, distance: 33.9
click at [695, 352] on div "Workflow Input Settings Inputs LLM · GPT-4.1 Extract Article Structure Step 1 O…" at bounding box center [613, 312] width 1181 height 579
click at [670, 357] on div "Workflow Input Settings Inputs LLM · GPT-4.1 Extract Article Structure Step 1 O…" at bounding box center [613, 312] width 1181 height 579
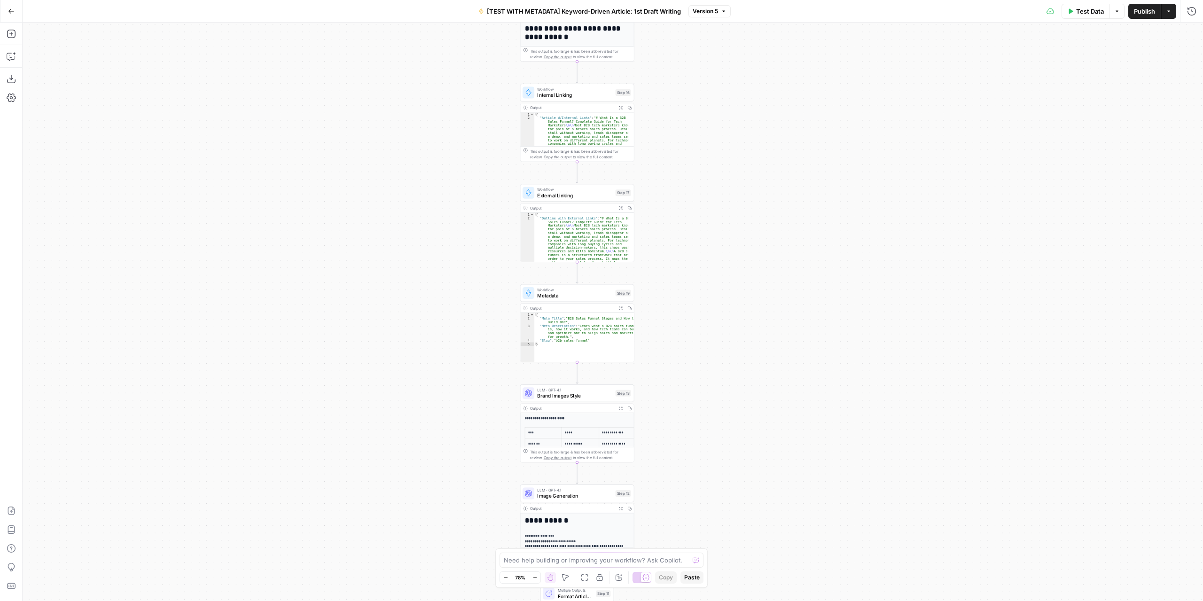
drag, startPoint x: 673, startPoint y: 416, endPoint x: 688, endPoint y: 319, distance: 97.9
click at [688, 319] on div "Workflow Input Settings Inputs LLM · GPT-4.1 Extract Article Structure Step 1 O…" at bounding box center [613, 312] width 1181 height 579
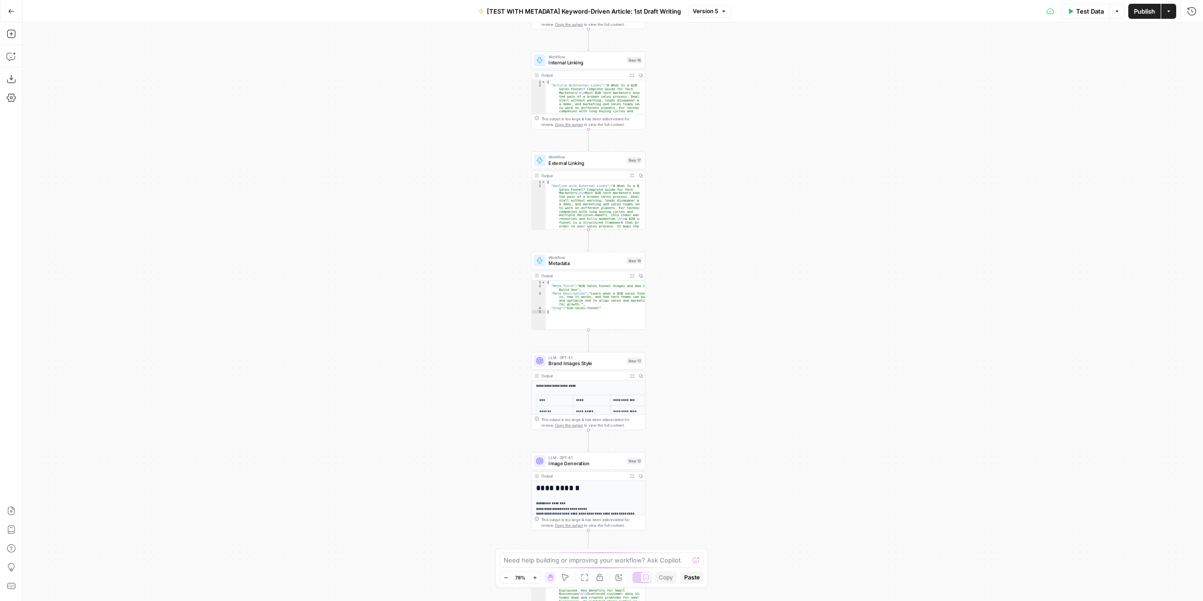
drag, startPoint x: 688, startPoint y: 338, endPoint x: 691, endPoint y: 327, distance: 12.2
click at [691, 327] on div "Workflow Input Settings Inputs LLM · GPT-4.1 Extract Article Structure Step 1 O…" at bounding box center [613, 312] width 1181 height 579
click at [11, 34] on icon "button" at bounding box center [11, 34] width 8 height 8
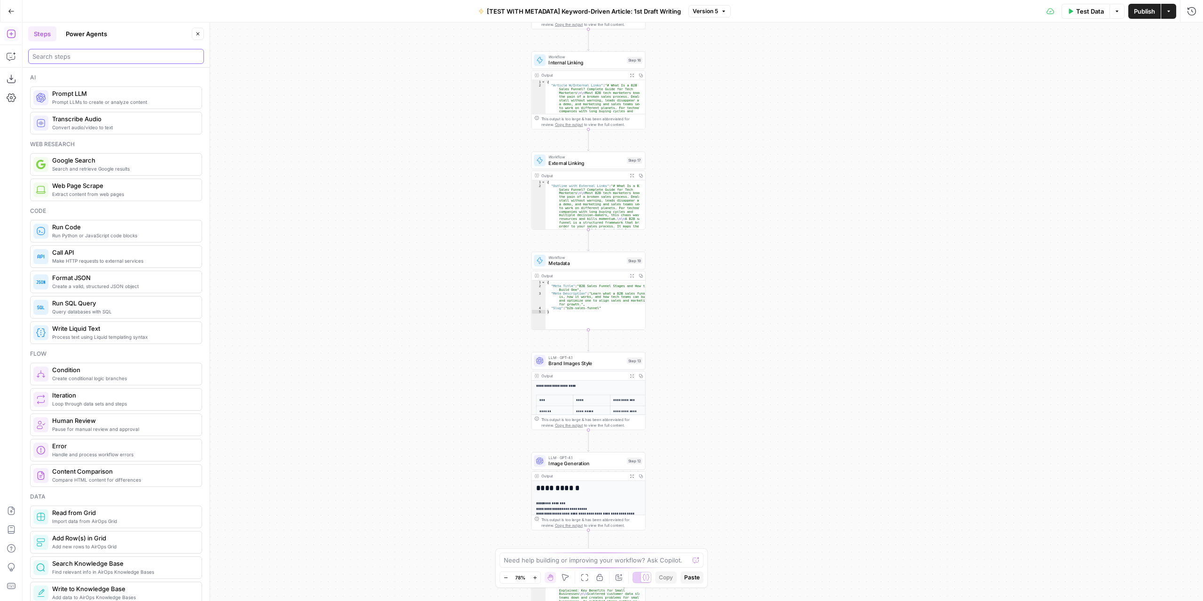
click at [116, 59] on input "search" at bounding box center [115, 56] width 167 height 9
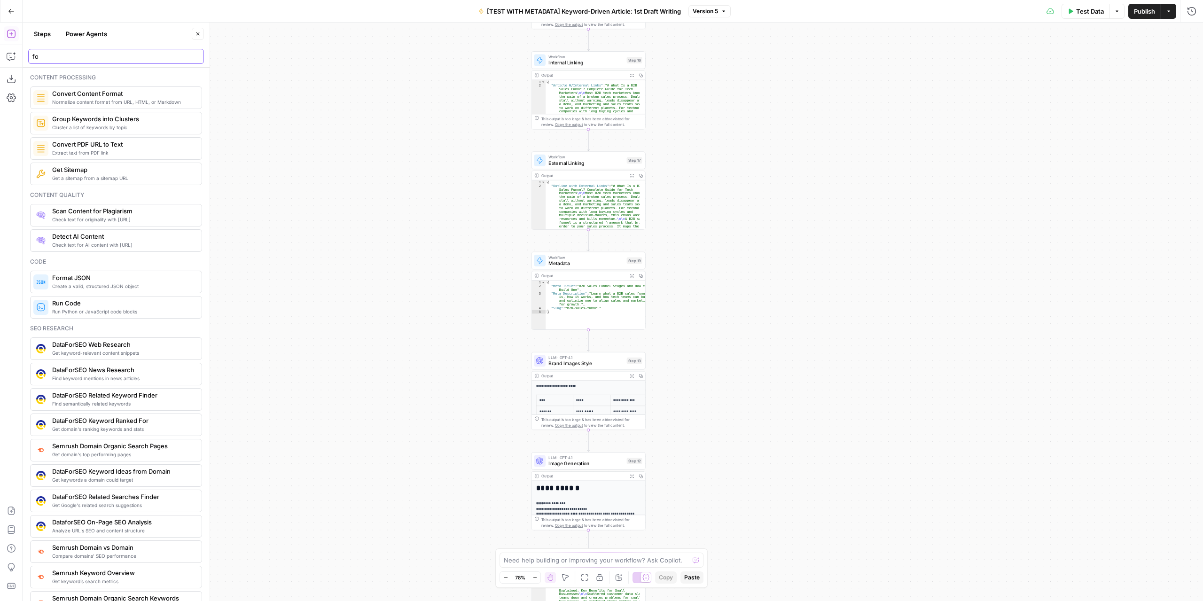
type input "f"
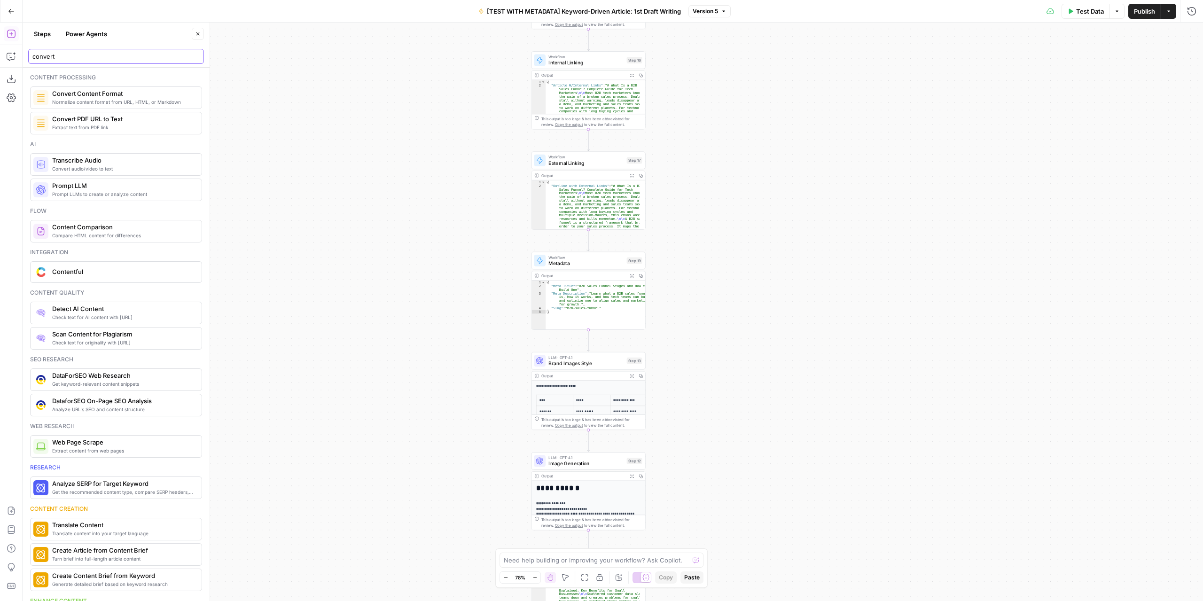
type input "convert"
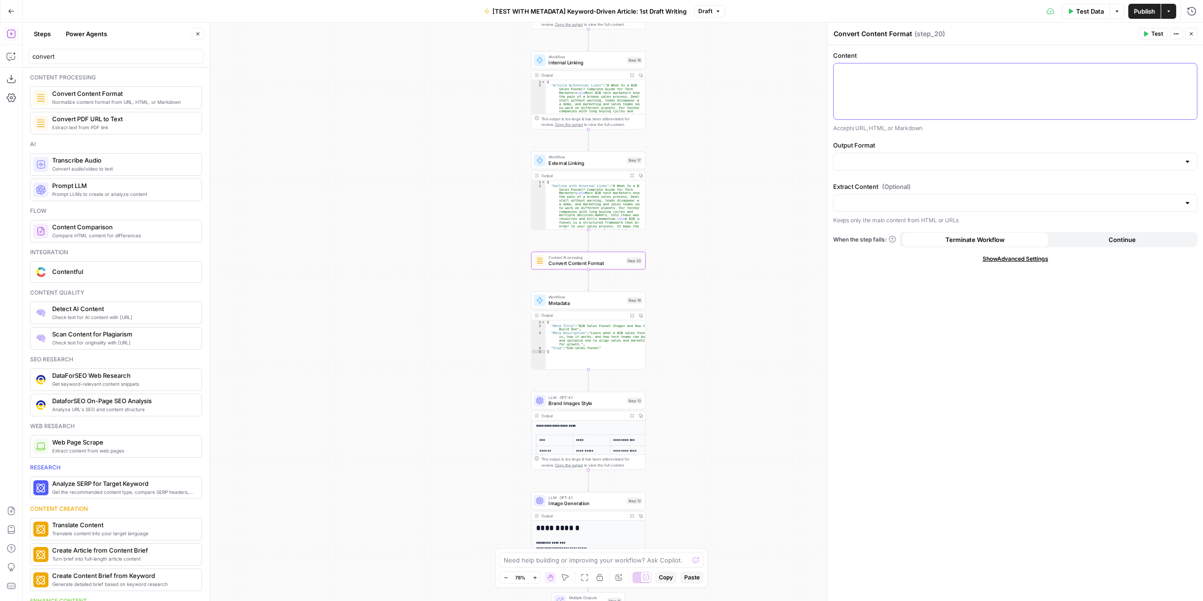
click at [922, 81] on div at bounding box center [1015, 91] width 363 height 56
click at [1189, 71] on icon "button" at bounding box center [1188, 72] width 5 height 5
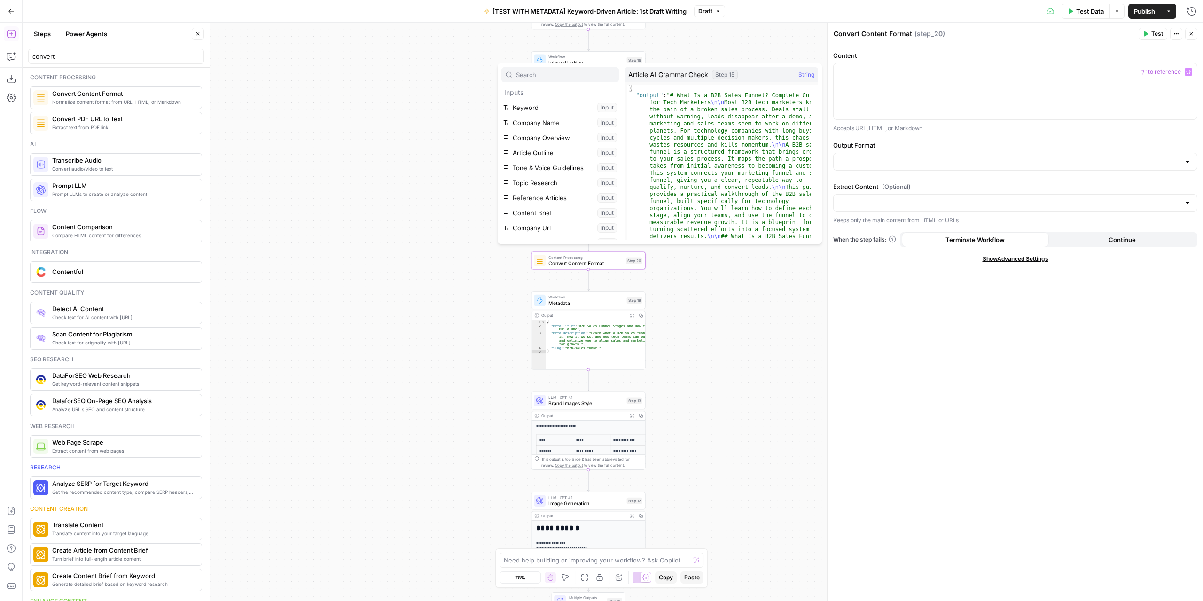
scroll to position [190, 0]
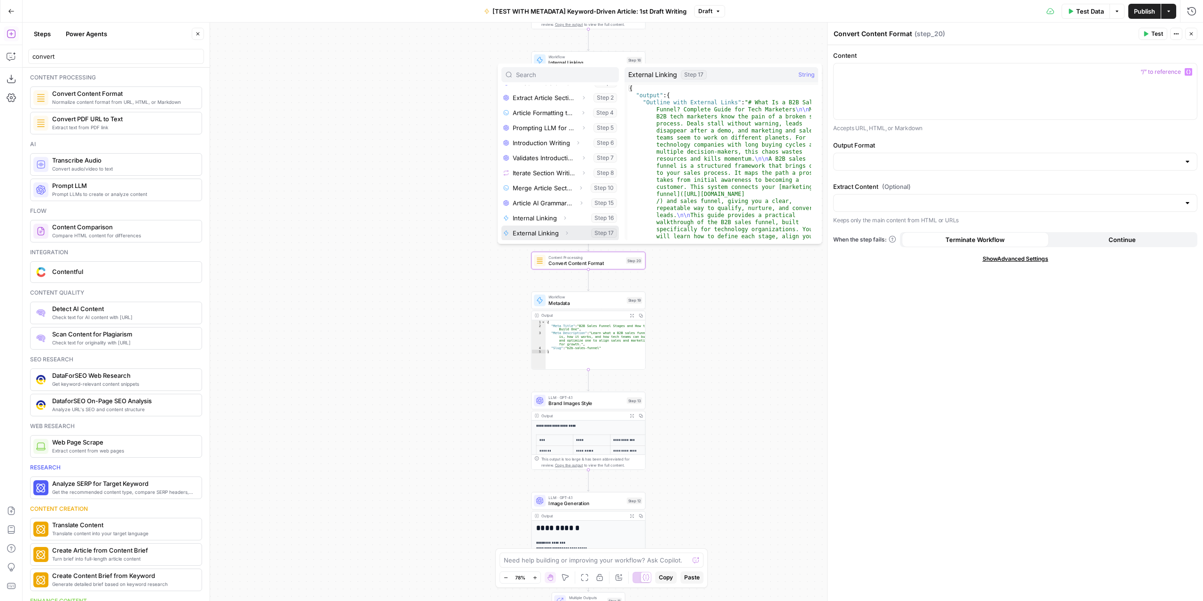
click at [565, 234] on icon "button" at bounding box center [567, 233] width 6 height 6
click at [538, 232] on button "Expand" at bounding box center [540, 233] width 12 height 12
click at [531, 234] on button "Select variable Output" at bounding box center [565, 233] width 108 height 15
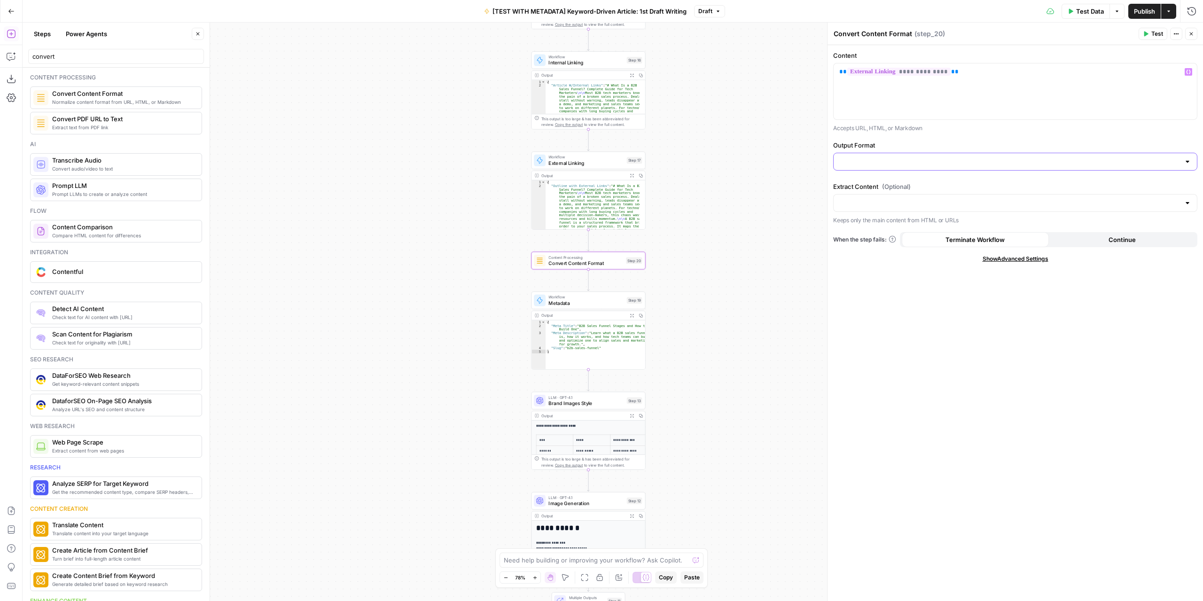
click at [989, 159] on input "Output Format" at bounding box center [1009, 161] width 341 height 9
click at [909, 193] on span "Markdown" at bounding box center [1013, 197] width 345 height 9
type input "Markdown"
click at [915, 200] on input "Extract Content (Optional)" at bounding box center [1009, 202] width 341 height 9
click at [941, 344] on div "**********" at bounding box center [1016, 323] width 376 height 556
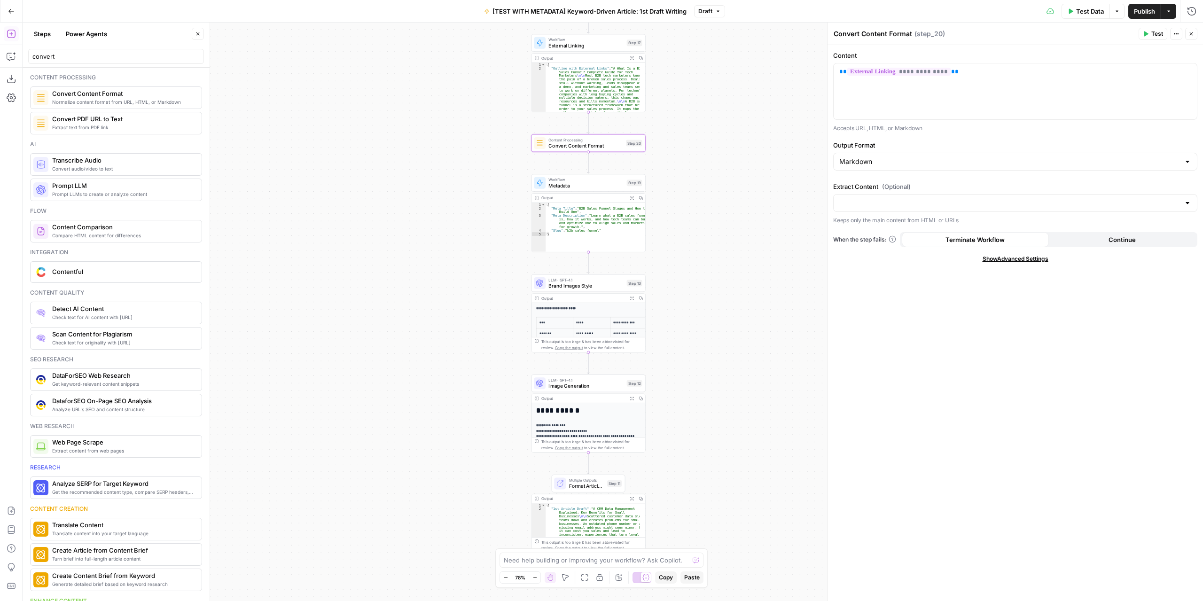
click at [600, 486] on span "Format Article Output" at bounding box center [586, 487] width 35 height 8
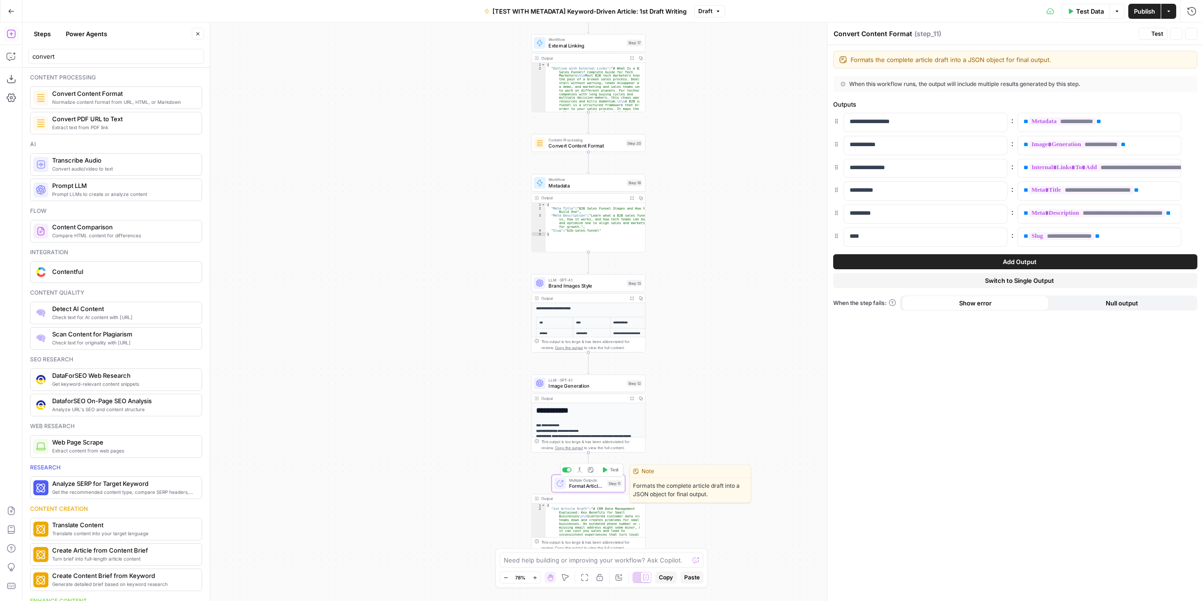
type textarea "Format Article Output"
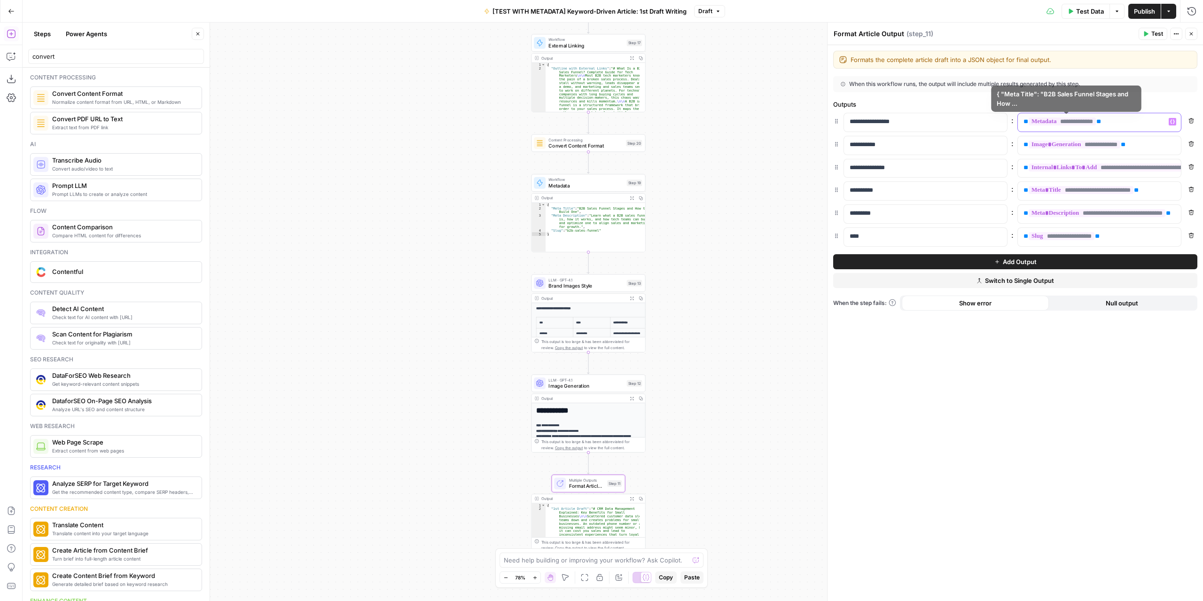
drag, startPoint x: 1132, startPoint y: 124, endPoint x: 1009, endPoint y: 126, distance: 123.2
click at [1009, 126] on div "**********" at bounding box center [1015, 122] width 364 height 19
click at [1173, 120] on icon "button" at bounding box center [1172, 121] width 5 height 5
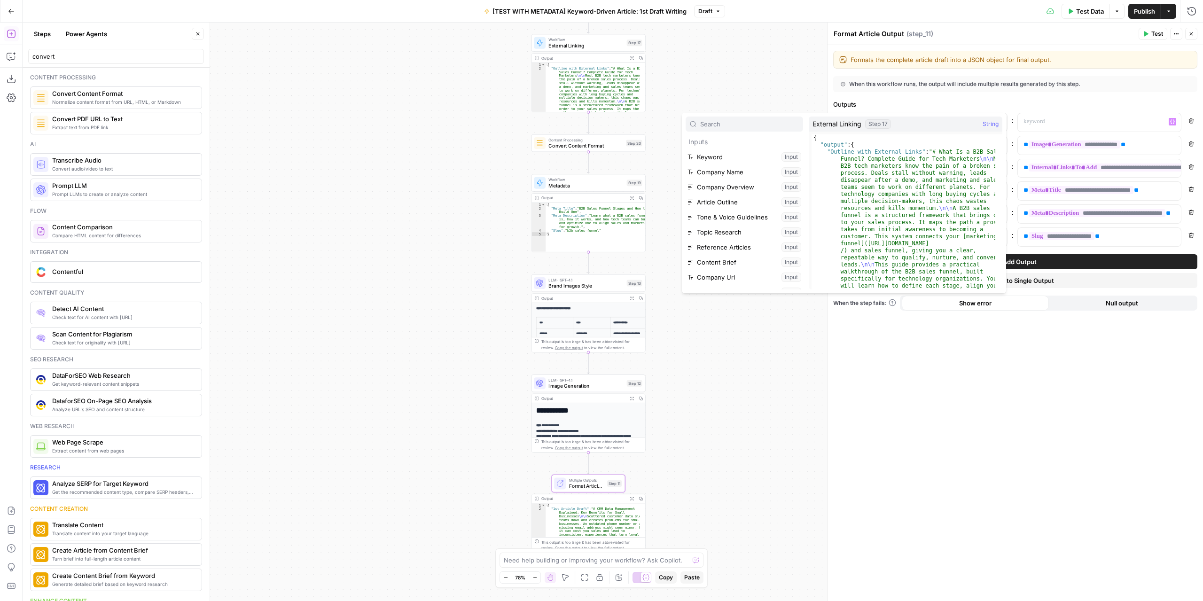
scroll to position [251, 0]
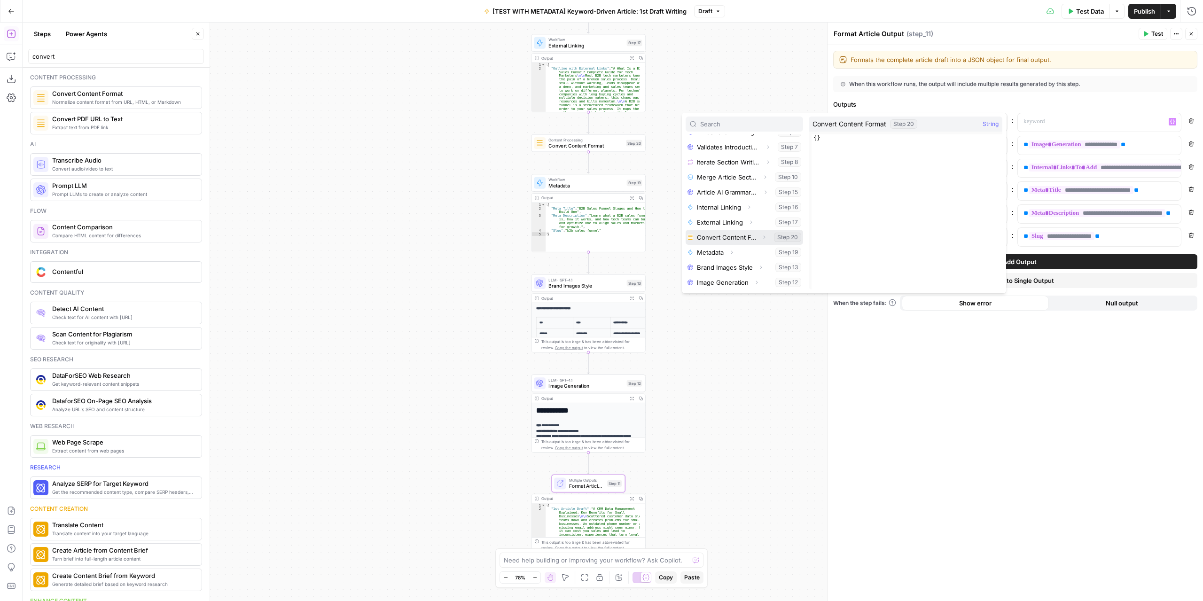
click at [720, 239] on button "Select variable Convert Content Format" at bounding box center [744, 237] width 117 height 15
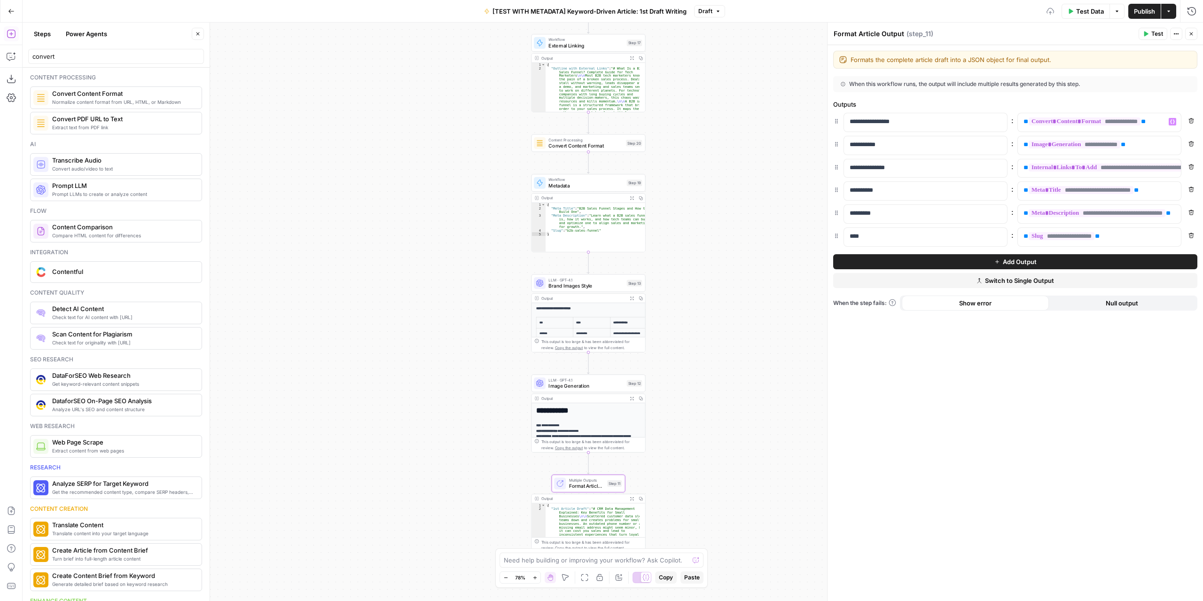
click at [1141, 14] on span "Publish" at bounding box center [1144, 11] width 21 height 9
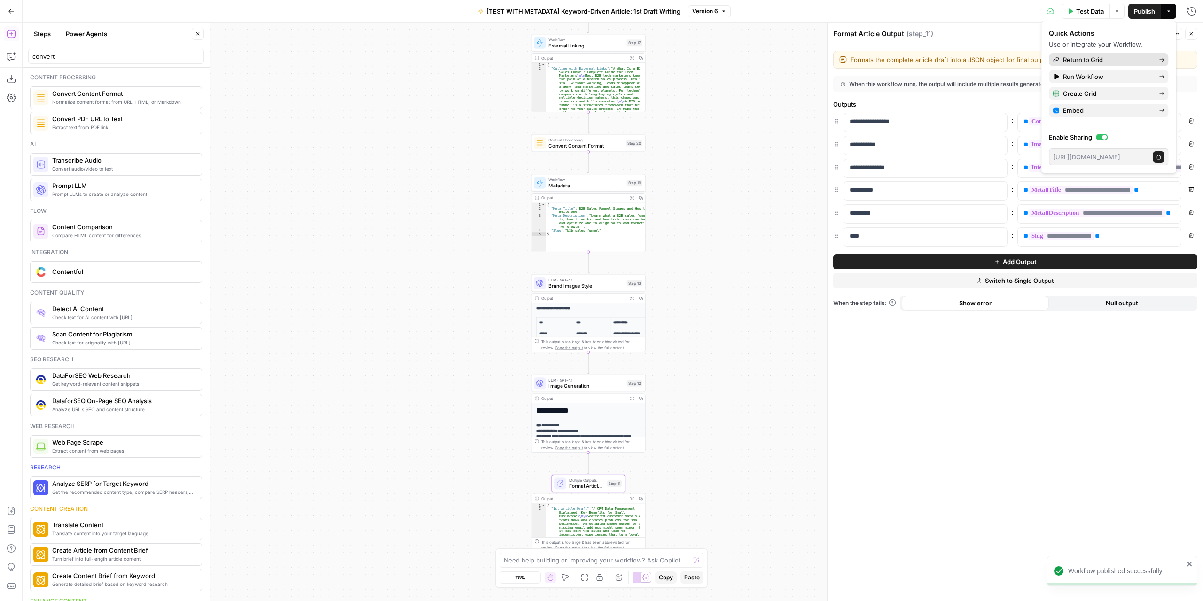
click at [1104, 58] on span "Return to Grid" at bounding box center [1107, 59] width 88 height 9
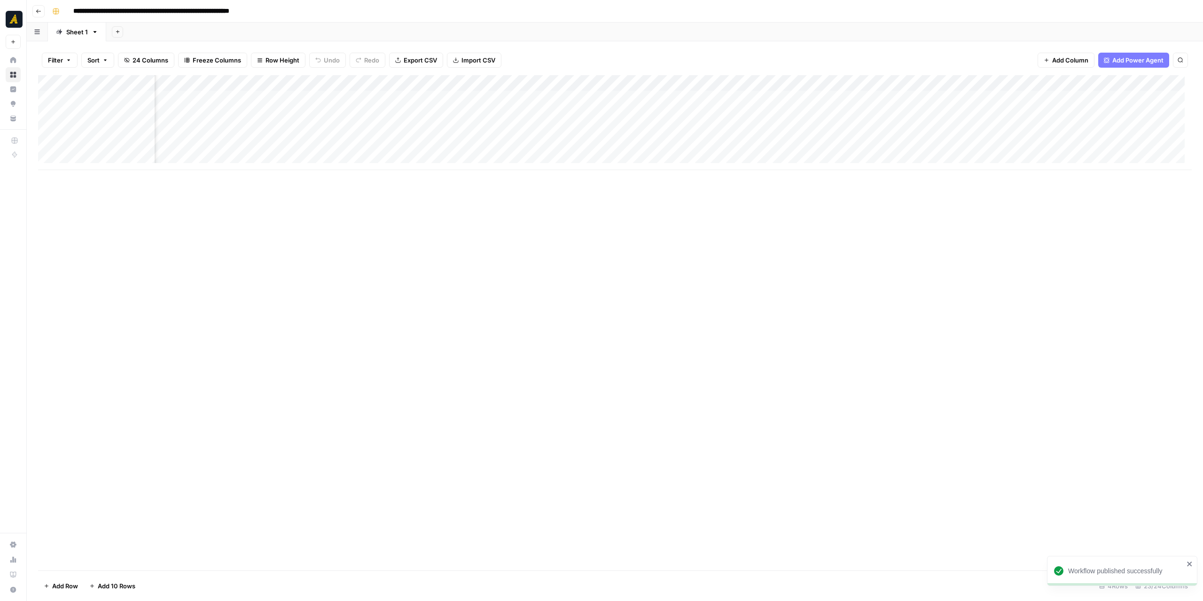
scroll to position [0, 1145]
click at [681, 99] on div "Add Column" at bounding box center [615, 122] width 1154 height 95
drag, startPoint x: 964, startPoint y: 84, endPoint x: 668, endPoint y: 88, distance: 296.1
click at [668, 88] on div "Add Column" at bounding box center [615, 122] width 1154 height 95
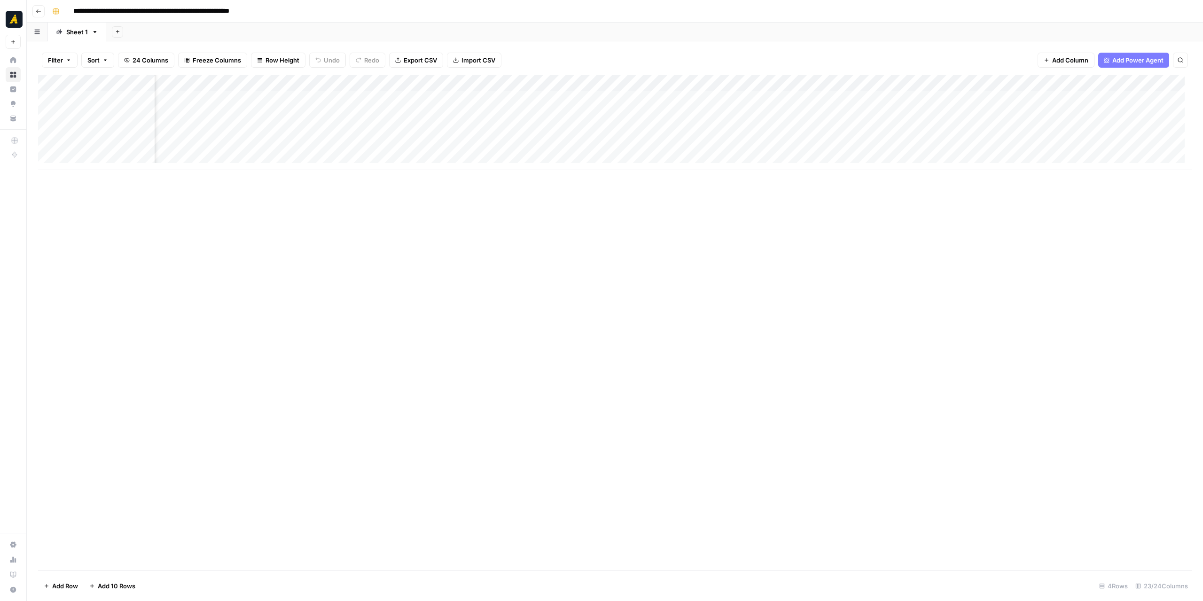
drag, startPoint x: 971, startPoint y: 83, endPoint x: 736, endPoint y: 86, distance: 236.0
click at [736, 86] on div "Add Column" at bounding box center [615, 122] width 1154 height 95
click at [849, 219] on div "Add Column" at bounding box center [615, 322] width 1154 height 495
click at [999, 80] on div "Add Column" at bounding box center [615, 122] width 1154 height 95
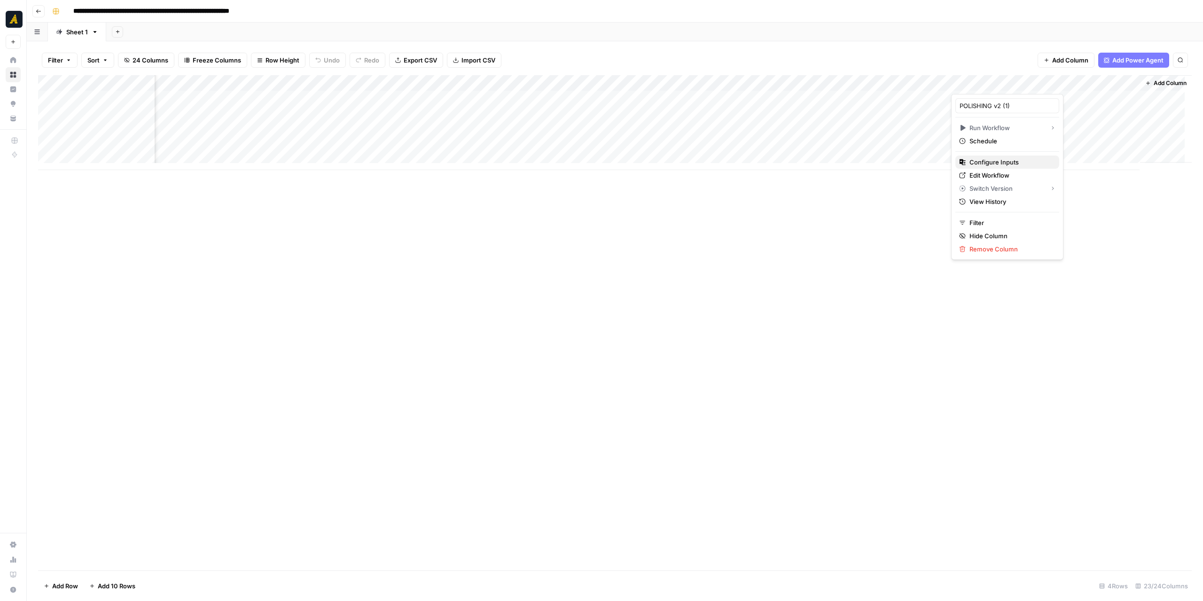
click at [1005, 160] on span "Configure Inputs" at bounding box center [1011, 161] width 82 height 9
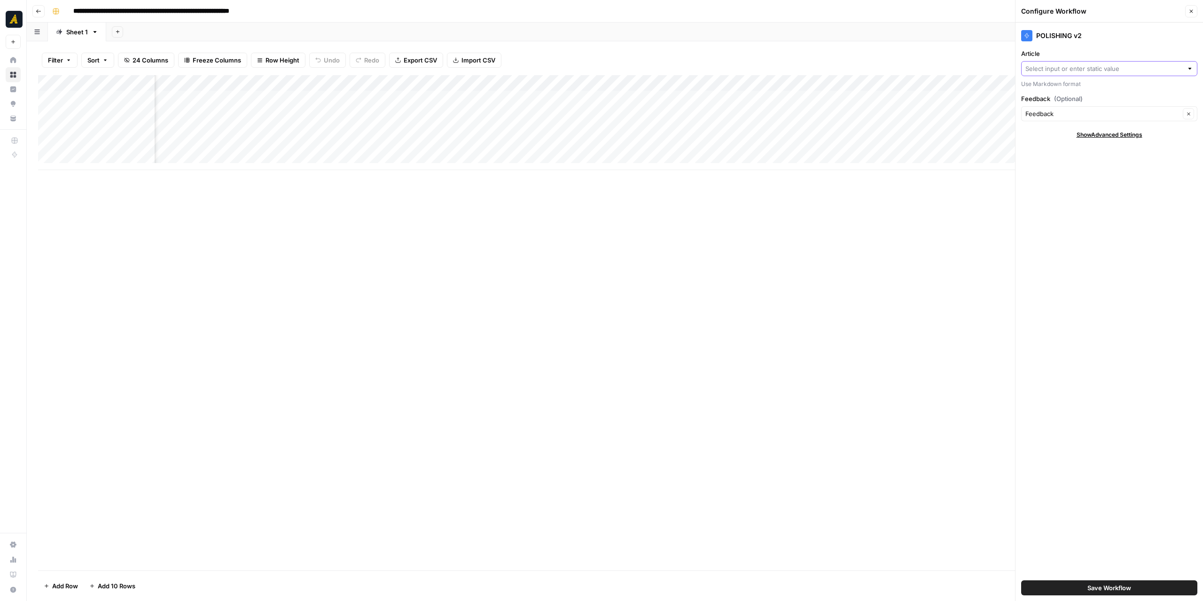
click at [1119, 72] on input "Article" at bounding box center [1104, 68] width 157 height 9
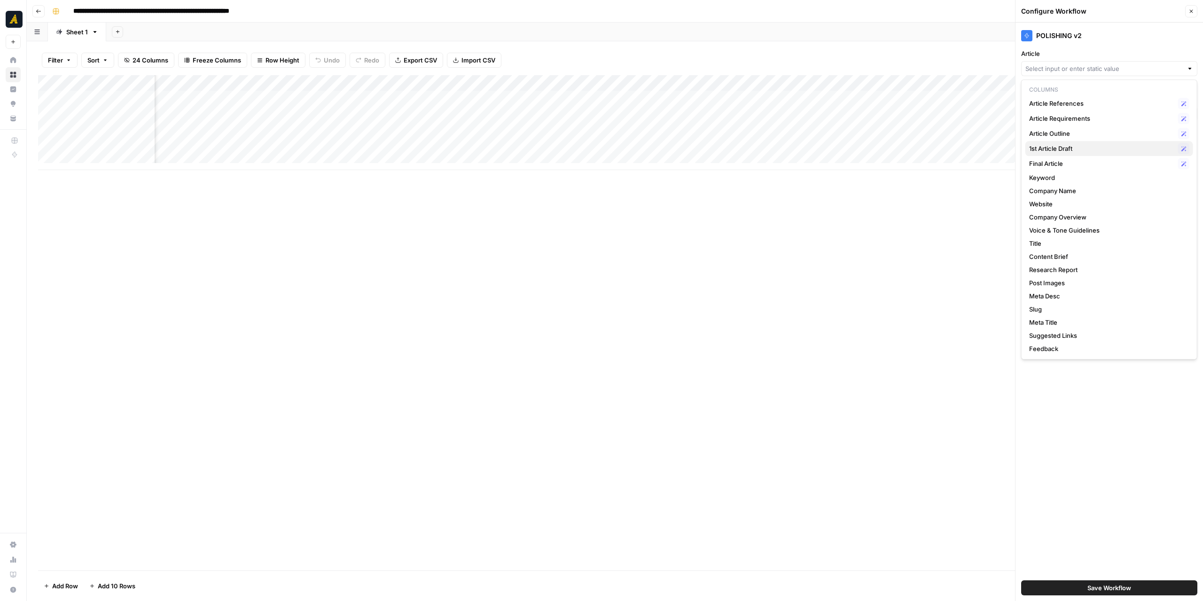
click at [1083, 150] on span "1st Article Draft" at bounding box center [1101, 148] width 145 height 9
type input "1st Article Draft"
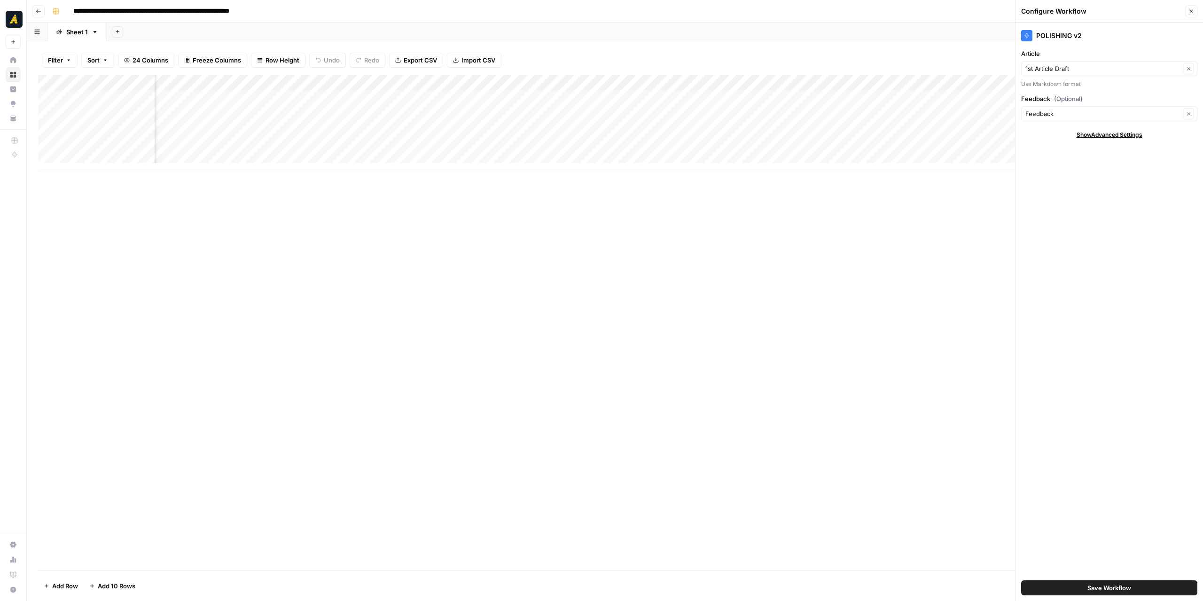
drag, startPoint x: 1131, startPoint y: 590, endPoint x: 1129, endPoint y: 580, distance: 9.6
click at [1130, 590] on span "Save Workflow" at bounding box center [1110, 587] width 44 height 9
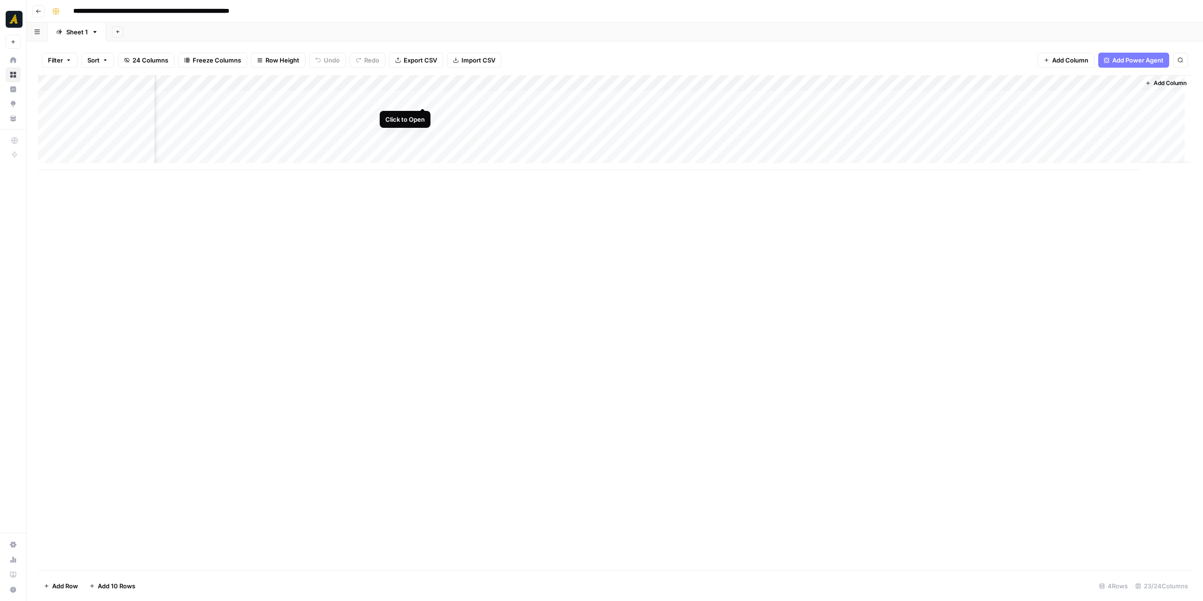
click at [421, 98] on div "Add Column" at bounding box center [615, 122] width 1154 height 95
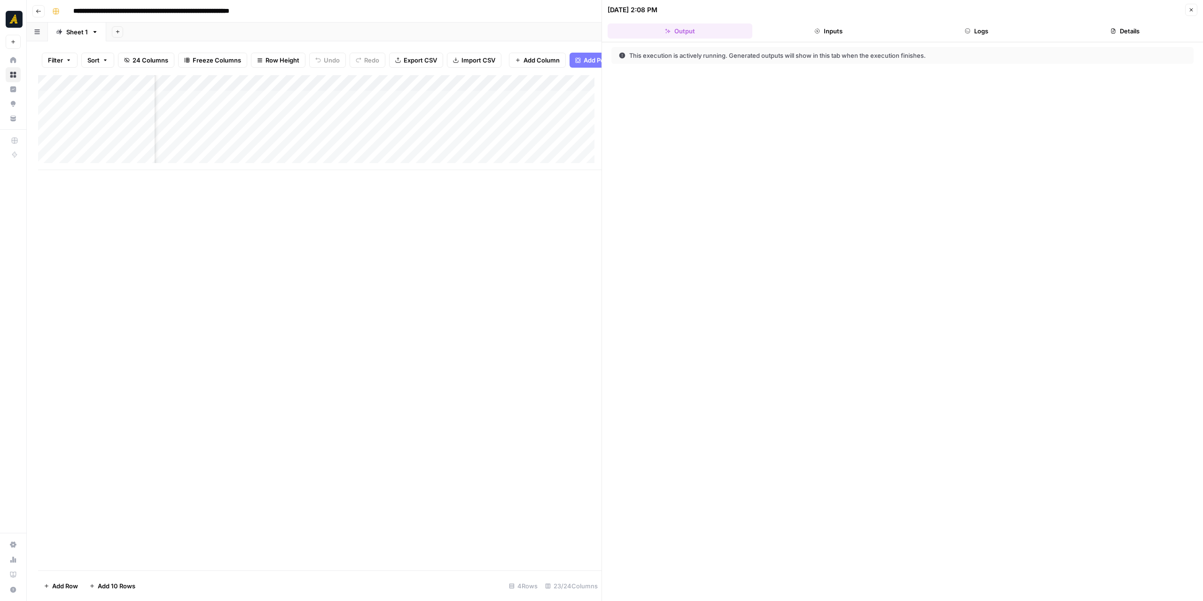
scroll to position [0, 1514]
click at [966, 26] on button "Logs" at bounding box center [977, 30] width 145 height 15
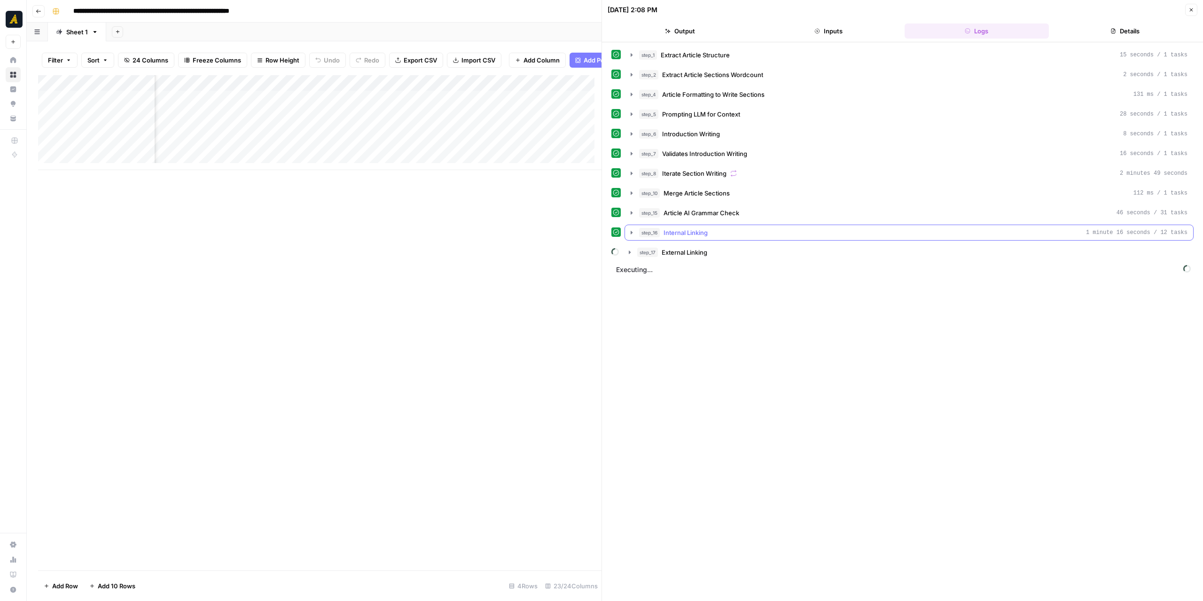
click at [634, 229] on icon "button" at bounding box center [632, 233] width 8 height 8
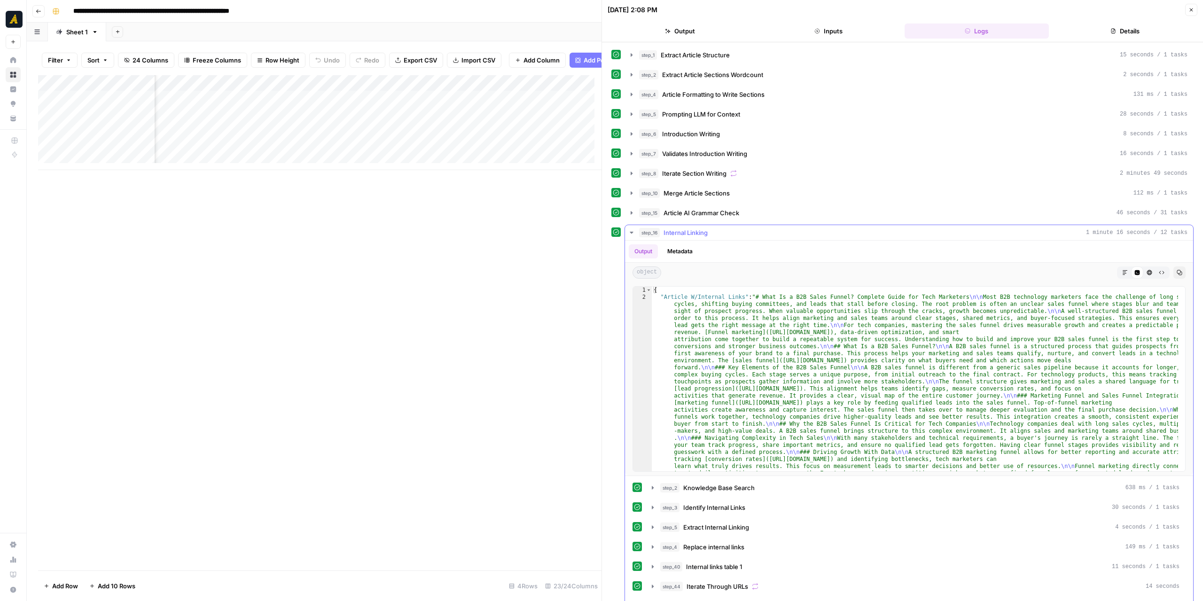
click at [634, 229] on icon "button" at bounding box center [632, 233] width 8 height 8
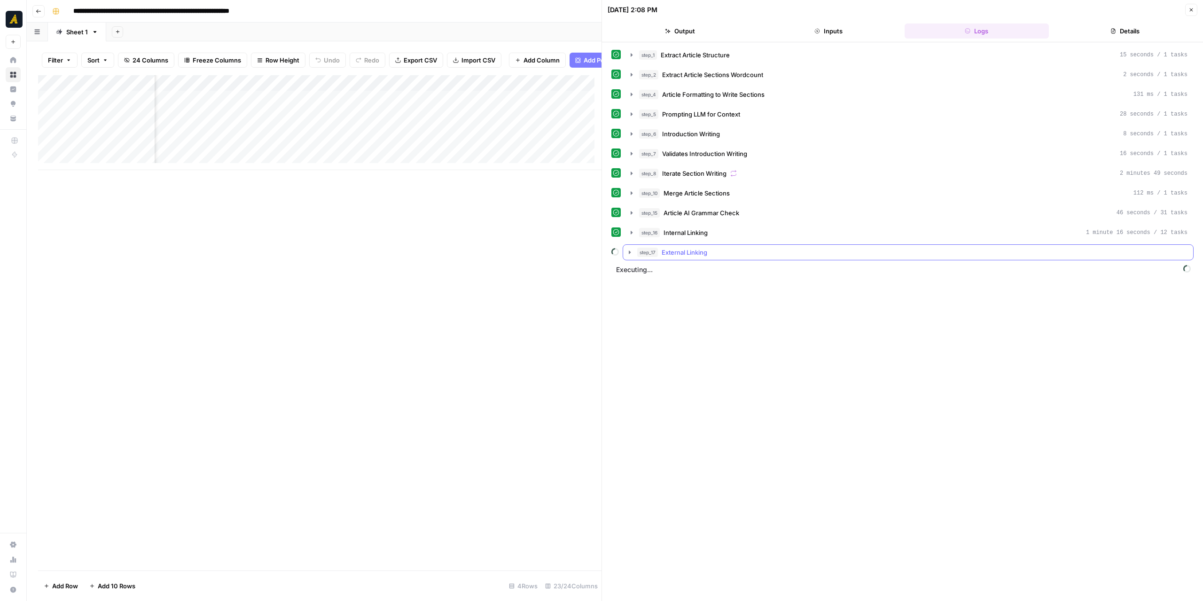
click at [634, 249] on button "step_17 External Linking" at bounding box center [908, 252] width 570 height 15
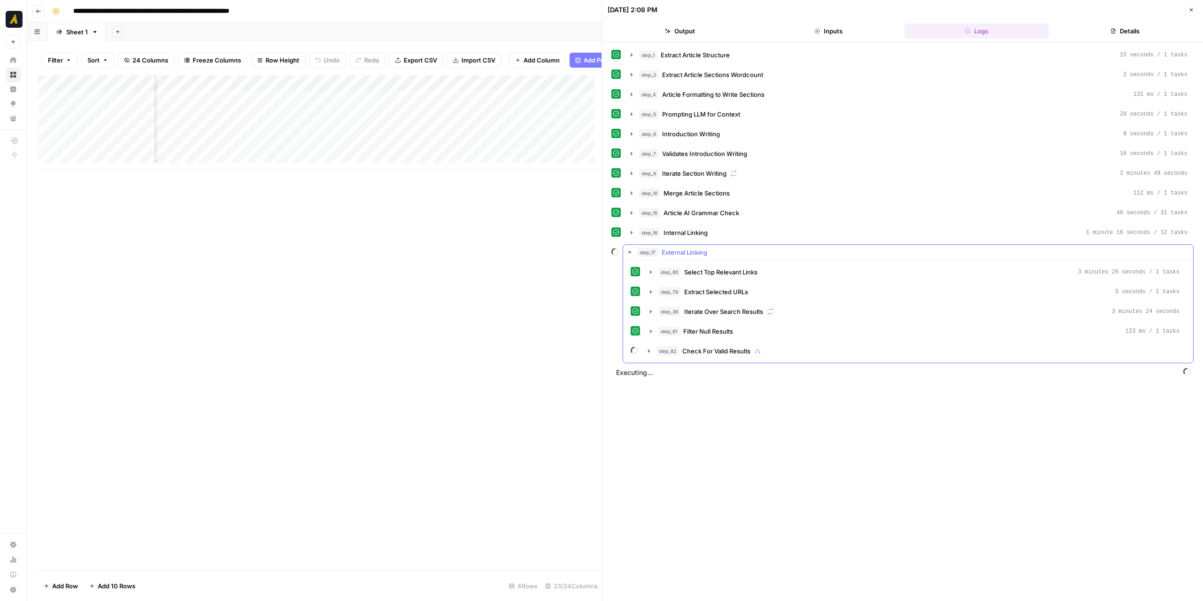
click at [633, 249] on button "step_17 External Linking" at bounding box center [908, 252] width 570 height 15
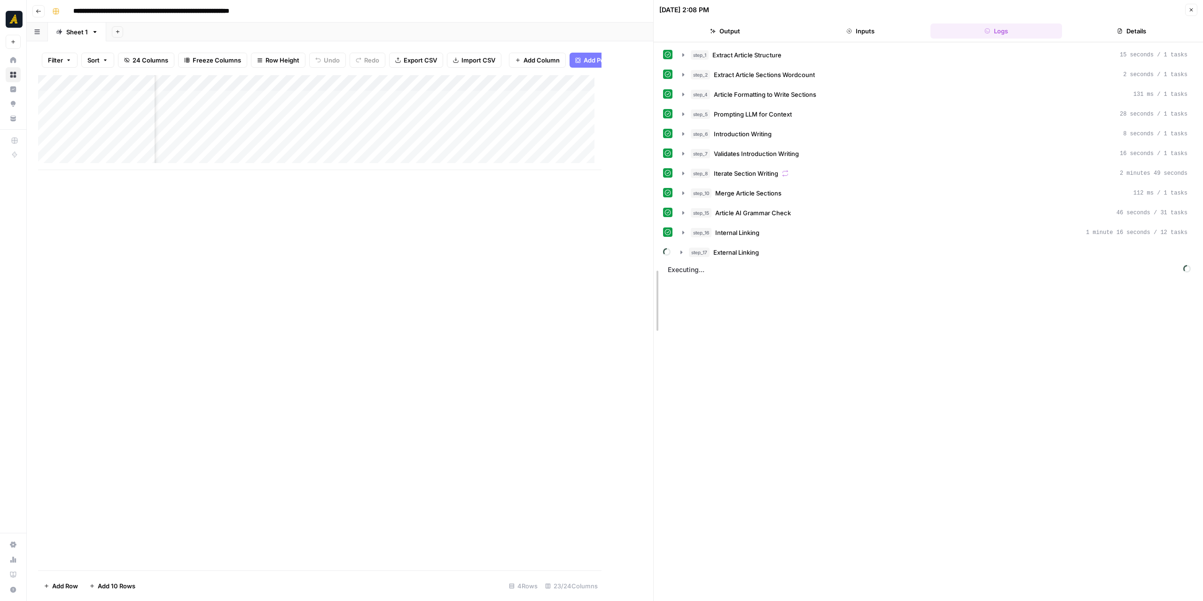
drag, startPoint x: 600, startPoint y: 261, endPoint x: 732, endPoint y: 266, distance: 132.6
click at [658, 266] on div at bounding box center [653, 300] width 9 height 601
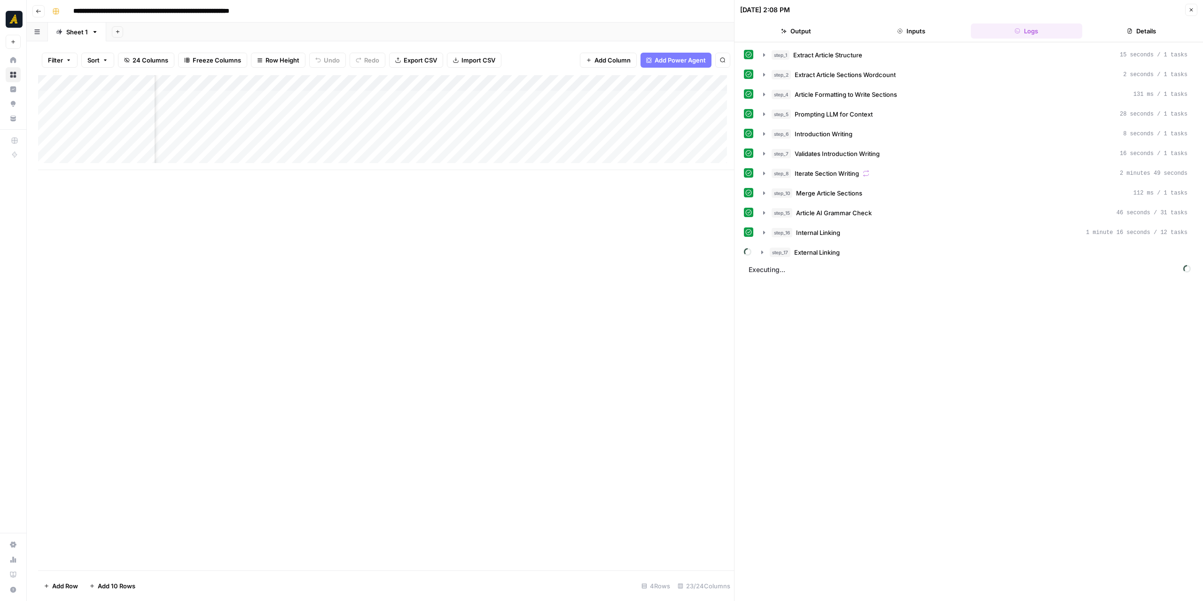
scroll to position [0, 1646]
